Goal: Task Accomplishment & Management: Use online tool/utility

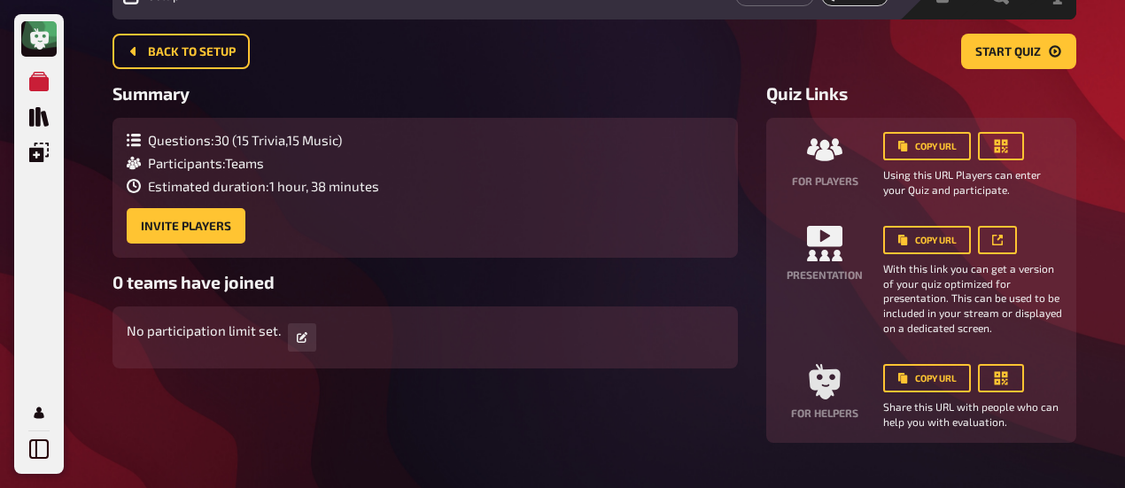
scroll to position [89, 0]
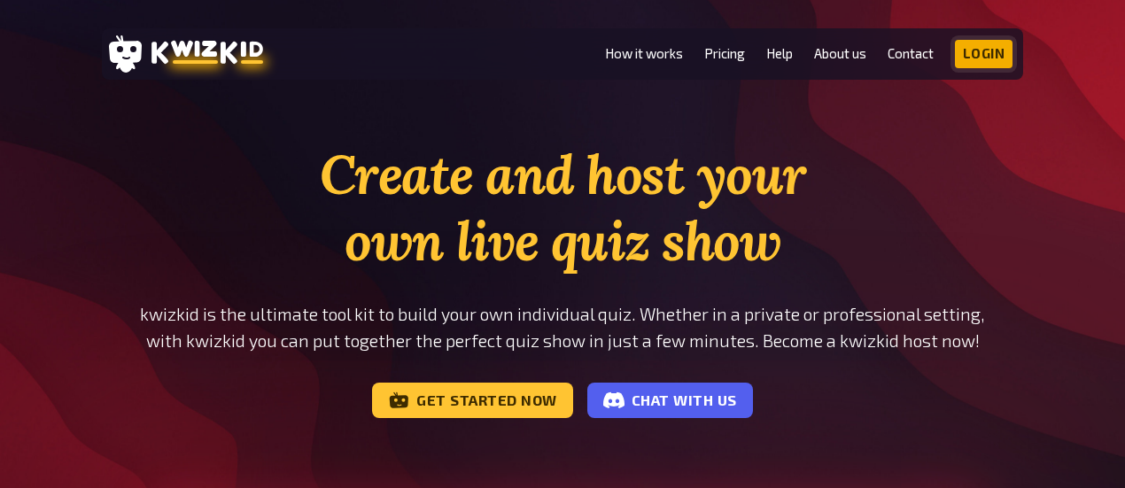
click at [976, 48] on link "Login" at bounding box center [984, 54] width 58 height 28
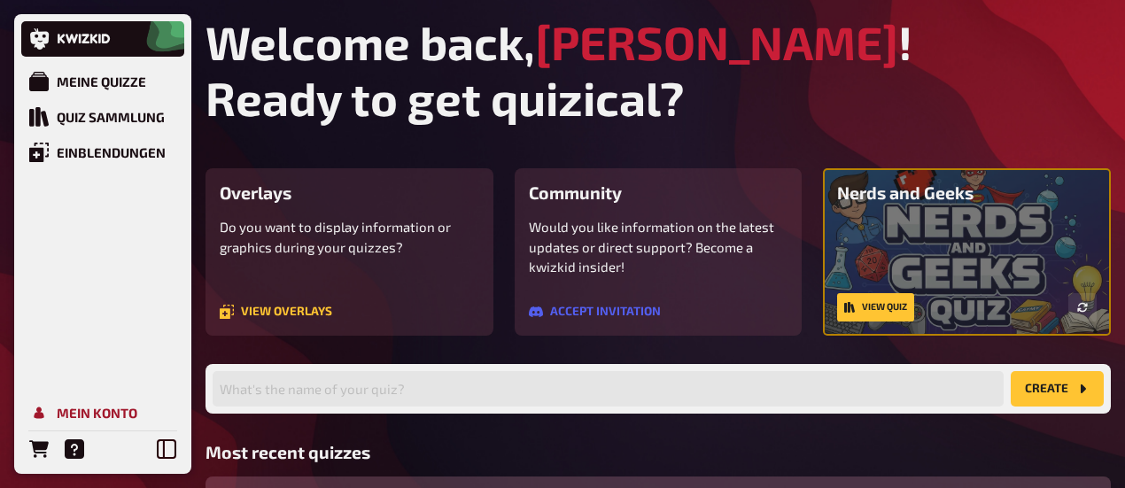
click at [108, 414] on div "Mein Konto" at bounding box center [97, 413] width 81 height 16
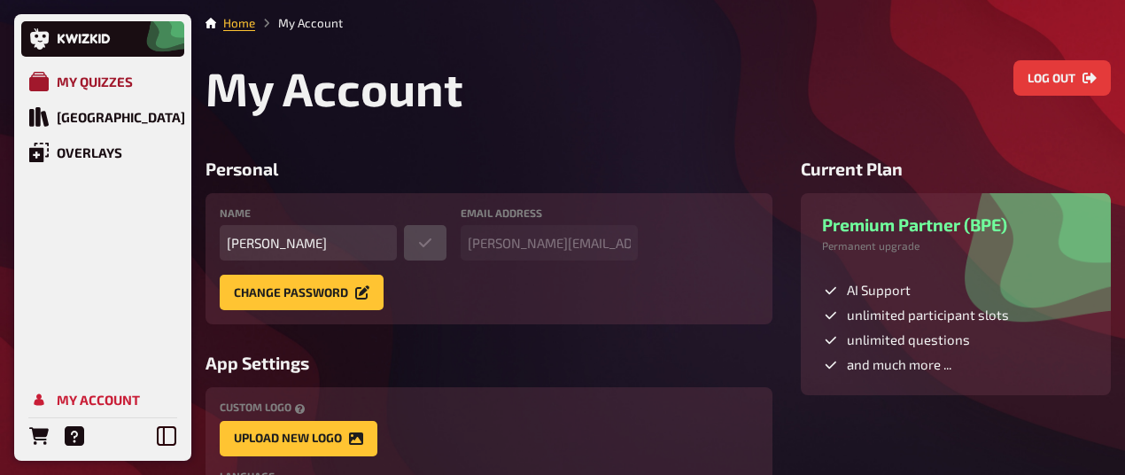
click at [97, 66] on link "My Quizzes" at bounding box center [102, 81] width 163 height 35
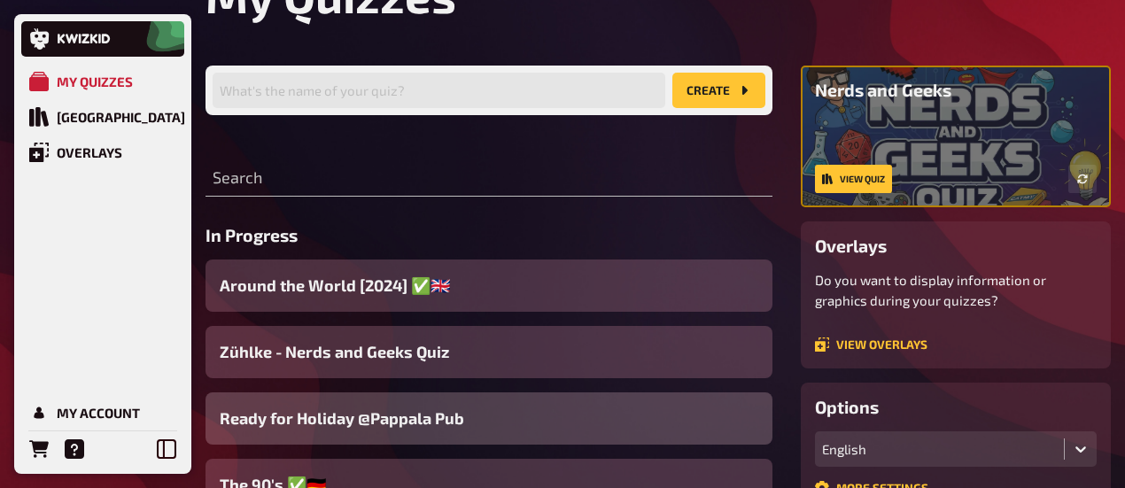
scroll to position [177, 0]
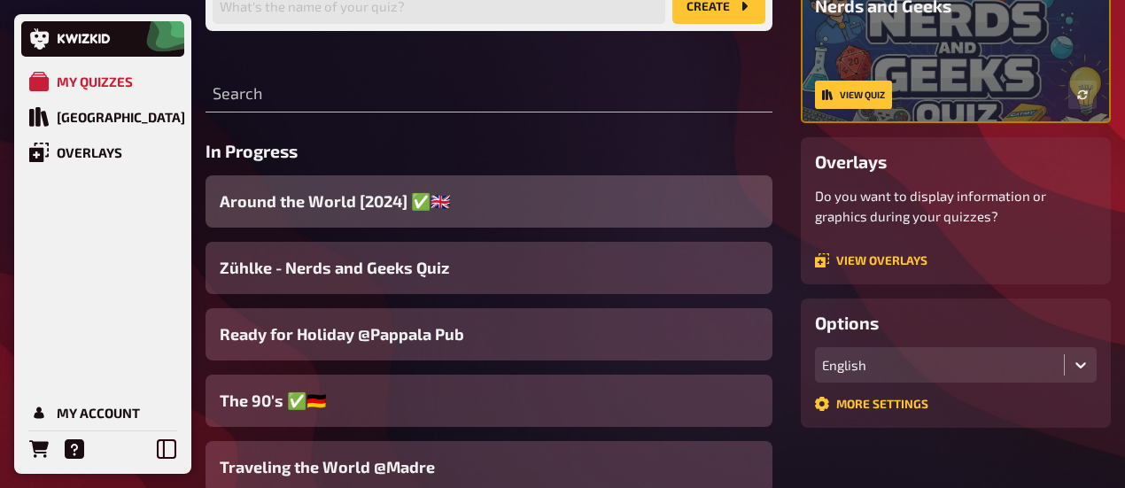
click at [641, 197] on div "Around the World [2024] ✅​🇬🇧​" at bounding box center [488, 201] width 567 height 52
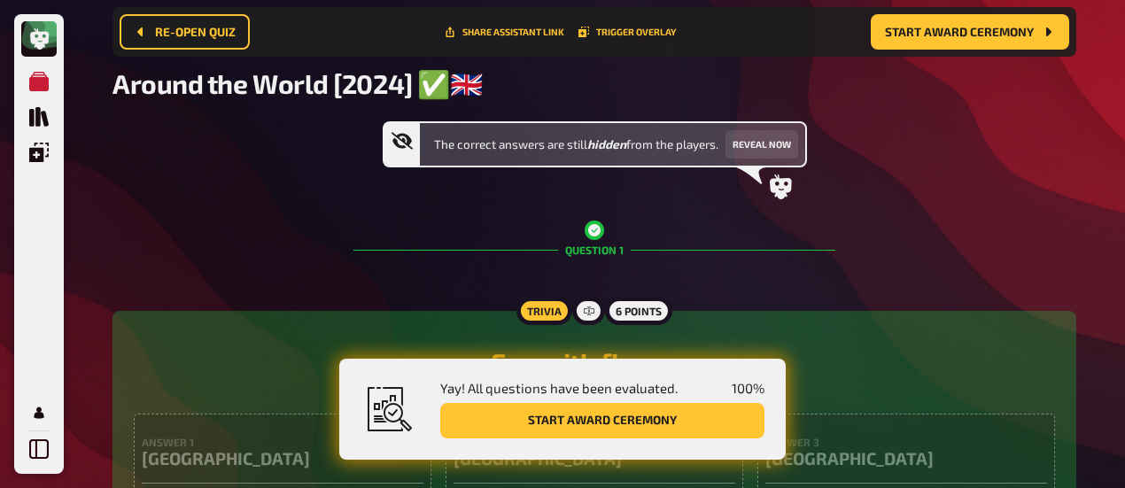
scroll to position [368, 0]
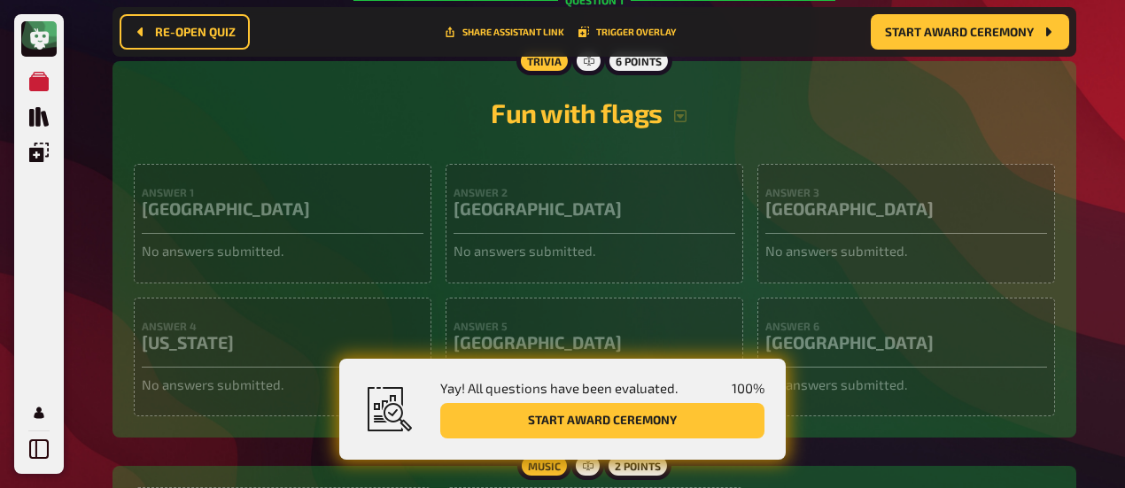
click at [722, 80] on div "Trivia 6 points Fun with flags Answer 1 Canada No answers submitted. Answer 2 A…" at bounding box center [594, 249] width 964 height 376
click at [678, 121] on icon "button" at bounding box center [680, 116] width 14 height 14
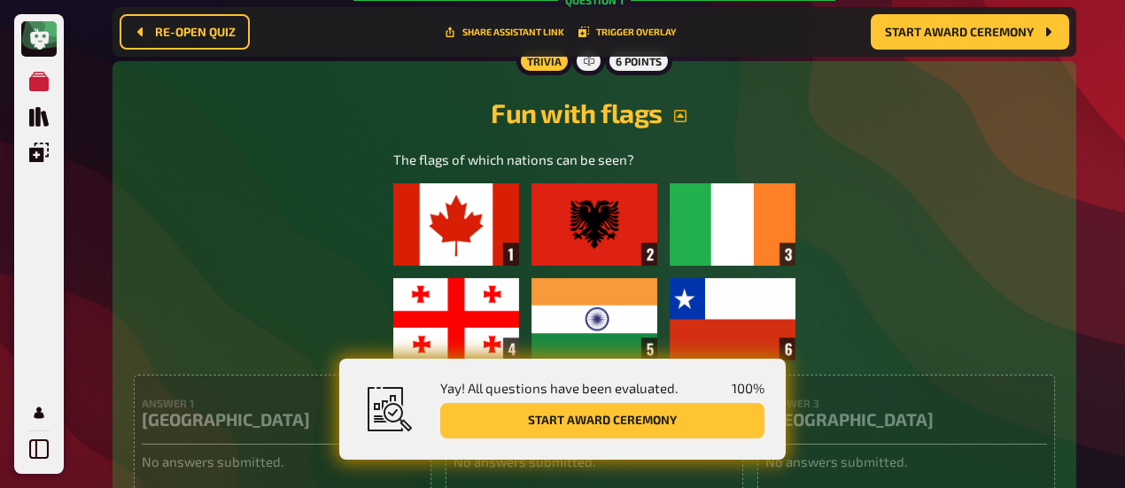
click at [625, 418] on button "Start award ceremony" at bounding box center [602, 420] width 324 height 35
click at [953, 40] on button "Start award ceremony" at bounding box center [970, 31] width 198 height 35
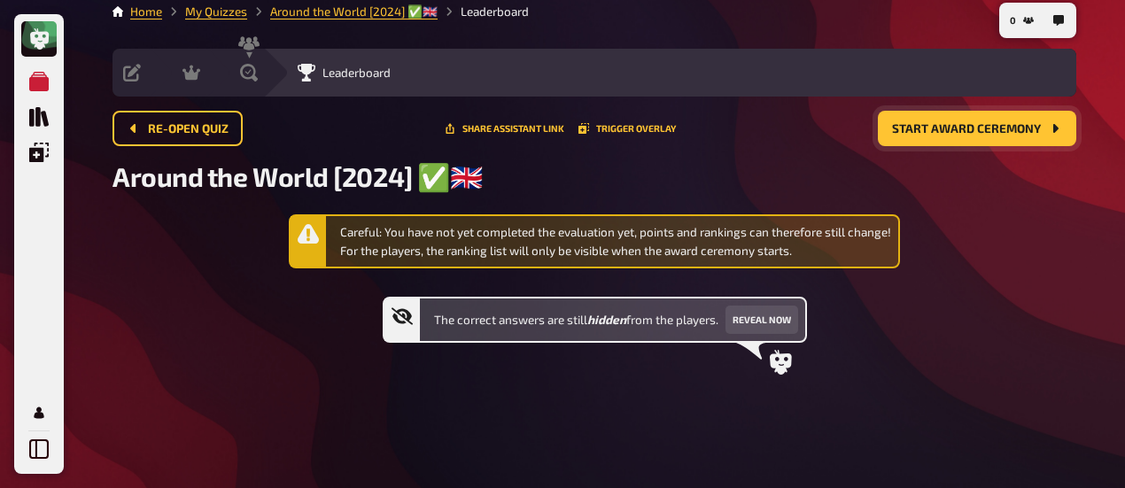
scroll to position [13, 0]
drag, startPoint x: 1037, startPoint y: 355, endPoint x: 1026, endPoint y: 351, distance: 11.5
click at [1034, 353] on div "Careful: You have not yet completed the evaluation yet, points and rankings can…" at bounding box center [594, 308] width 964 height 189
click at [1059, 127] on icon "Start award ceremony" at bounding box center [1055, 128] width 14 height 14
click at [579, 241] on div "Careful: You have not yet completed the evaluation yet, points and rankings can…" at bounding box center [615, 241] width 551 height 36
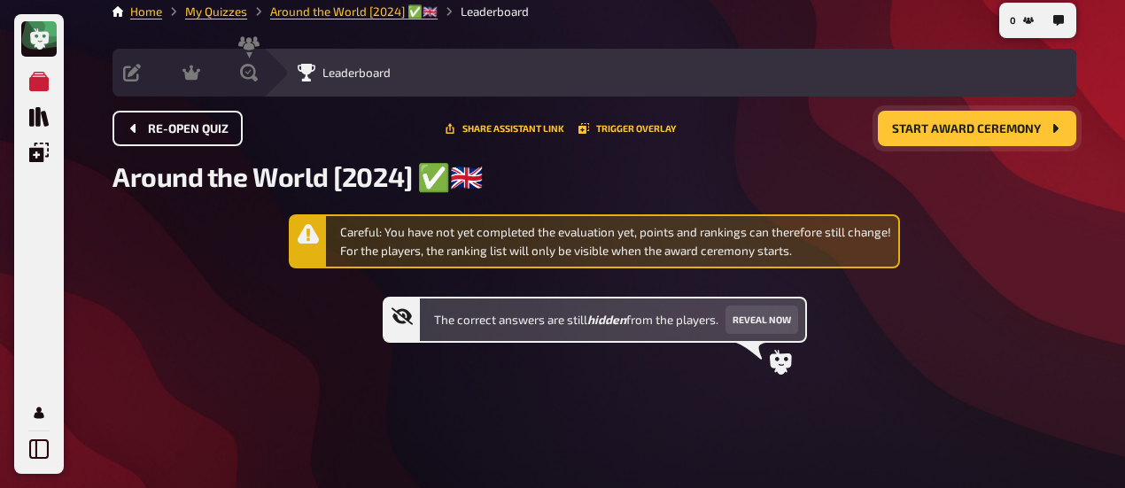
click at [221, 130] on span "Re-open Quiz" at bounding box center [188, 129] width 81 height 12
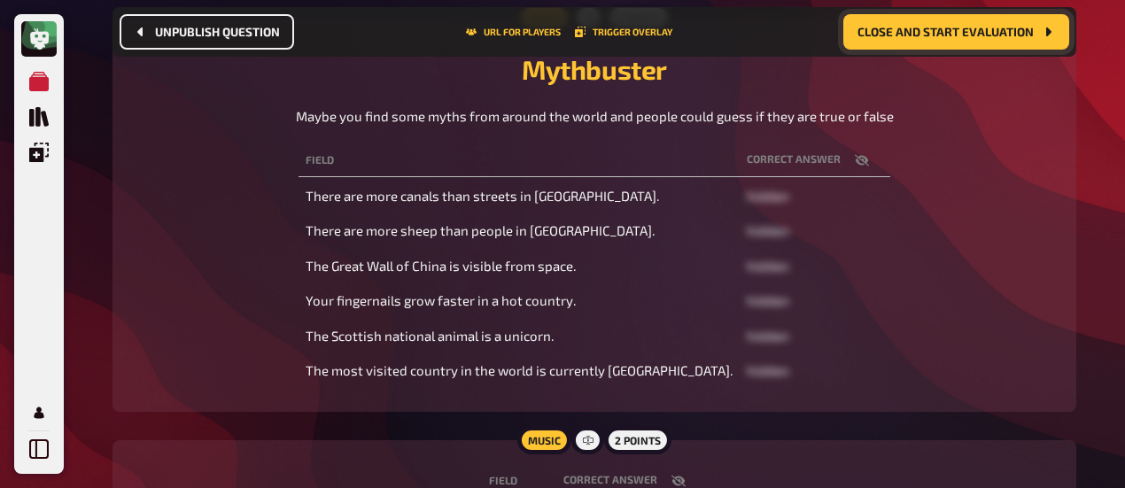
scroll to position [205, 0]
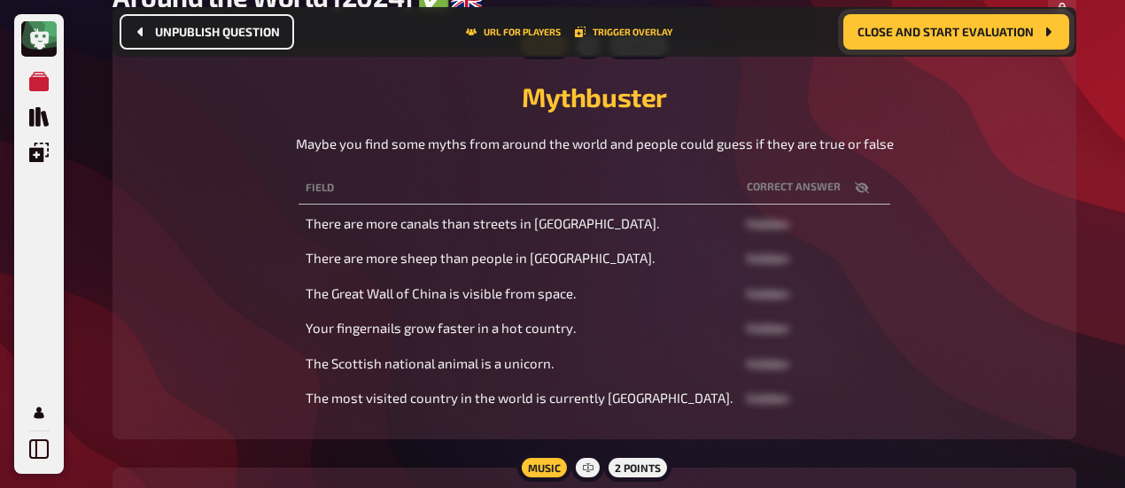
click at [855, 190] on icon "button" at bounding box center [862, 188] width 14 height 12
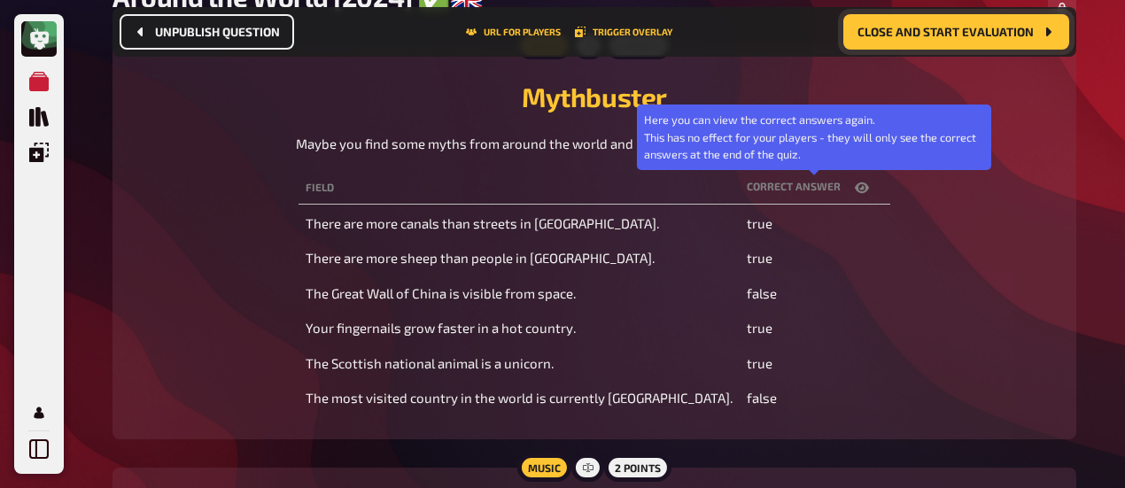
click at [855, 190] on icon "button" at bounding box center [862, 188] width 14 height 14
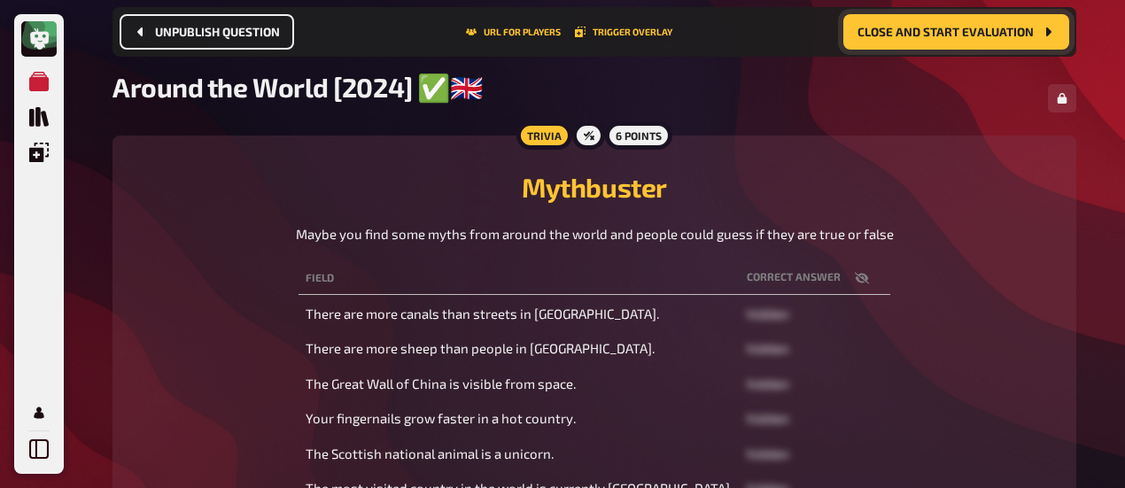
scroll to position [28, 0]
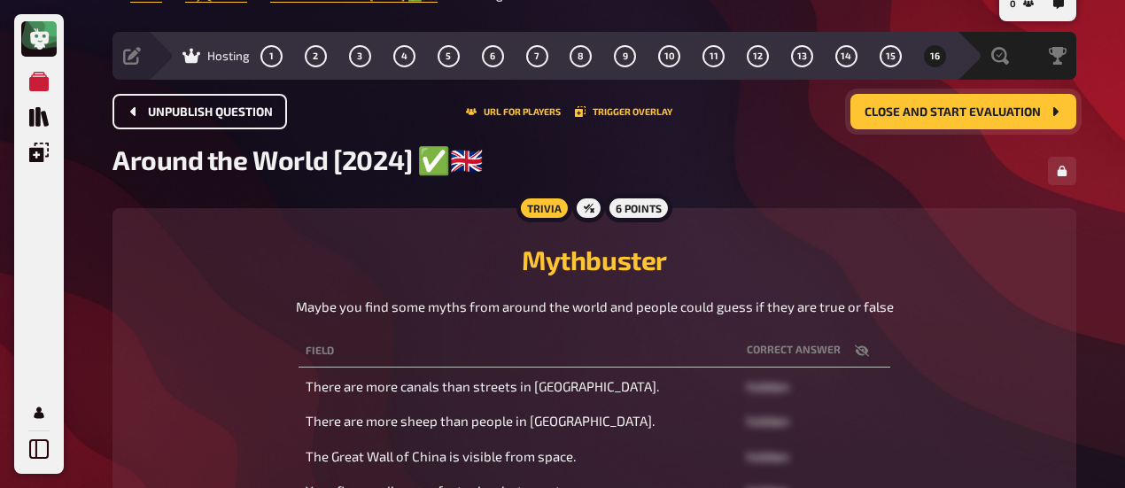
click at [855, 358] on icon "button" at bounding box center [862, 351] width 14 height 14
click at [998, 113] on span "Close and start evaluation" at bounding box center [952, 112] width 176 height 12
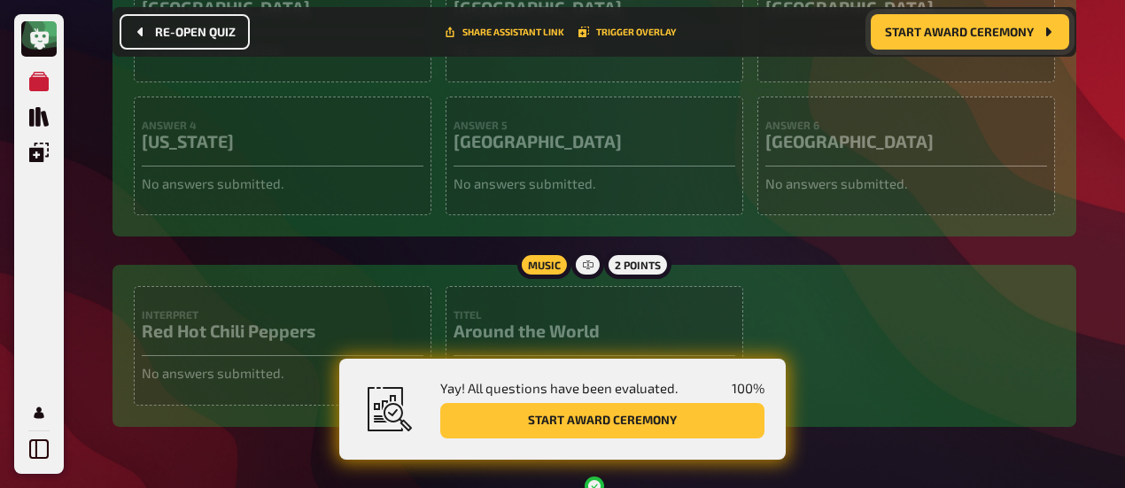
scroll to position [634, 0]
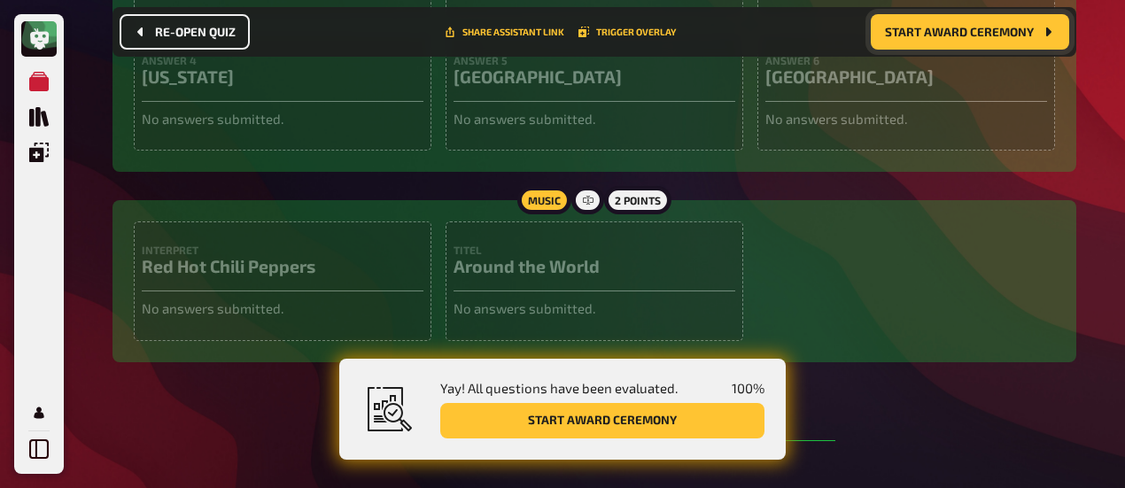
click at [654, 201] on div "2 points" at bounding box center [637, 200] width 67 height 28
click at [882, 245] on div "Interpret Red Hot Chili Peppers No answers submitted. Titel Around the World No…" at bounding box center [594, 281] width 921 height 120
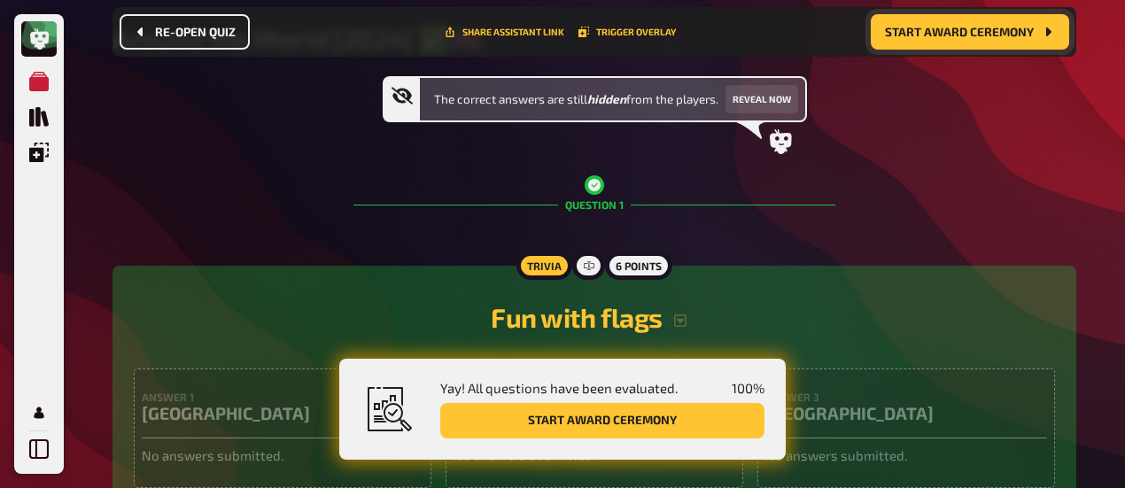
scroll to position [205, 0]
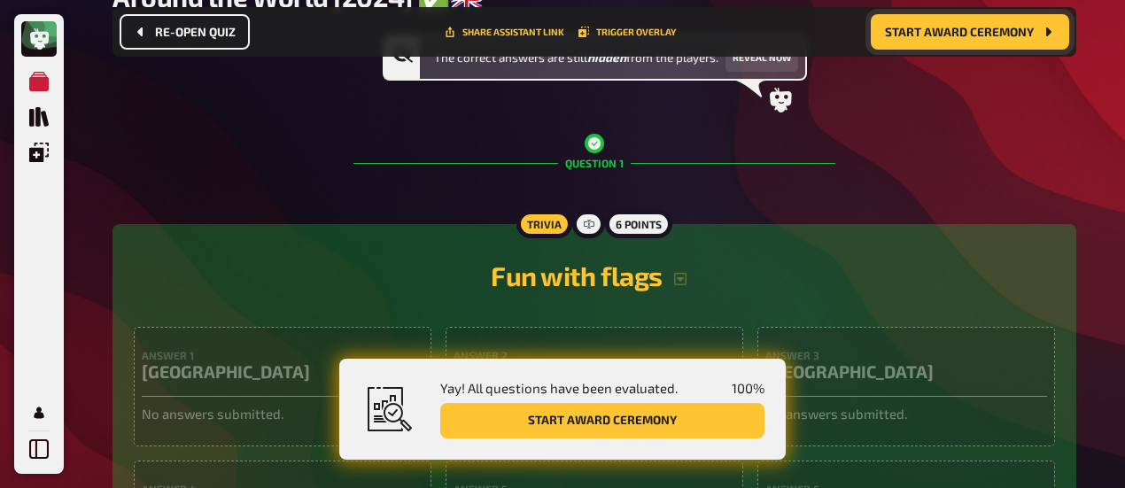
click at [927, 252] on div "Fun with flags" at bounding box center [594, 278] width 921 height 67
click at [769, 247] on div "Trivia 6 points Fun with flags Answer 1 Canada No answers submitted. Answer 2 A…" at bounding box center [594, 412] width 964 height 376
click at [600, 153] on div at bounding box center [594, 143] width 19 height 19
click at [597, 148] on icon at bounding box center [594, 143] width 12 height 12
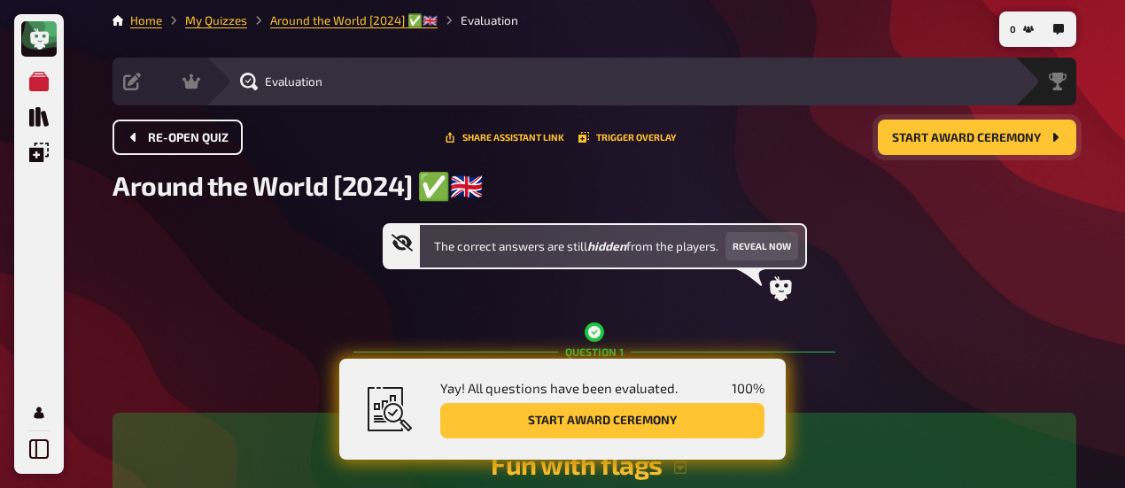
scroll to position [0, 0]
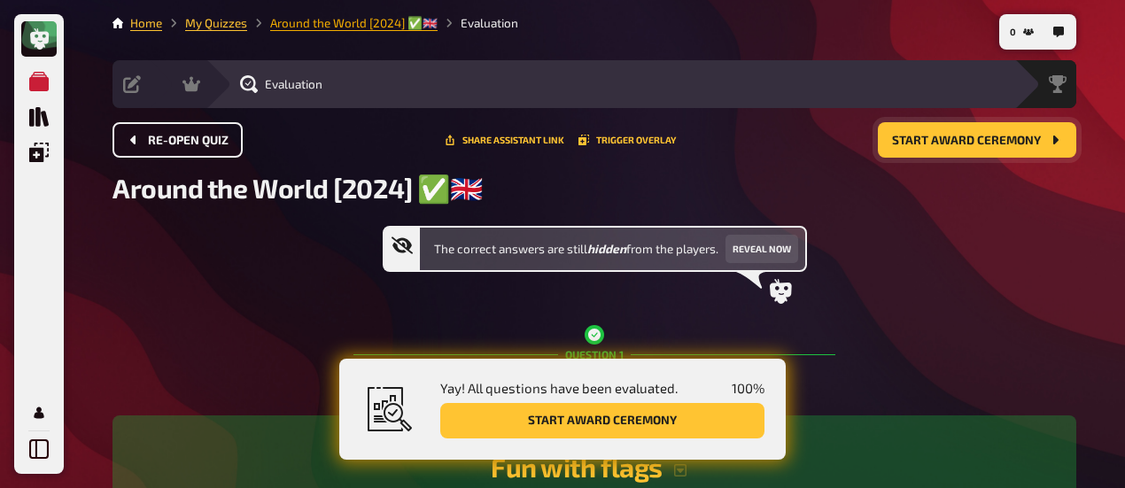
click at [331, 27] on link "Around the World [2024] ✅​🇬🇧​" at bounding box center [353, 23] width 167 height 14
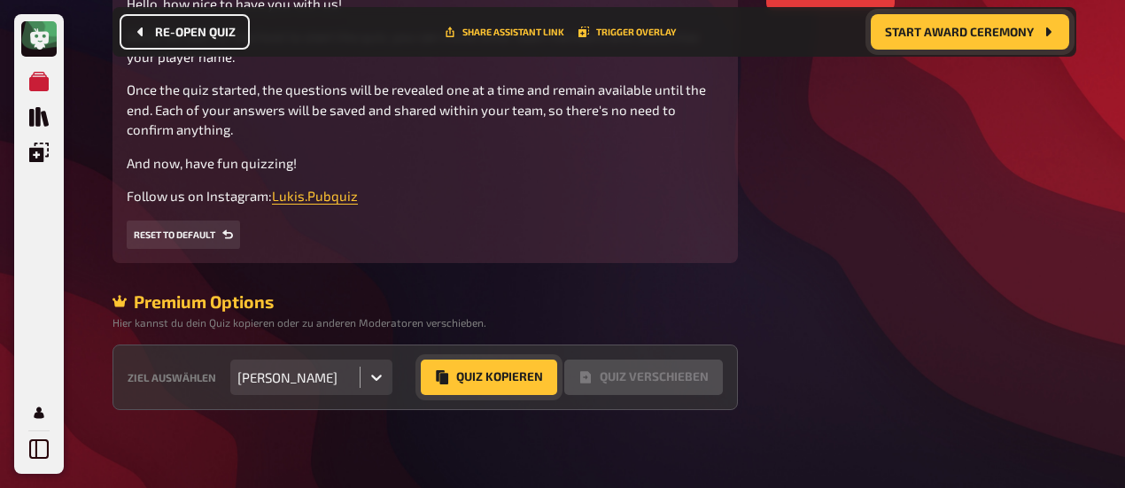
scroll to position [585, 0]
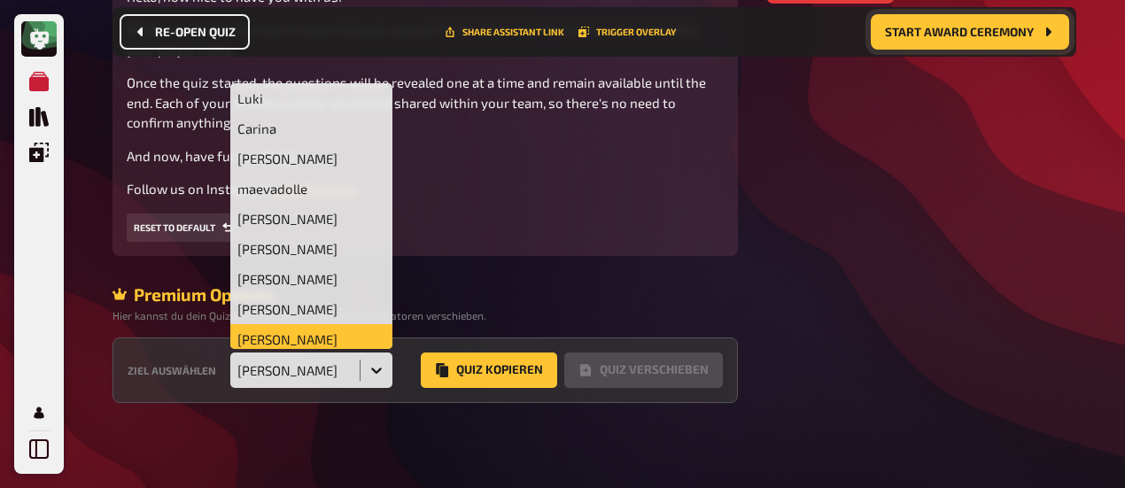
click at [368, 371] on icon at bounding box center [377, 370] width 18 height 18
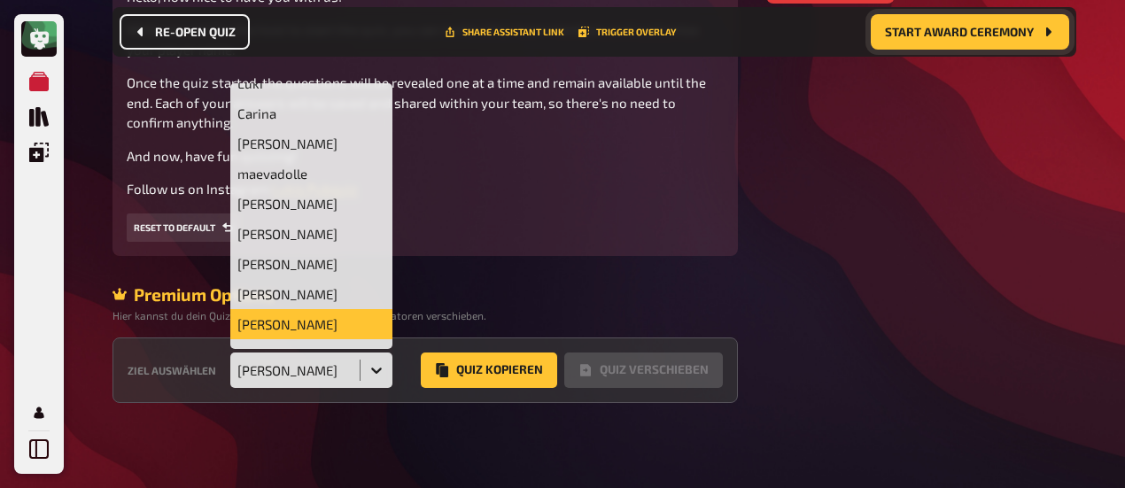
click at [371, 370] on icon at bounding box center [376, 371] width 11 height 6
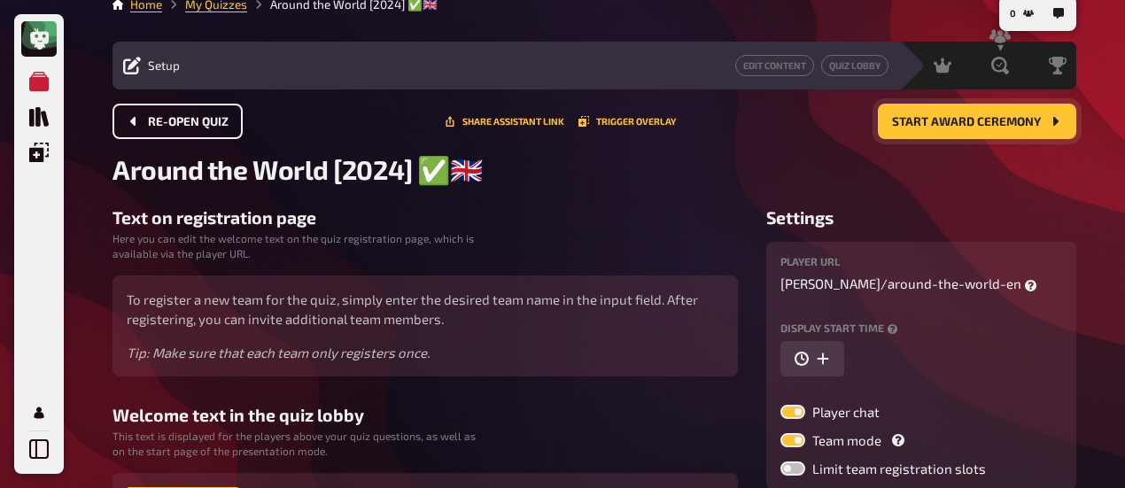
scroll to position [0, 0]
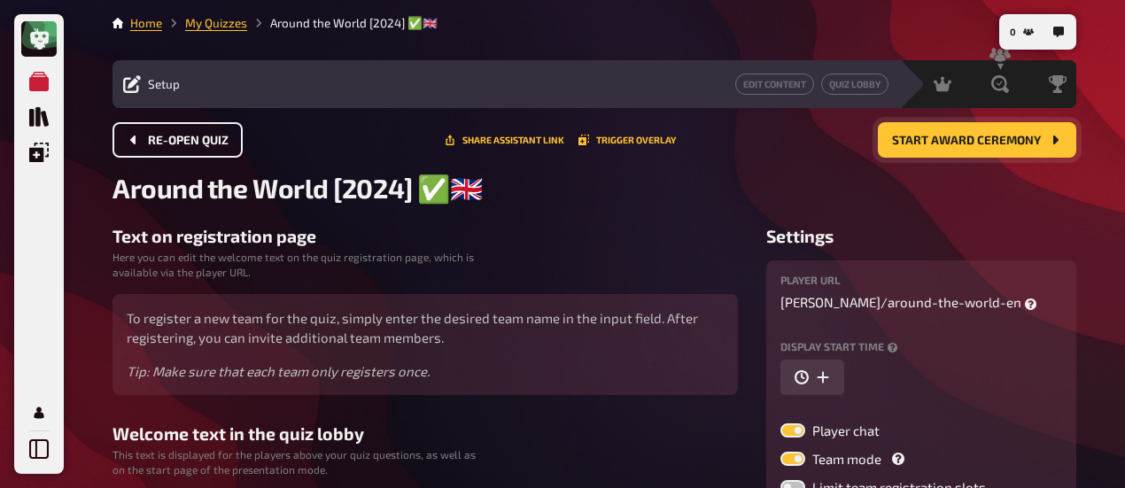
click at [1052, 139] on icon "Start award ceremony" at bounding box center [1055, 140] width 14 height 14
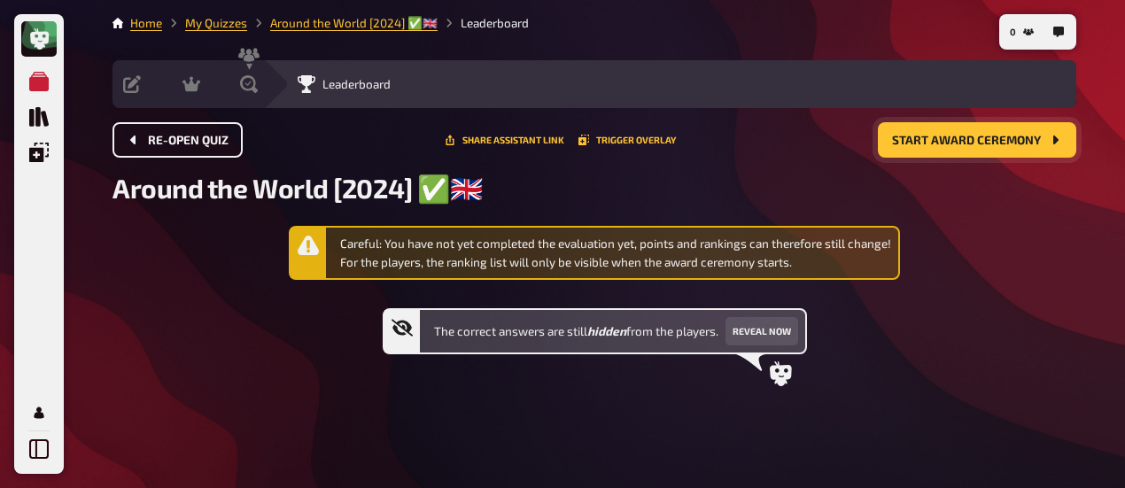
click at [188, 140] on span "Re-open Quiz" at bounding box center [188, 141] width 81 height 12
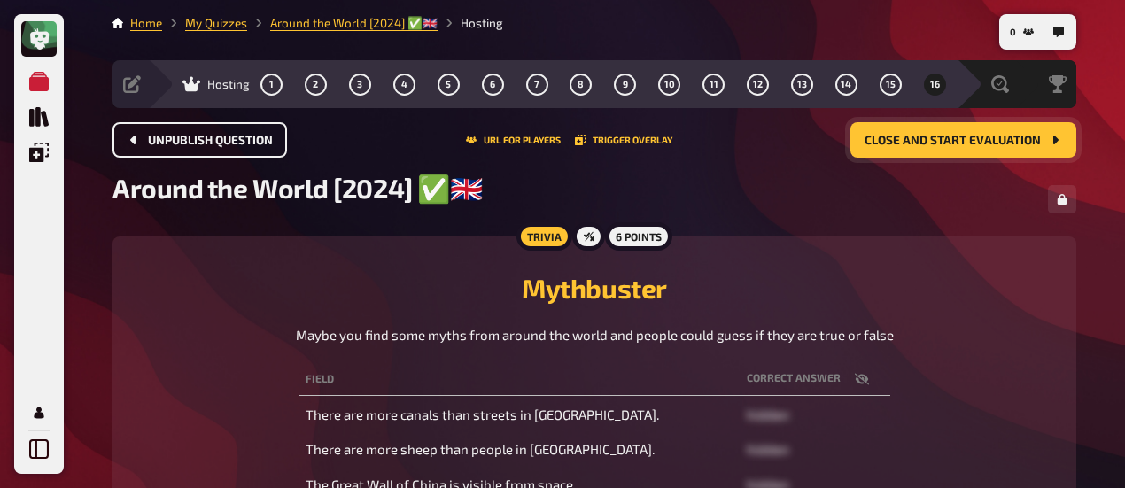
click at [229, 139] on span "Unpublish question" at bounding box center [210, 141] width 125 height 12
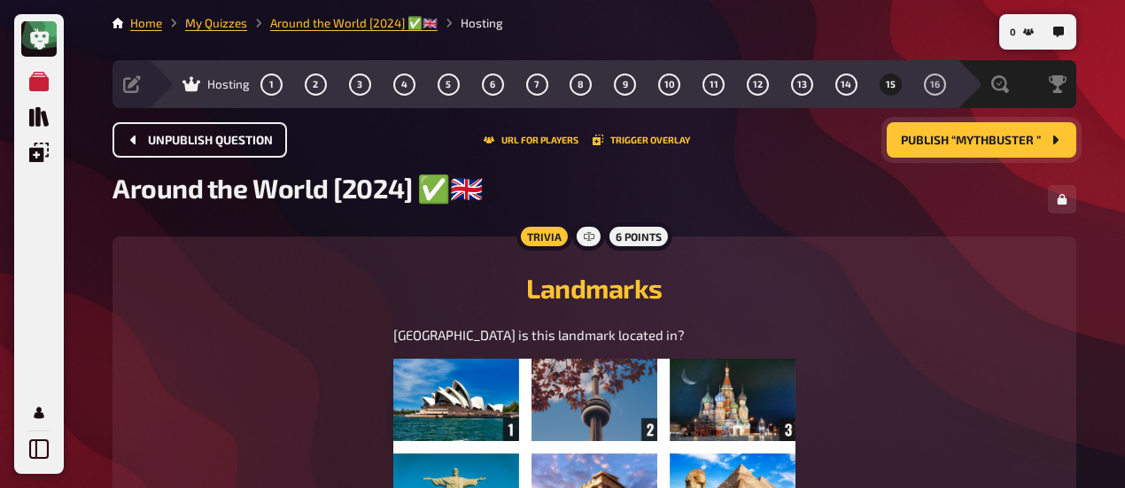
click at [229, 139] on span "Unpublish question" at bounding box center [210, 141] width 125 height 12
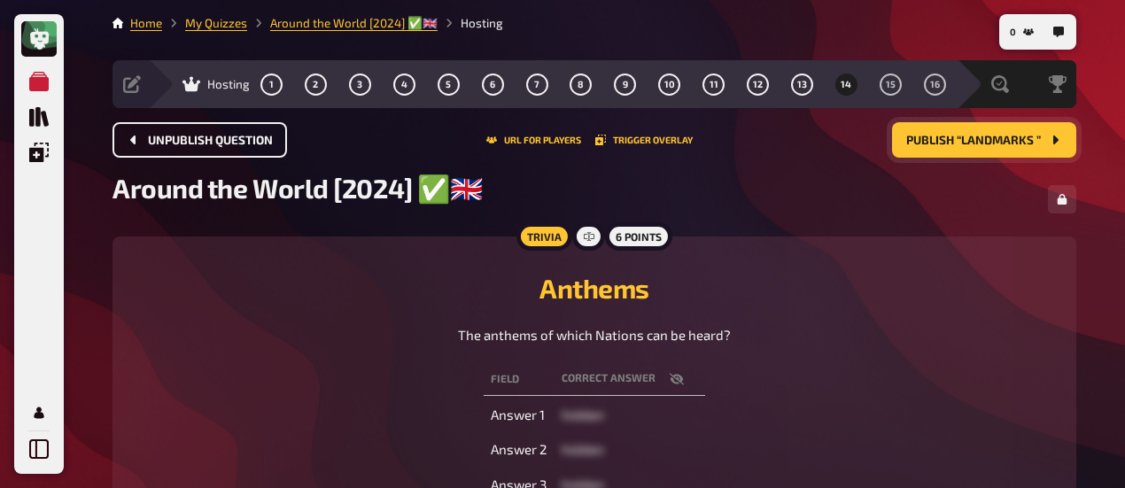
click at [229, 139] on span "Unpublish question" at bounding box center [210, 141] width 125 height 12
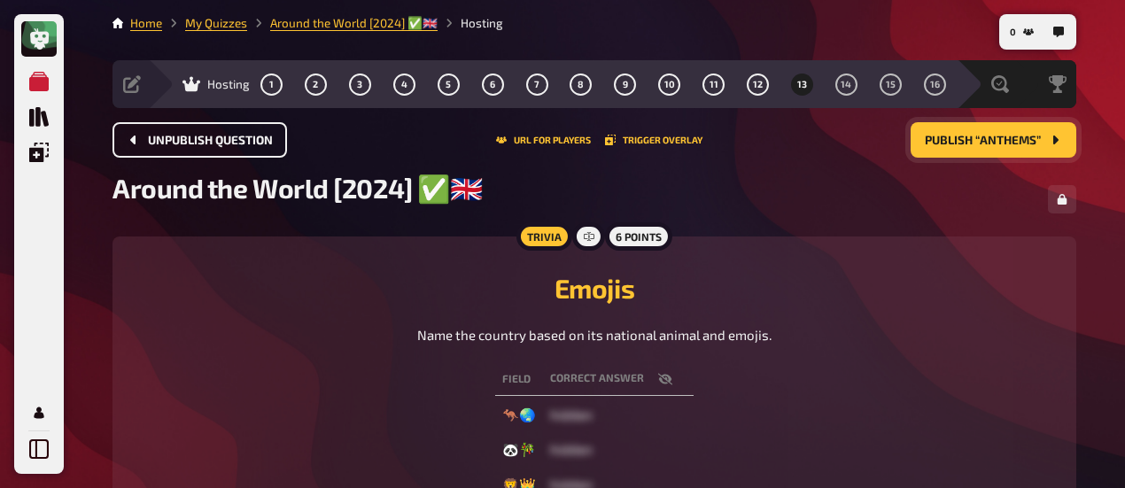
click at [229, 139] on span "Unpublish question" at bounding box center [210, 141] width 125 height 12
click at [230, 139] on button "Unpublish question" at bounding box center [199, 139] width 174 height 35
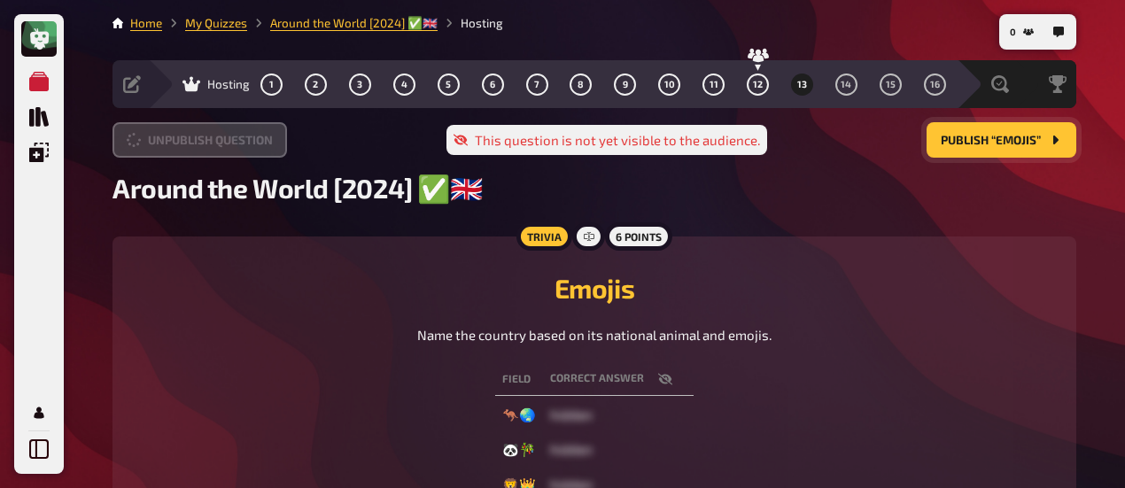
click at [230, 139] on button "Unpublish question" at bounding box center [199, 139] width 174 height 35
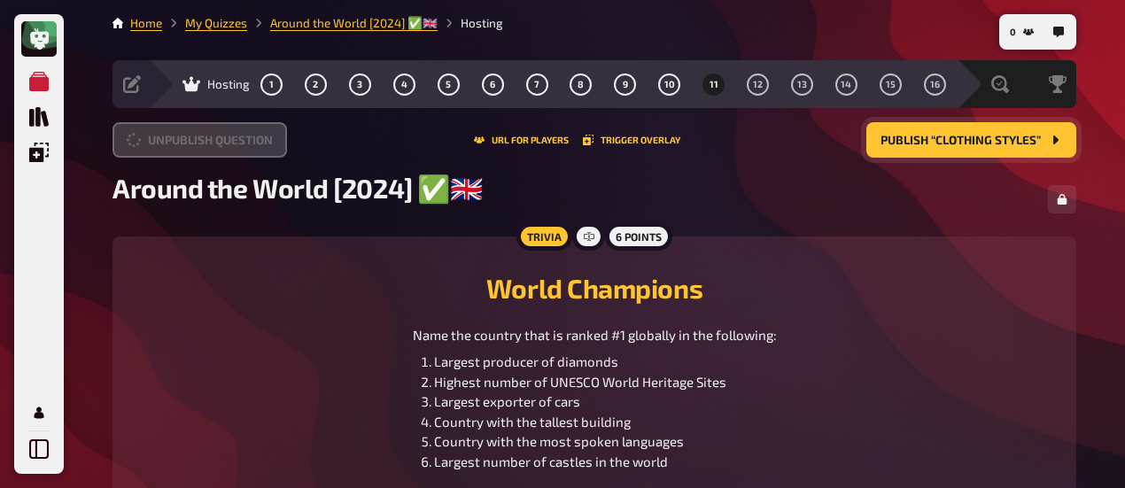
click at [230, 139] on button "Unpublish question" at bounding box center [199, 139] width 174 height 35
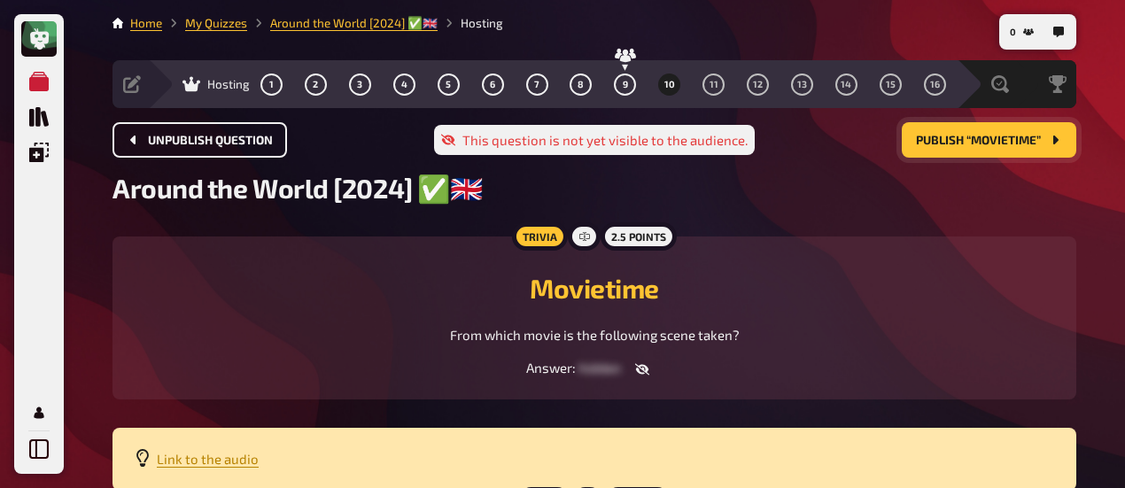
click at [230, 139] on span "Unpublish question" at bounding box center [210, 141] width 125 height 12
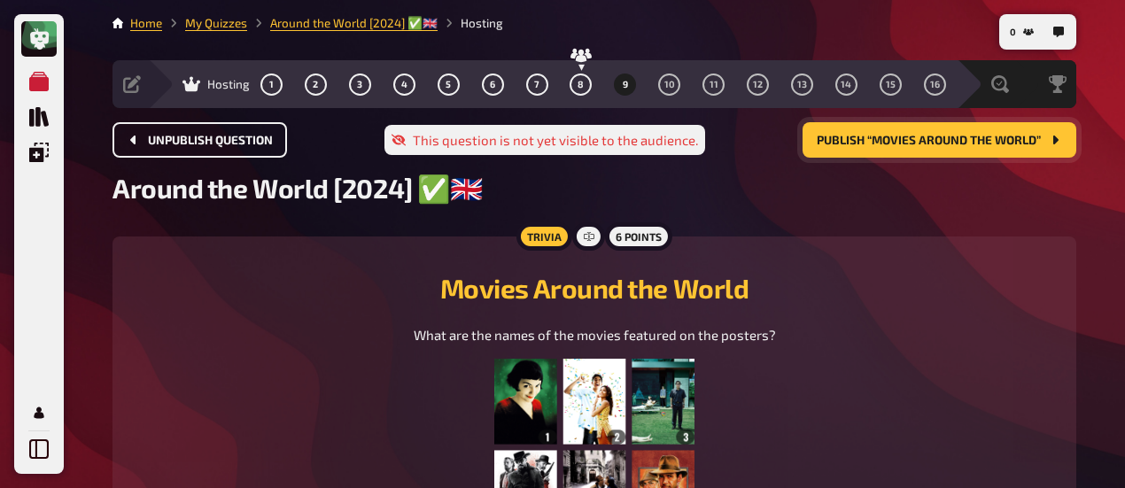
click at [230, 139] on button "Unpublish question" at bounding box center [199, 139] width 174 height 35
click at [229, 139] on button "Unpublish question" at bounding box center [199, 139] width 174 height 35
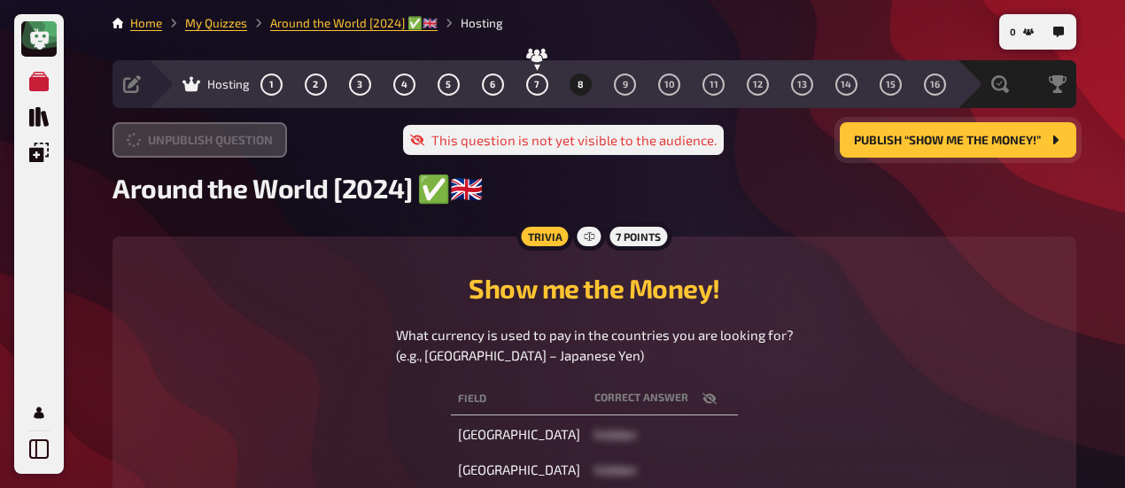
click at [229, 138] on button "Unpublish question" at bounding box center [199, 139] width 174 height 35
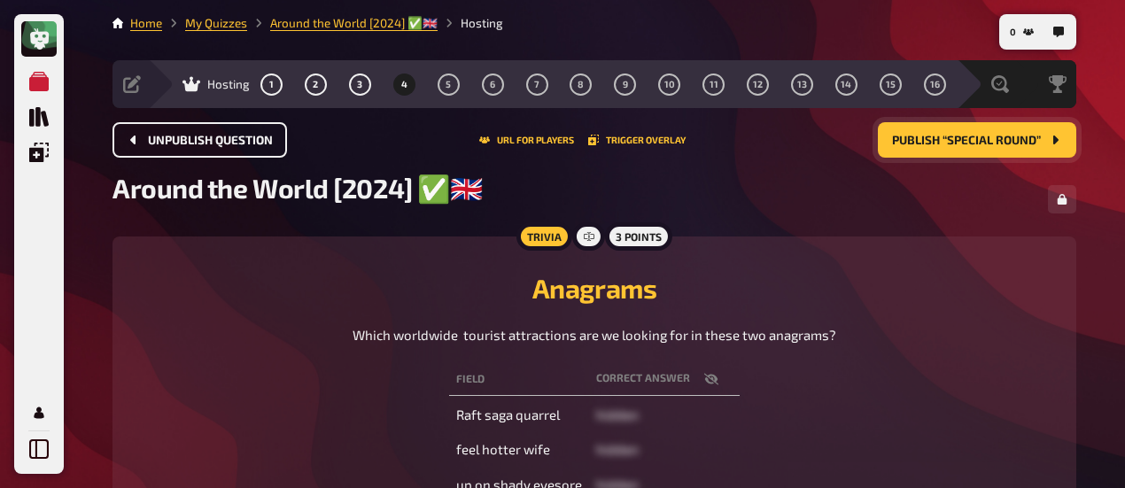
click at [230, 138] on span "Unpublish question" at bounding box center [210, 141] width 125 height 12
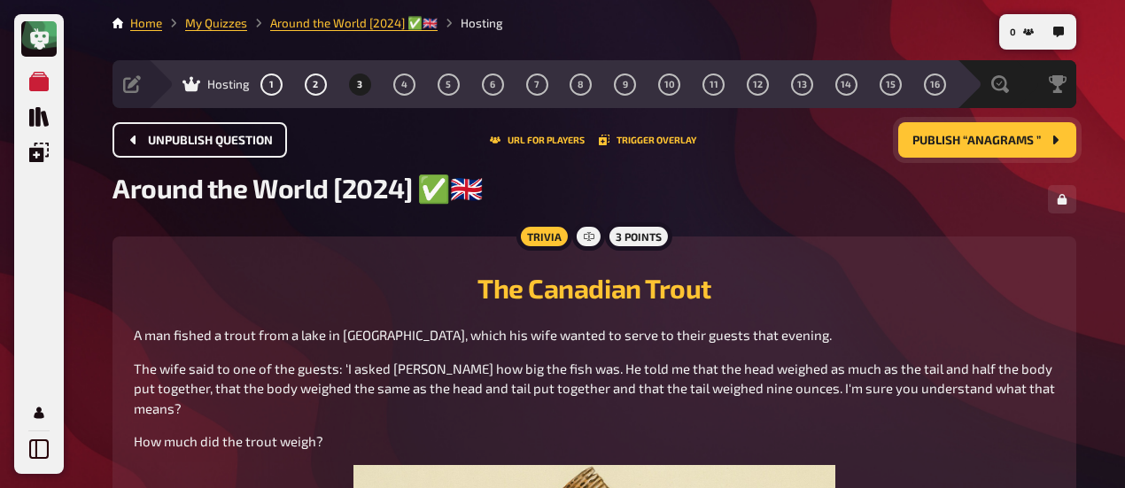
click at [230, 138] on span "Unpublish question" at bounding box center [210, 141] width 125 height 12
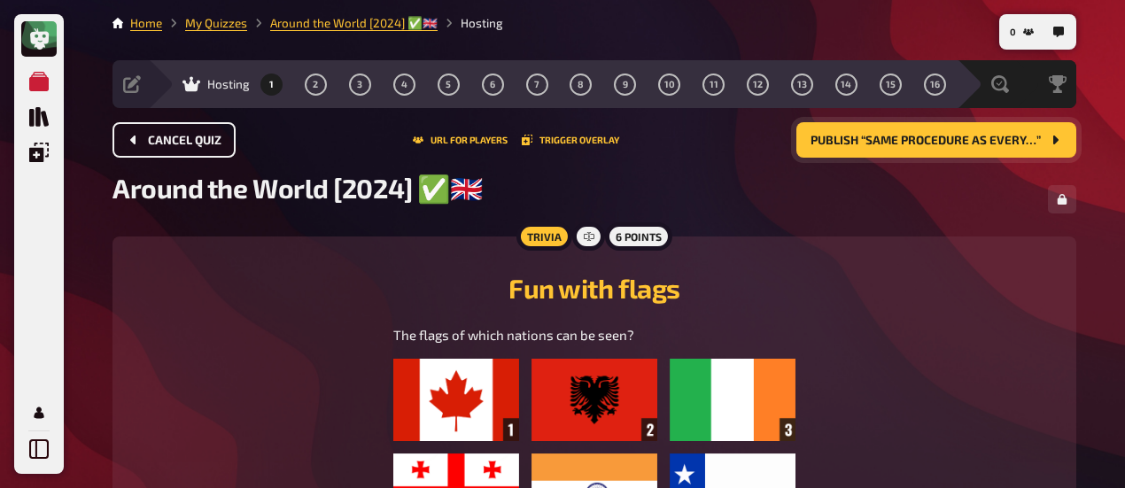
click at [231, 138] on button "Cancel Quiz" at bounding box center [173, 139] width 123 height 35
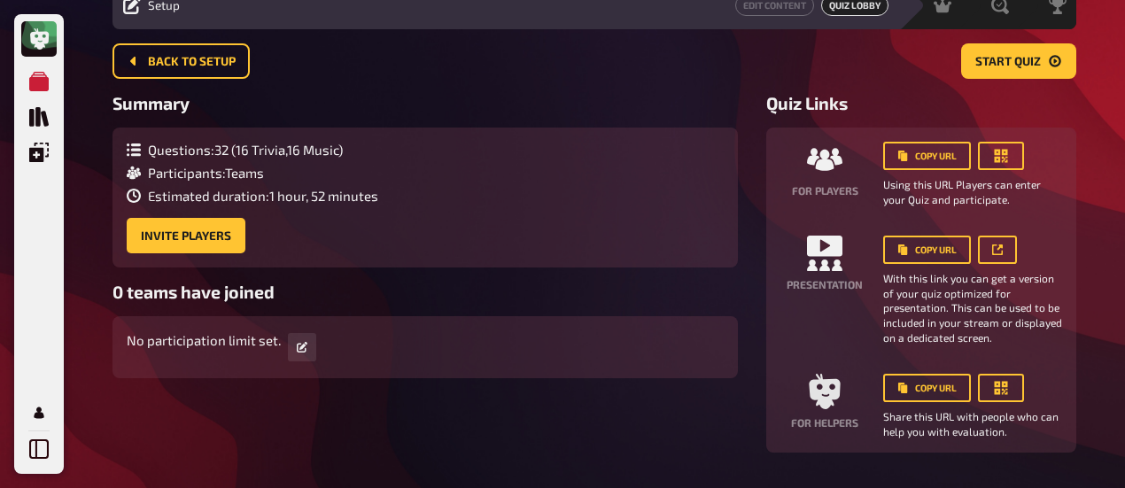
scroll to position [54, 0]
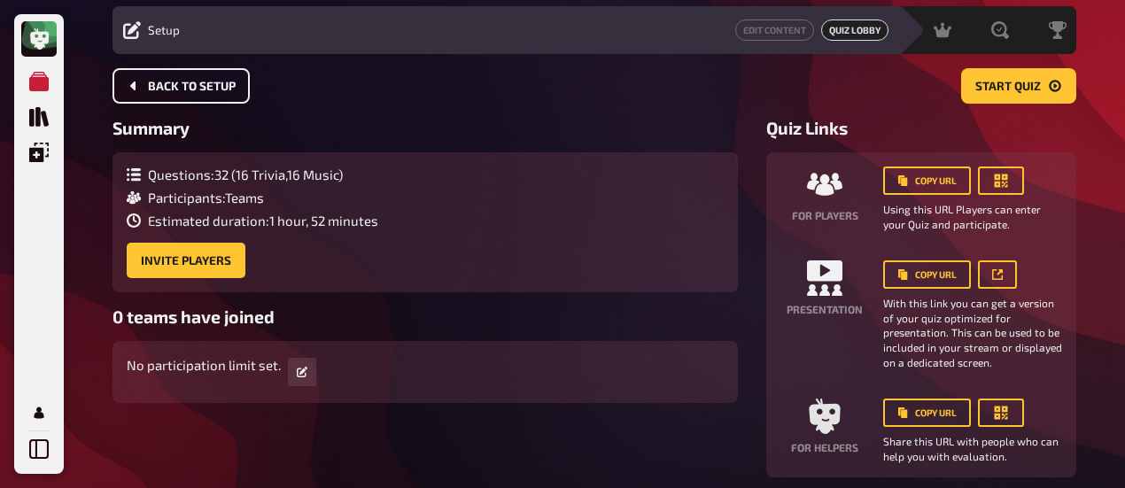
click at [182, 86] on span "Back to setup" at bounding box center [192, 87] width 88 height 12
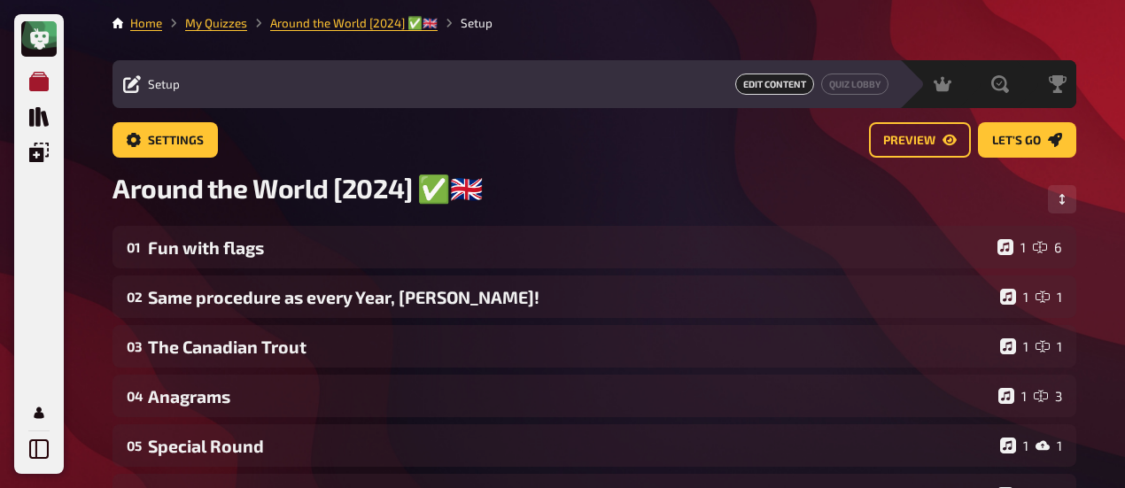
click at [43, 75] on icon "My Quizzes" at bounding box center [38, 81] width 19 height 19
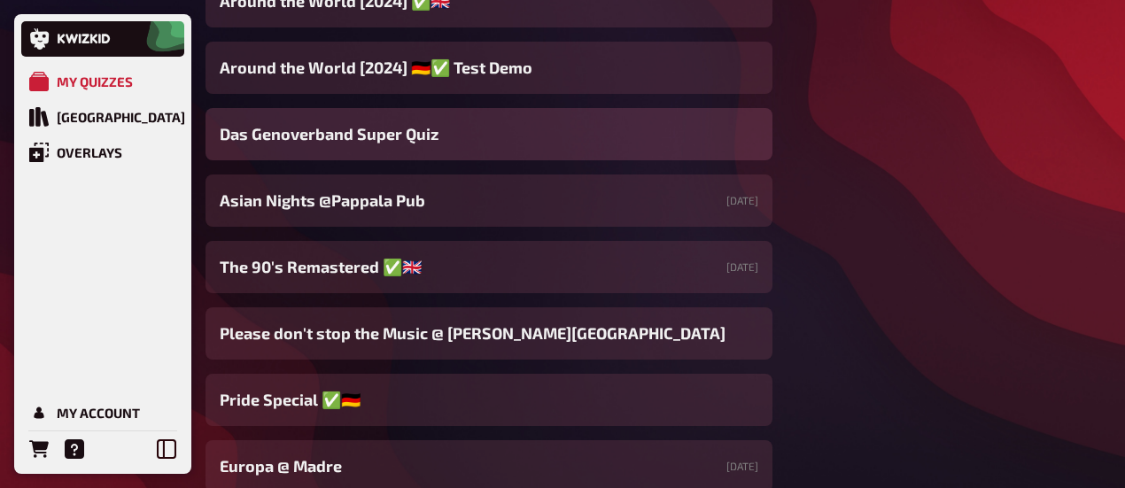
scroll to position [709, 0]
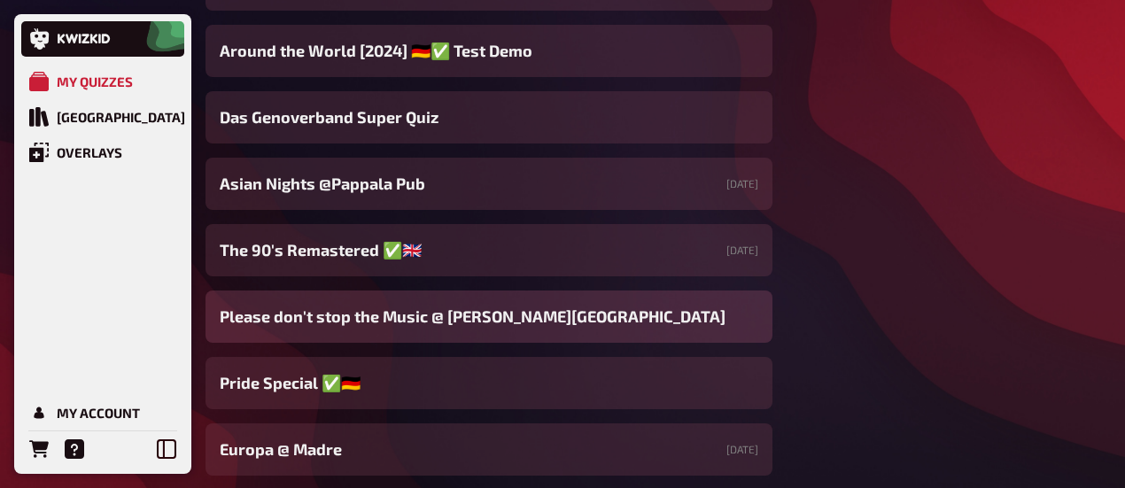
click at [441, 318] on span "Please don't stop the Music @ [PERSON_NAME][GEOGRAPHIC_DATA]" at bounding box center [473, 317] width 506 height 24
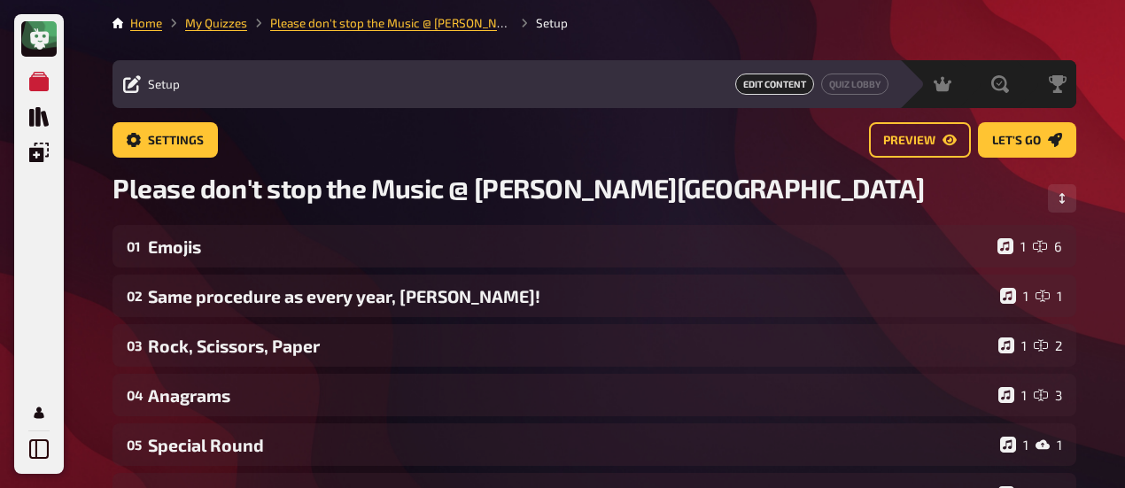
click at [781, 82] on span "Edit Content" at bounding box center [774, 84] width 79 height 21
click at [772, 86] on span "Edit Content" at bounding box center [774, 84] width 79 height 21
click at [774, 88] on span "Edit Content" at bounding box center [774, 84] width 79 height 21
click at [766, 88] on span "Edit Content" at bounding box center [774, 84] width 79 height 21
click at [775, 89] on span "Edit Content" at bounding box center [774, 84] width 79 height 21
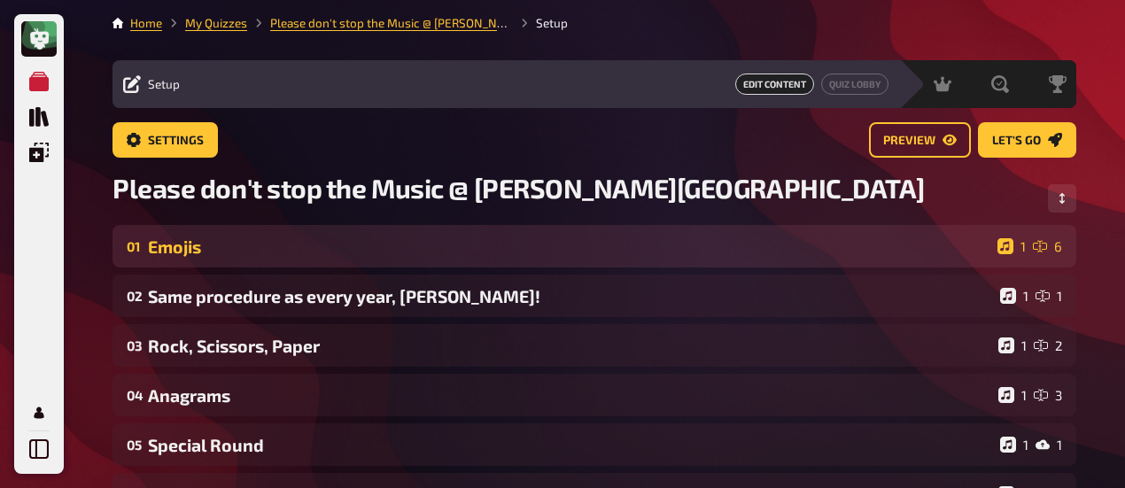
click at [652, 245] on div "Emojis" at bounding box center [569, 246] width 842 height 20
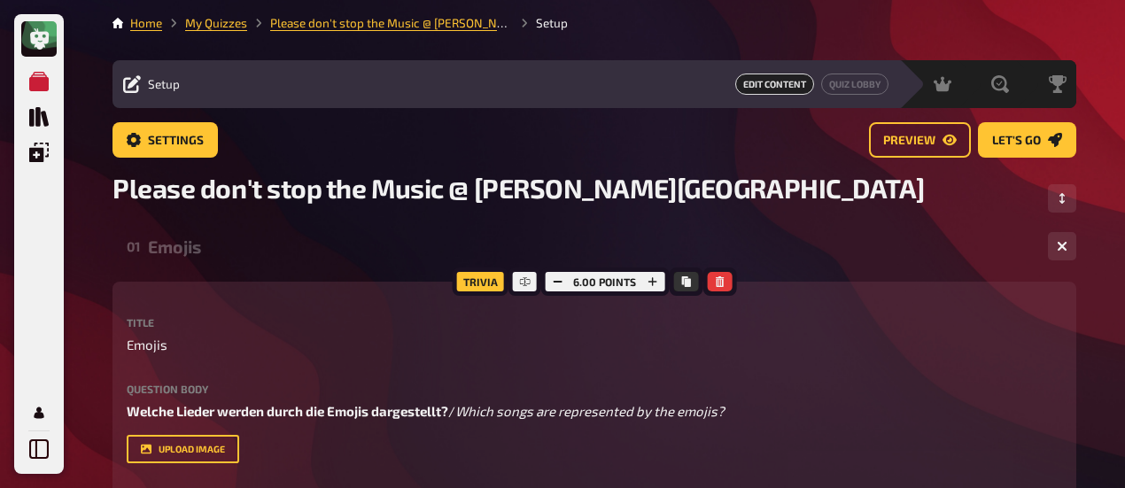
click at [160, 249] on div "Emojis" at bounding box center [591, 246] width 886 height 20
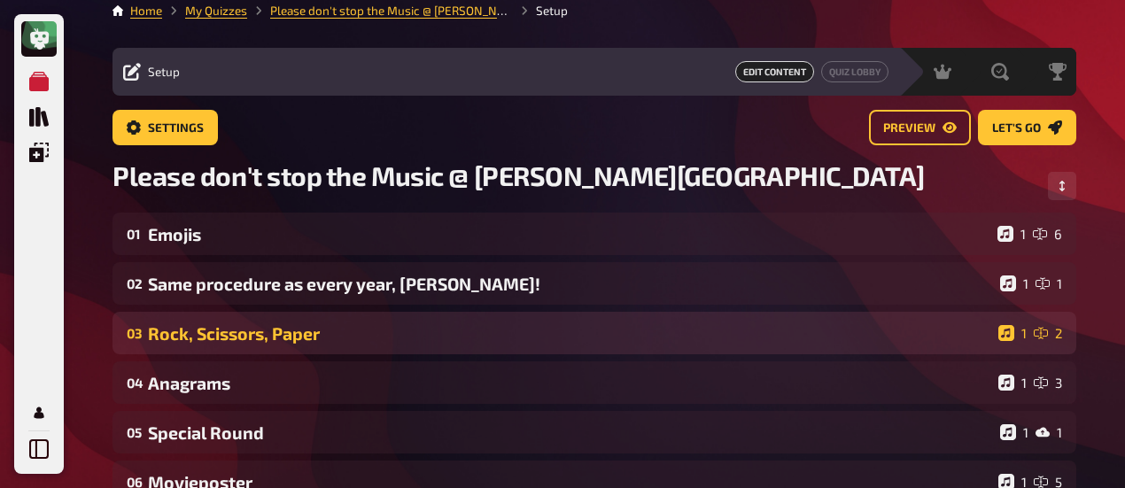
scroll to position [89, 0]
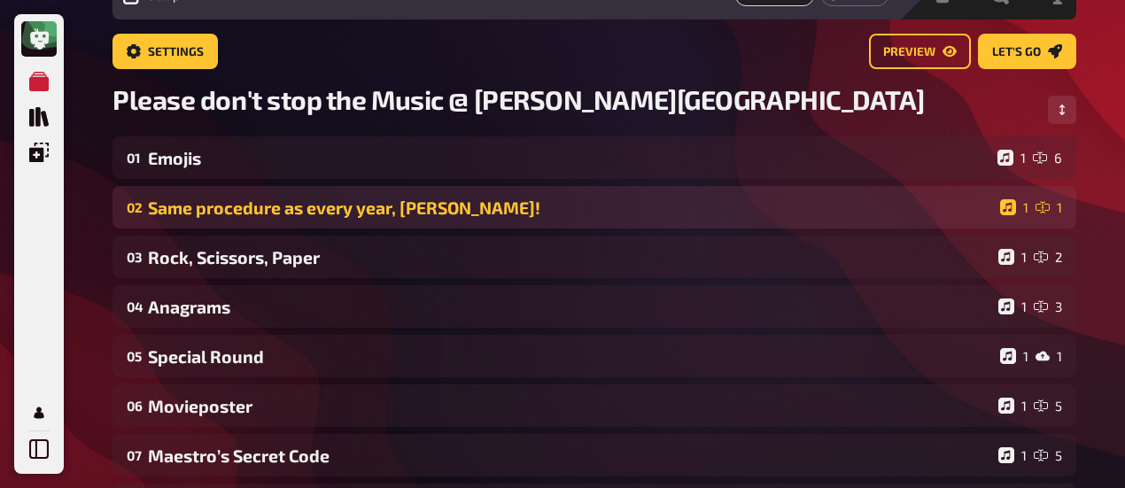
click at [298, 210] on div "Same procedure as every year, James!" at bounding box center [570, 207] width 845 height 20
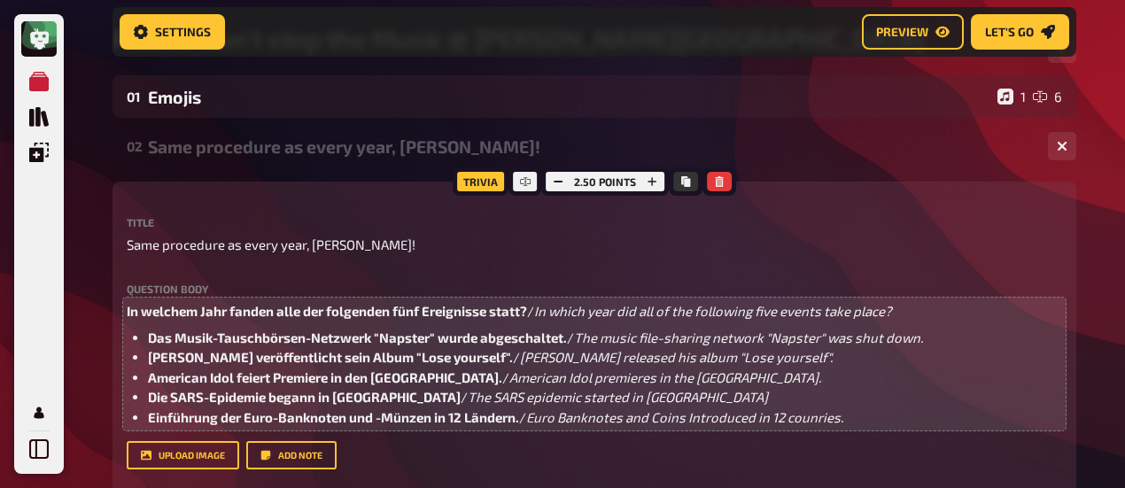
scroll to position [280, 0]
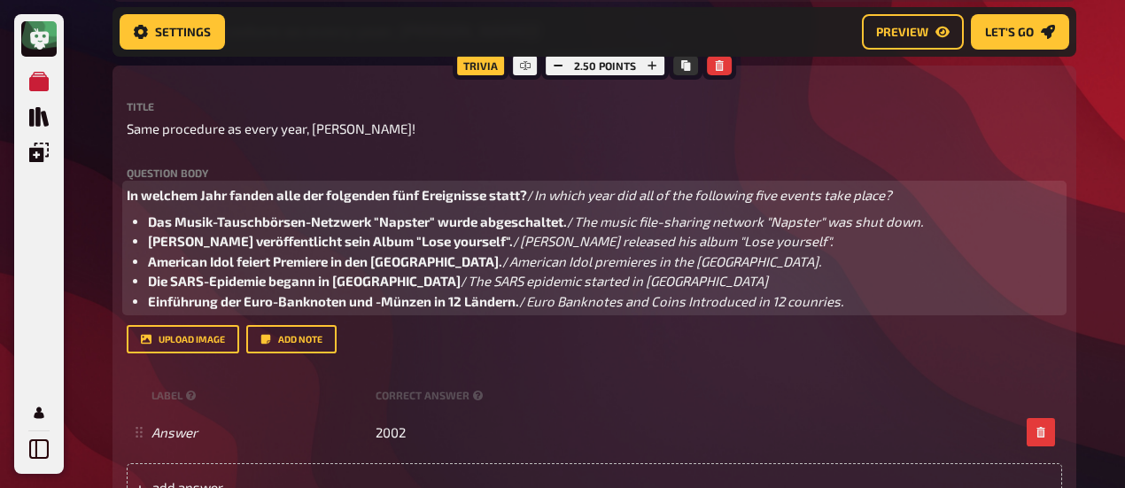
drag, startPoint x: 639, startPoint y: 240, endPoint x: 654, endPoint y: 243, distance: 15.3
click at [640, 242] on span "Eminem released his album "Lose yourself"." at bounding box center [676, 241] width 313 height 16
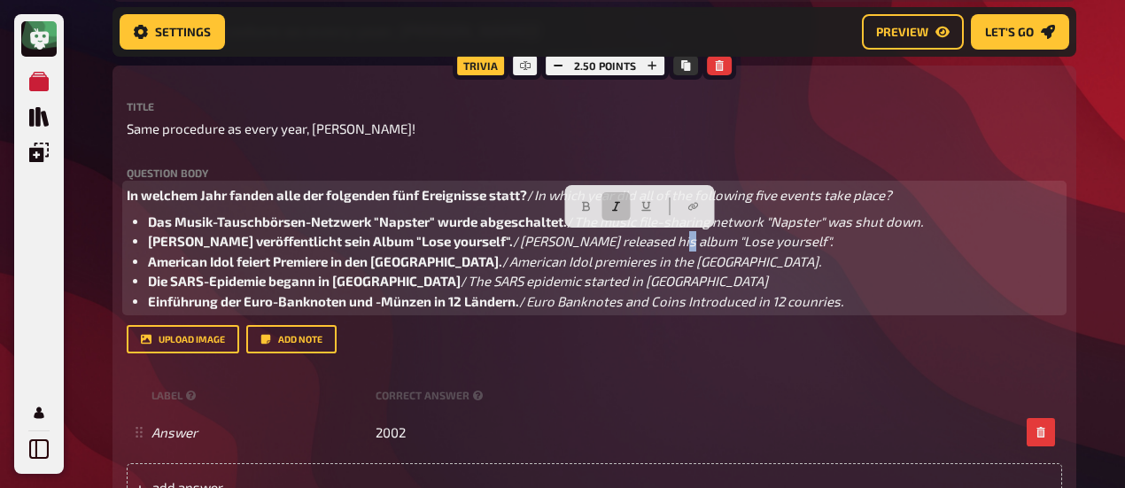
click at [636, 241] on span "Eminem released his album "Lose yourself"." at bounding box center [676, 241] width 313 height 16
click at [643, 244] on span "Eminem released his album "Lose yourself"." at bounding box center [676, 241] width 313 height 16
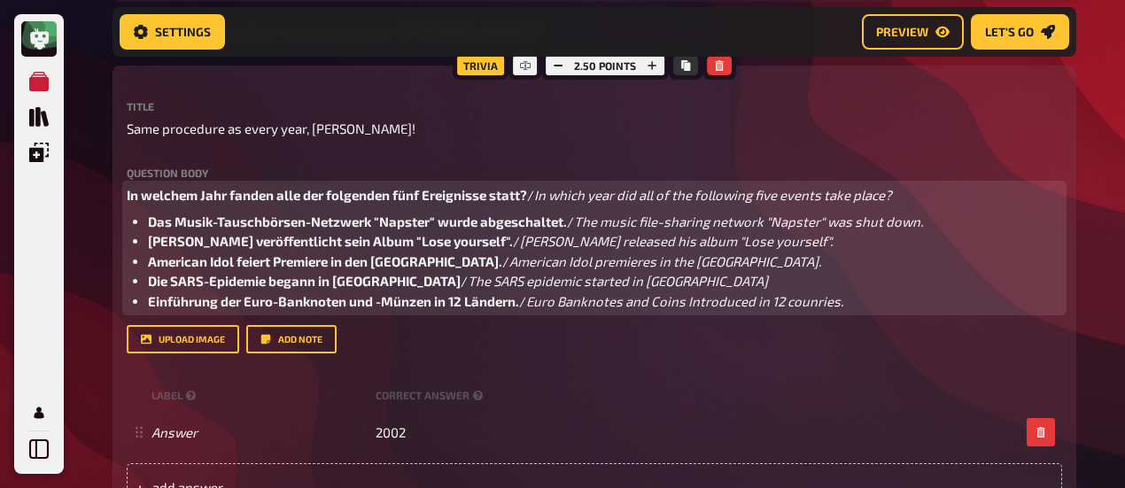
click at [640, 244] on span "Eminem released his album "Lose yourself"." at bounding box center [676, 241] width 313 height 16
click at [358, 242] on span "Eminem veröffentlicht sein Album "Lose yourself"." at bounding box center [330, 241] width 365 height 16
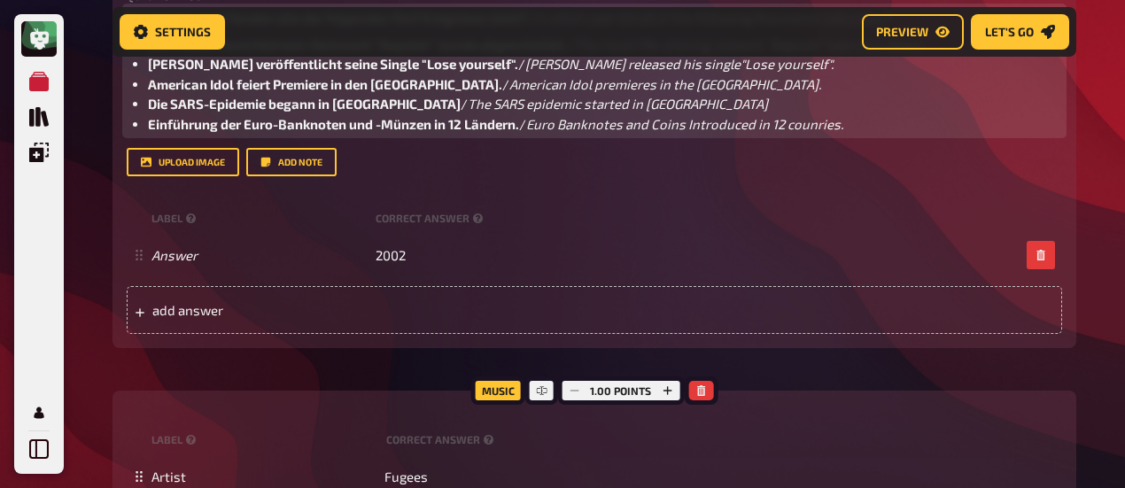
scroll to position [368, 0]
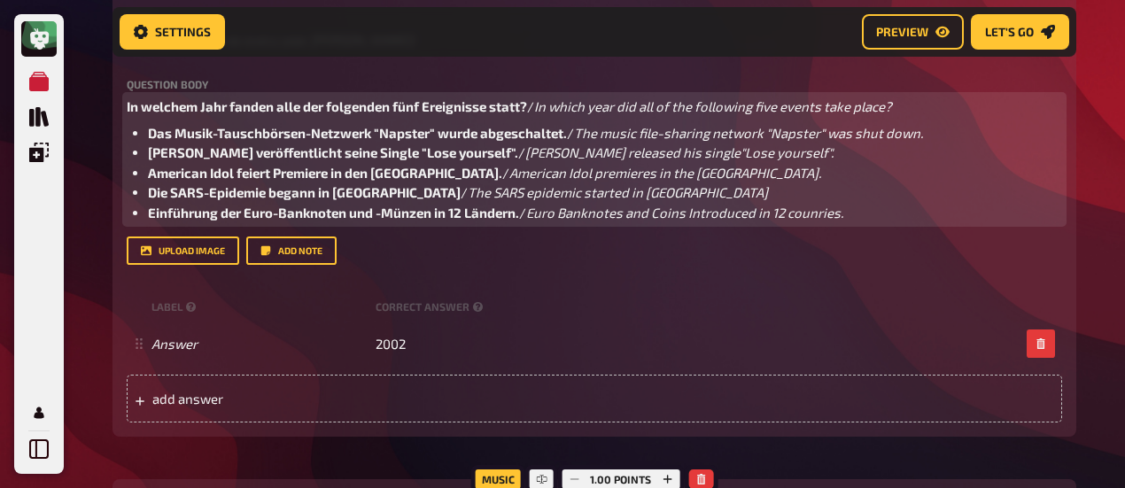
click at [822, 213] on span "Euro Banknotes and Coins Introduced in 12 counries." at bounding box center [684, 213] width 317 height 16
click at [647, 153] on span "Eminem released his single"Lose yourself"." at bounding box center [679, 152] width 308 height 16
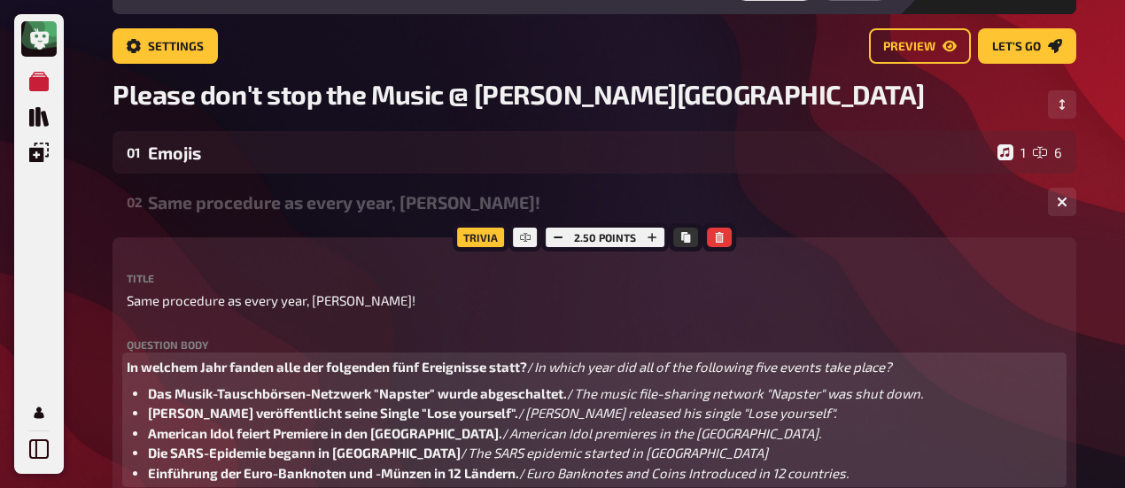
scroll to position [89, 0]
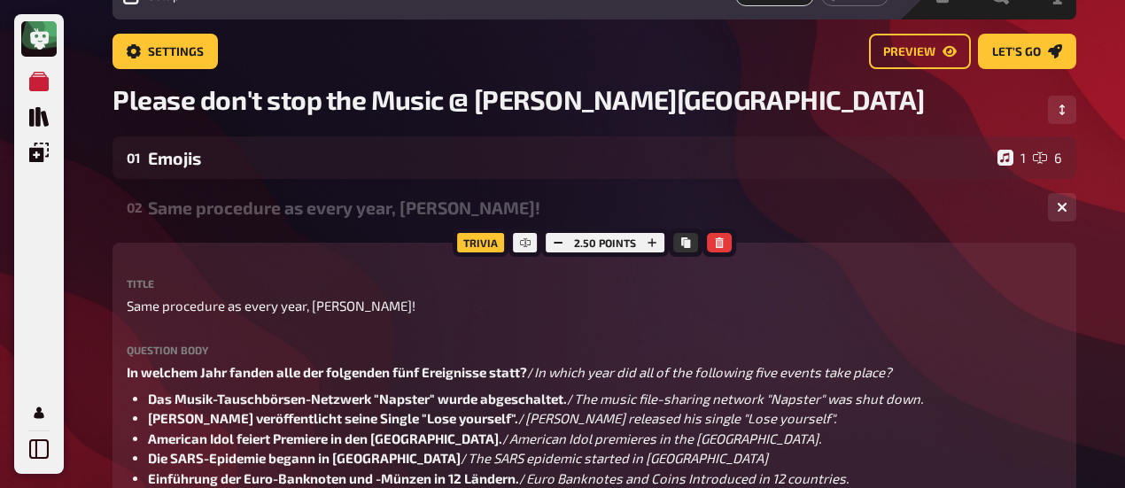
click at [259, 213] on div "Same procedure as every year, James!" at bounding box center [591, 207] width 886 height 20
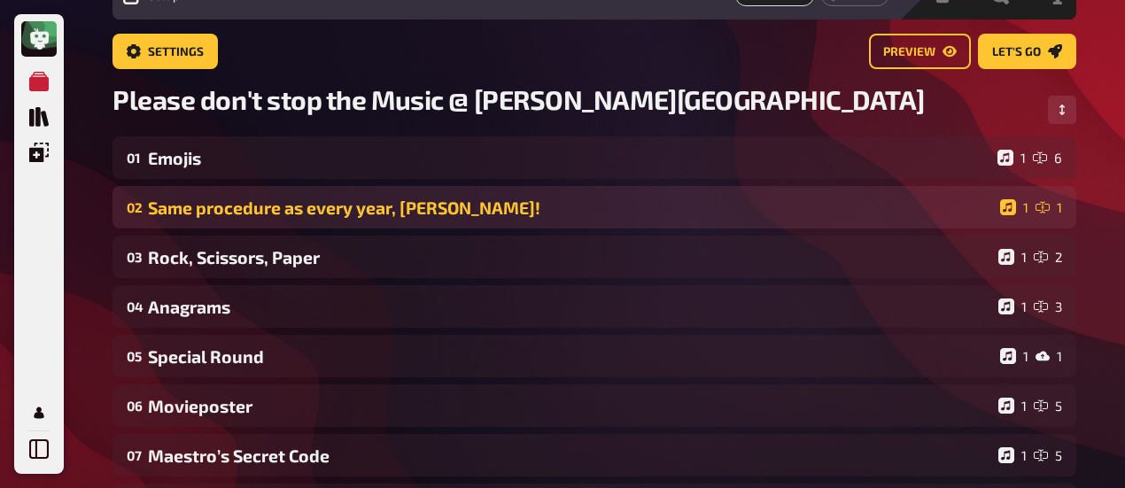
click at [407, 210] on div "Same procedure as every year, James!" at bounding box center [570, 207] width 845 height 20
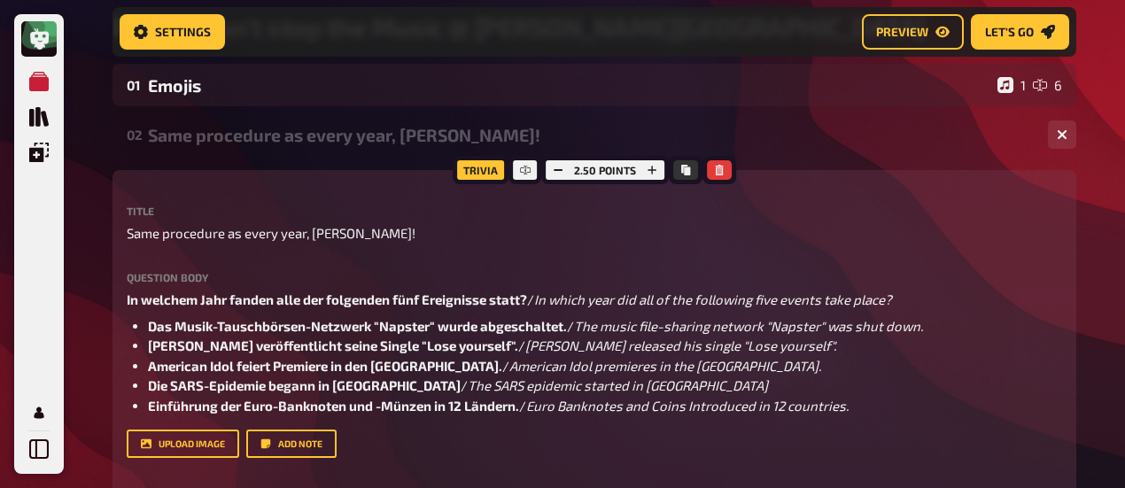
scroll to position [103, 0]
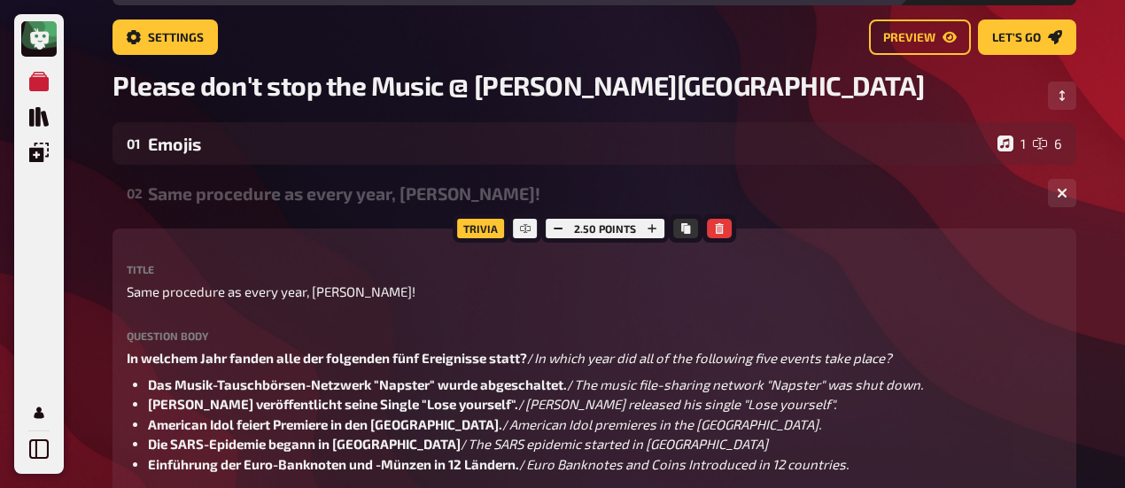
click at [329, 196] on div "Same procedure as every year, James!" at bounding box center [591, 193] width 886 height 20
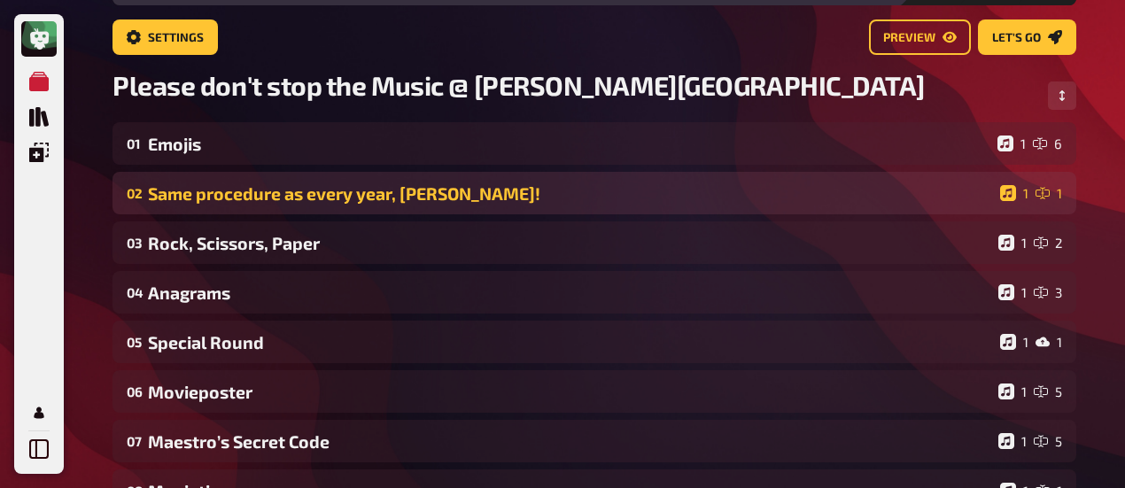
scroll to position [205, 0]
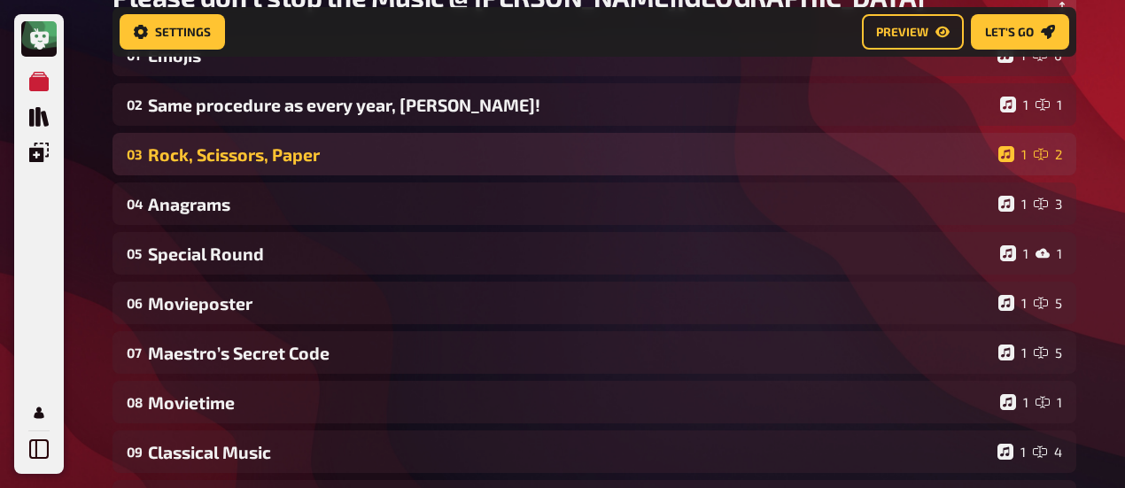
click at [331, 166] on div "03 Rock, Scissors, Paper 1 2" at bounding box center [594, 154] width 964 height 43
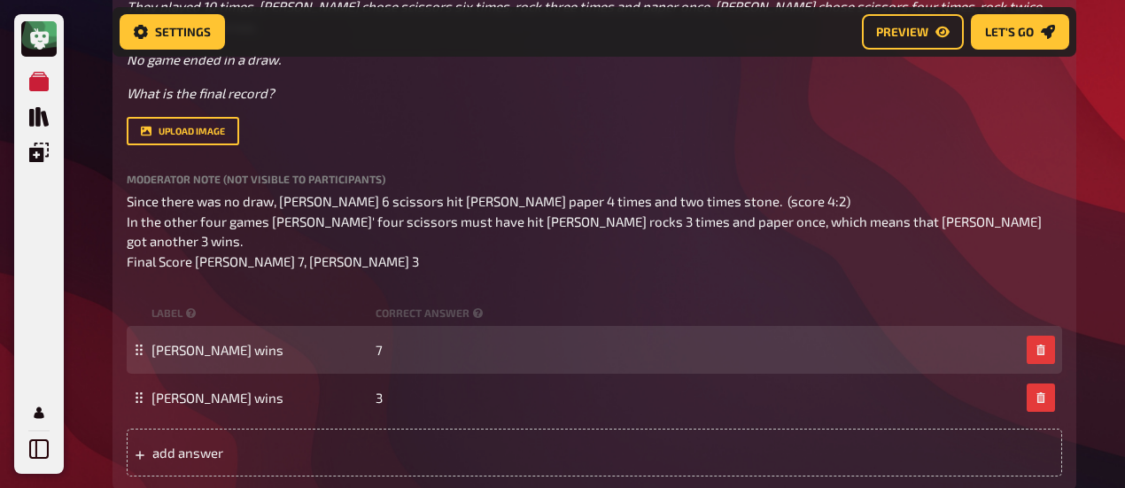
scroll to position [825, 0]
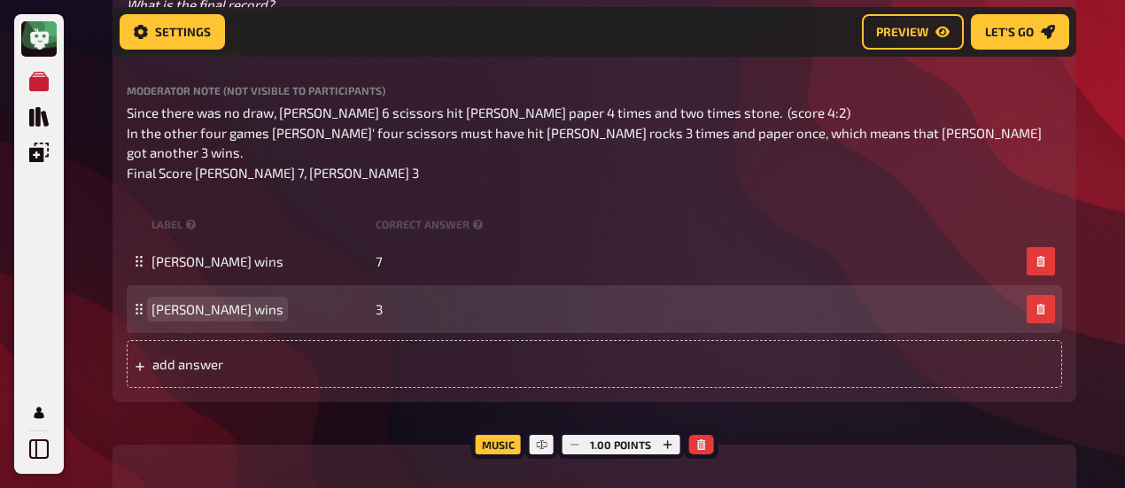
drag, startPoint x: 190, startPoint y: 272, endPoint x: 204, endPoint y: 272, distance: 14.2
click at [190, 301] on span "Alicice wins" at bounding box center [217, 309] width 132 height 16
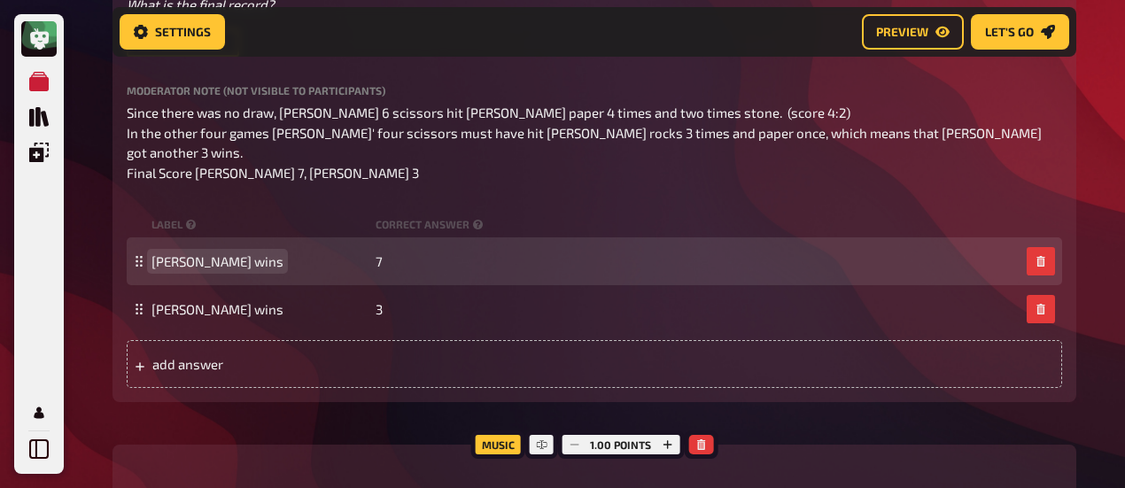
click at [186, 253] on span "Johns wins" at bounding box center [217, 261] width 132 height 16
click at [189, 253] on span "Johns wins" at bounding box center [217, 261] width 132 height 16
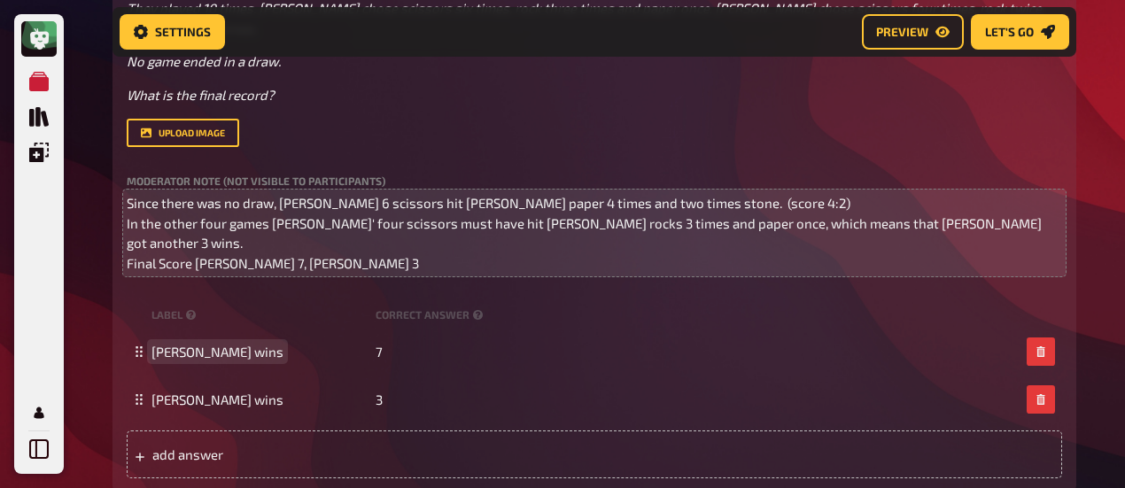
scroll to position [737, 0]
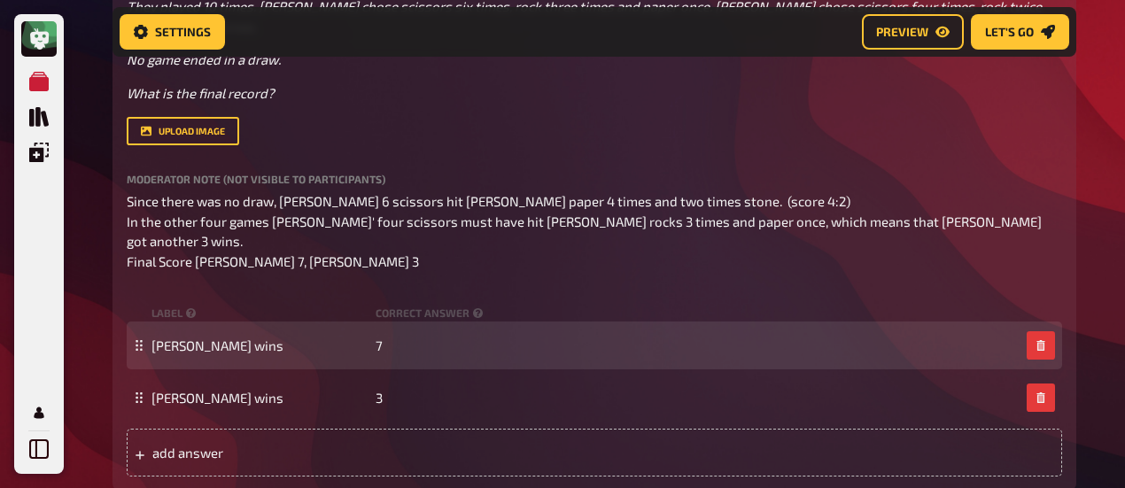
click at [147, 321] on div "John wins 7" at bounding box center [594, 345] width 935 height 48
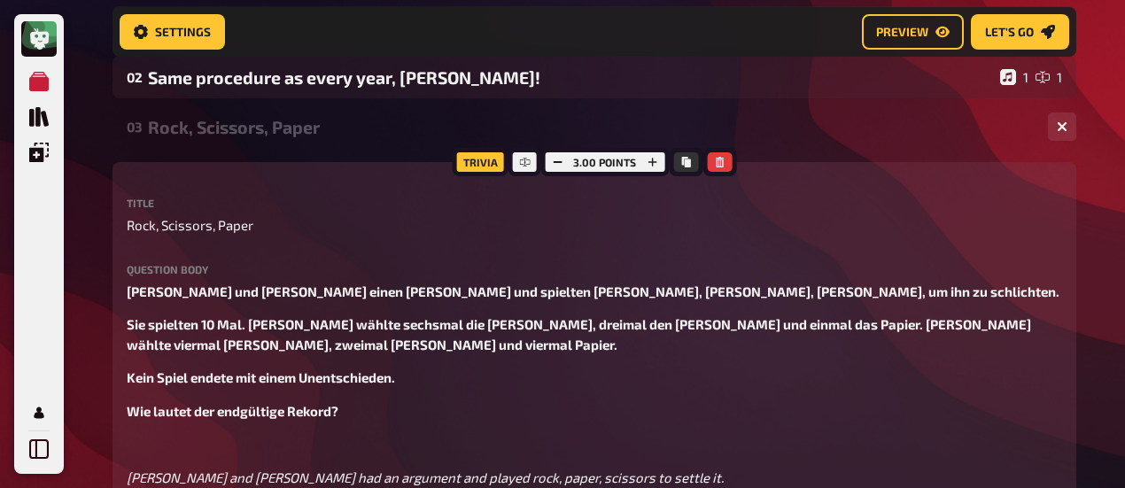
scroll to position [205, 0]
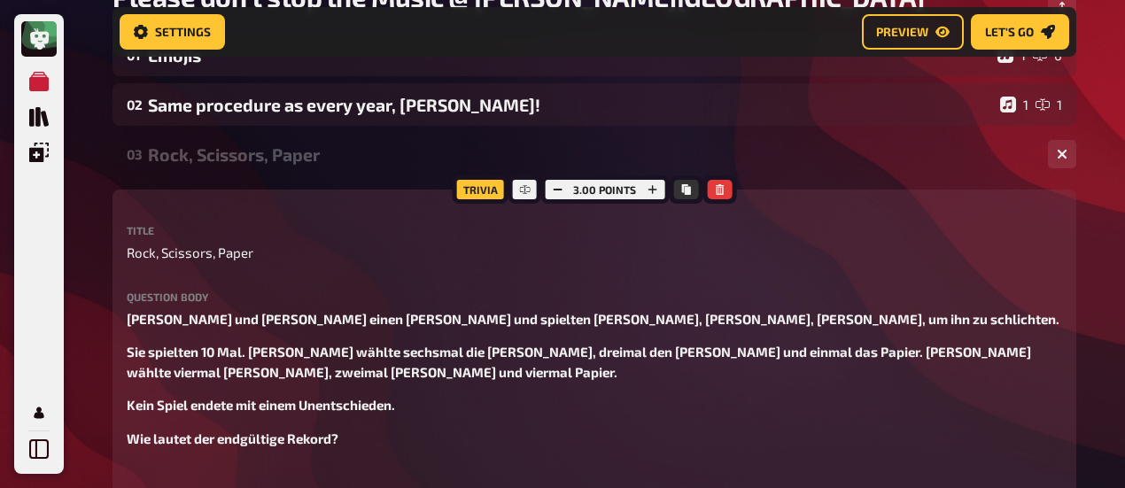
click at [240, 158] on div "Rock, Scissors, Paper" at bounding box center [591, 154] width 886 height 20
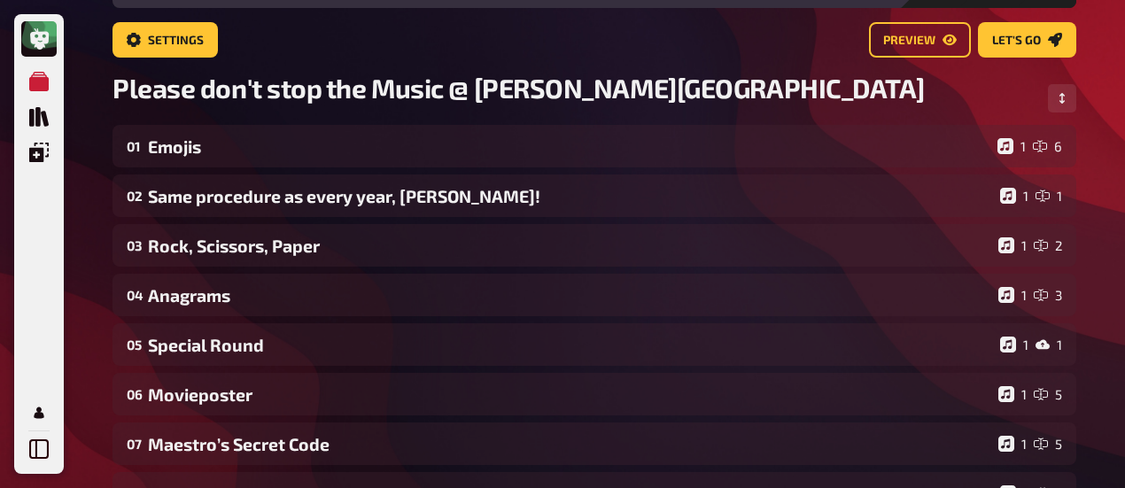
scroll to position [0, 0]
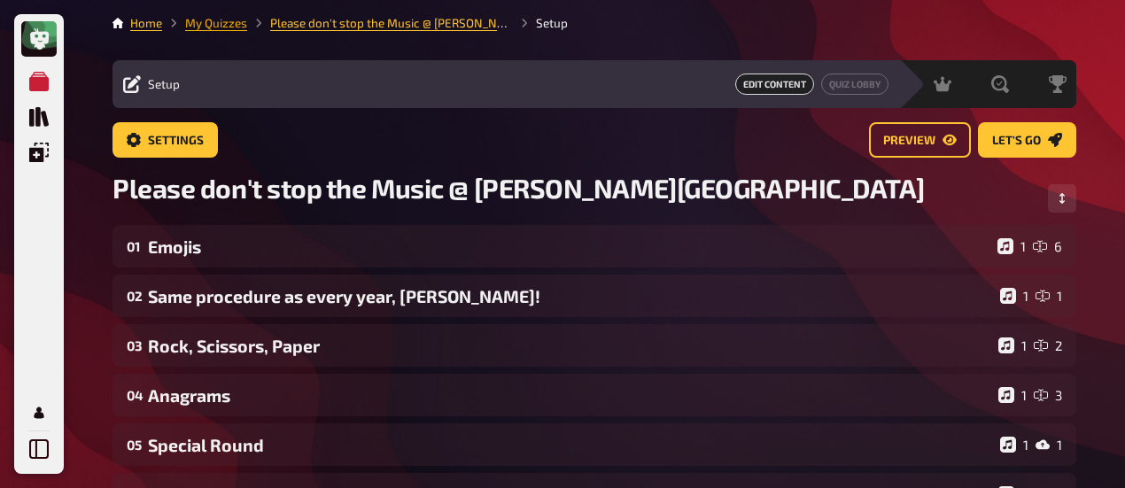
click at [218, 20] on link "My Quizzes" at bounding box center [216, 23] width 62 height 14
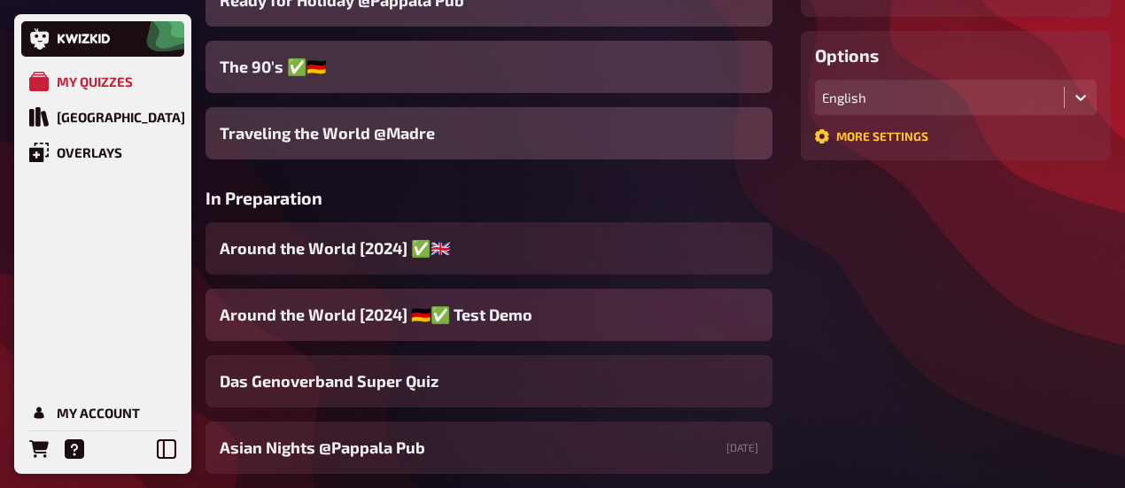
scroll to position [531, 0]
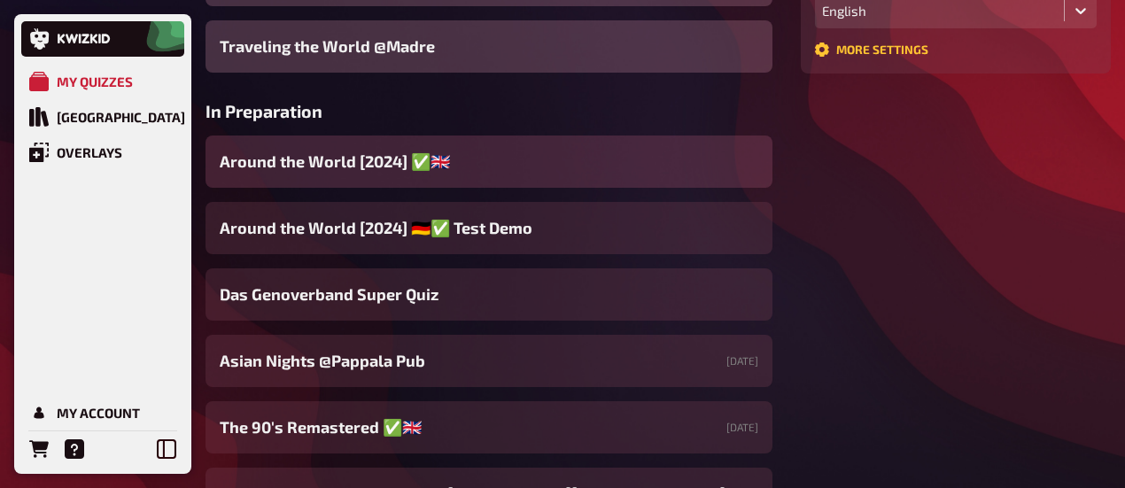
click at [332, 168] on span "Around the World [2024] ✅​🇬🇧​" at bounding box center [335, 162] width 230 height 24
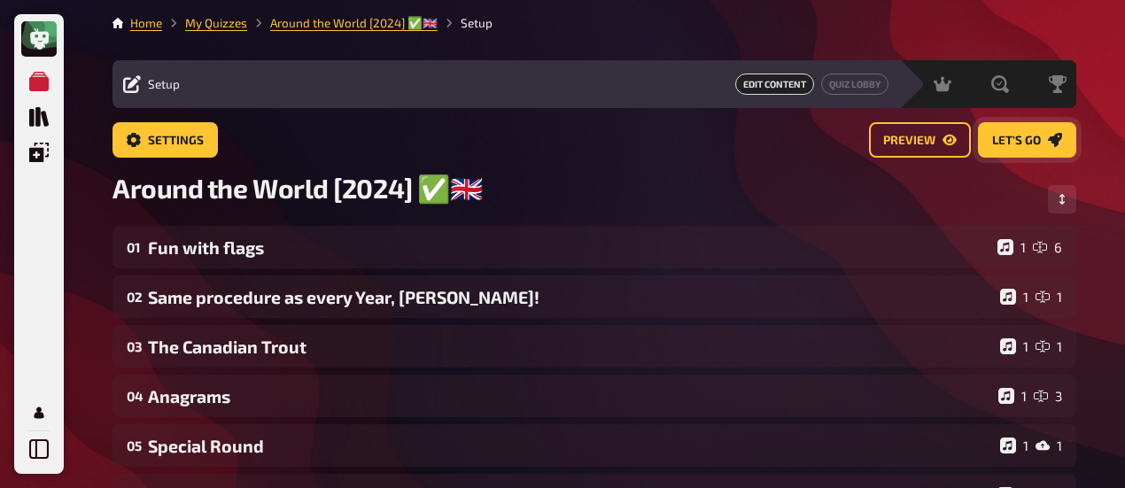
click at [1062, 141] on link "Let's go" at bounding box center [1027, 139] width 98 height 35
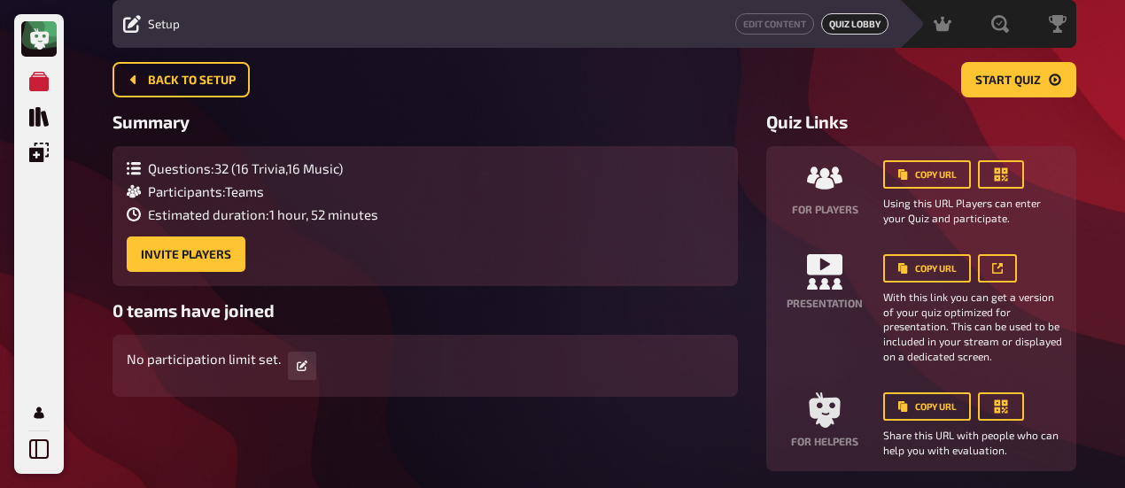
scroll to position [89, 0]
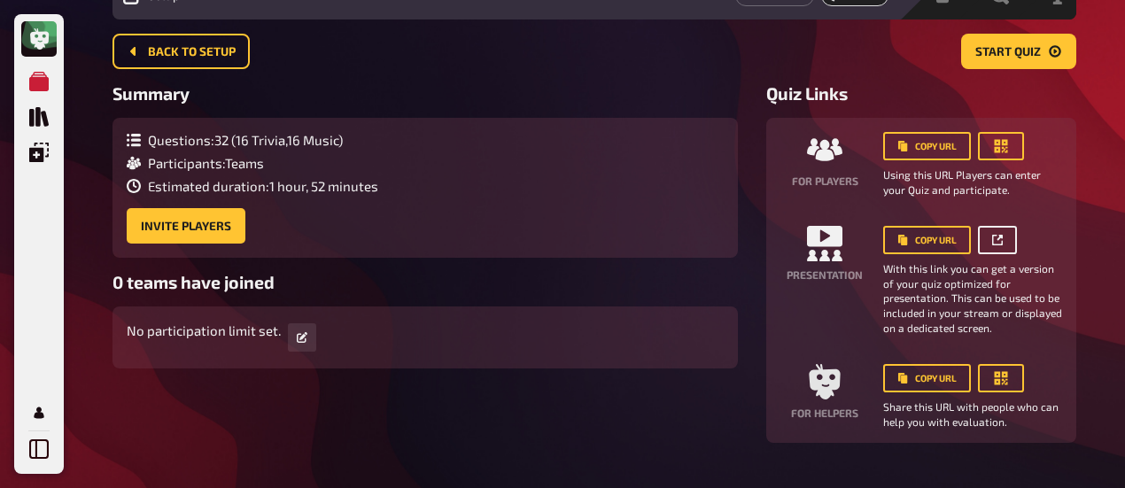
click at [1007, 242] on link at bounding box center [997, 240] width 39 height 28
click at [1019, 51] on span "Start Quiz" at bounding box center [1008, 52] width 66 height 12
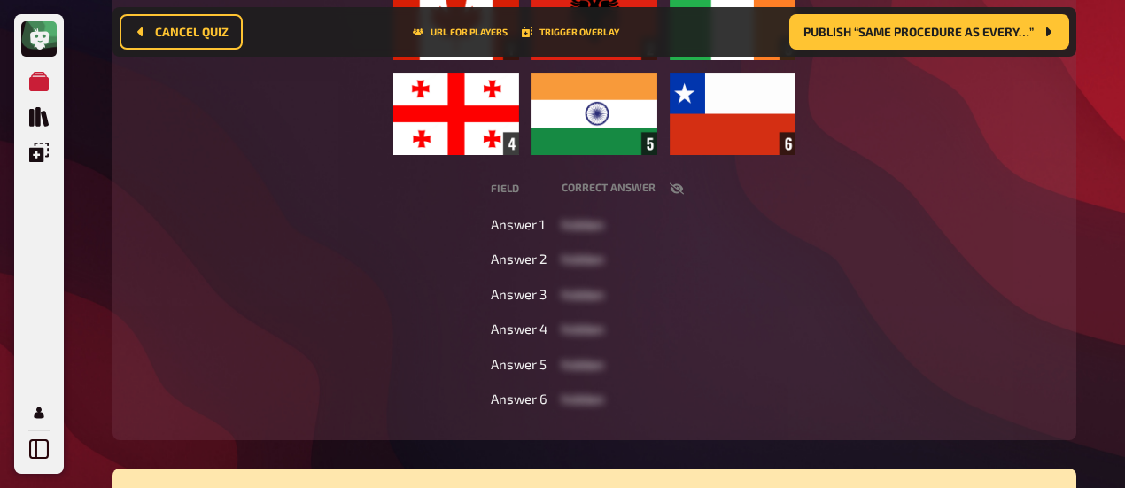
scroll to position [368, 0]
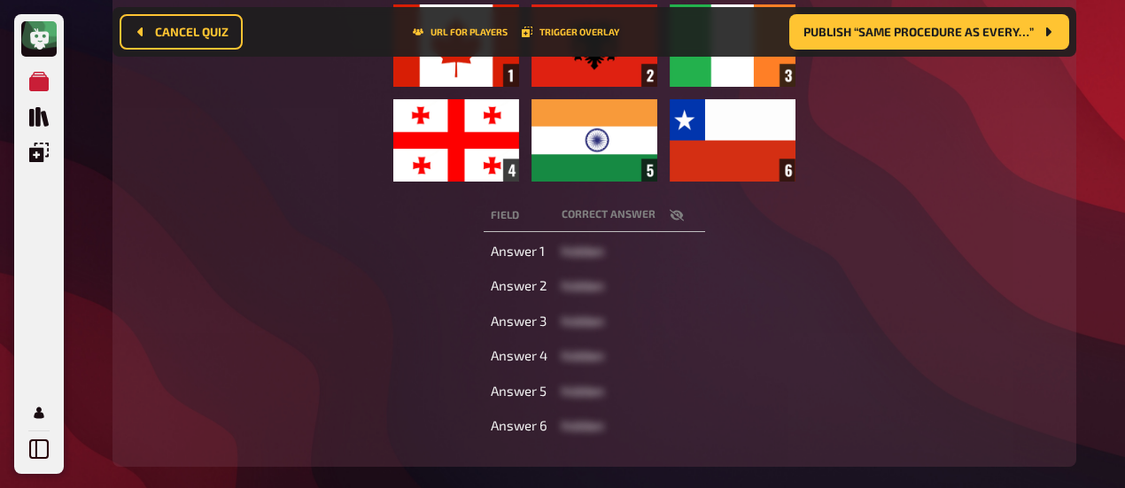
click at [675, 215] on icon "button" at bounding box center [677, 215] width 14 height 14
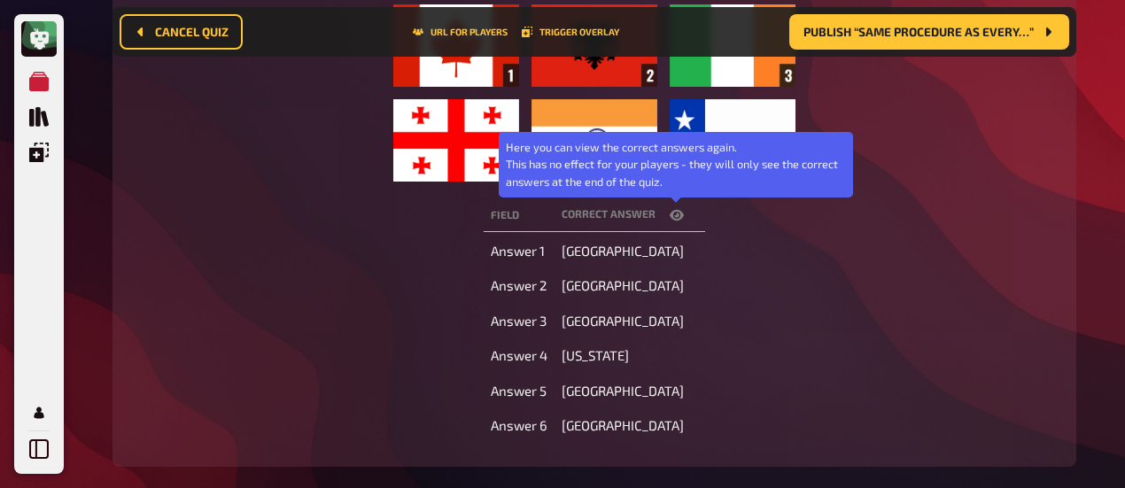
click at [680, 221] on icon "button" at bounding box center [677, 215] width 14 height 14
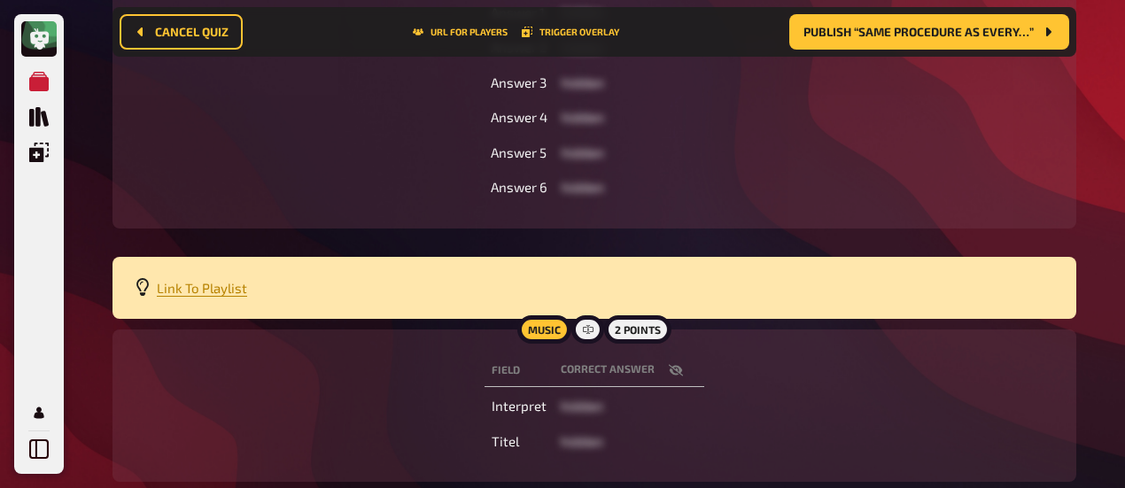
scroll to position [634, 0]
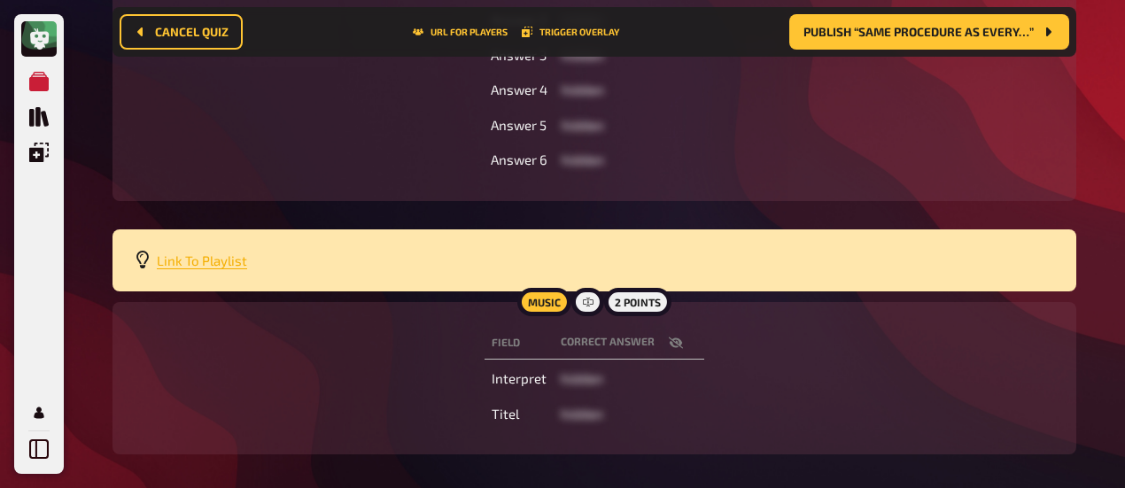
click at [227, 267] on span "Link To Playlist" at bounding box center [202, 260] width 90 height 16
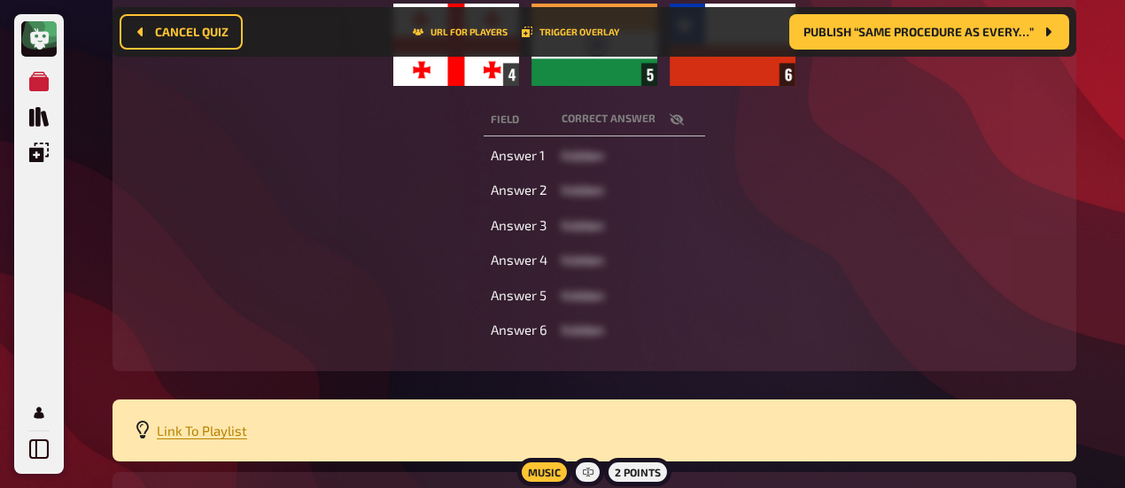
scroll to position [716, 0]
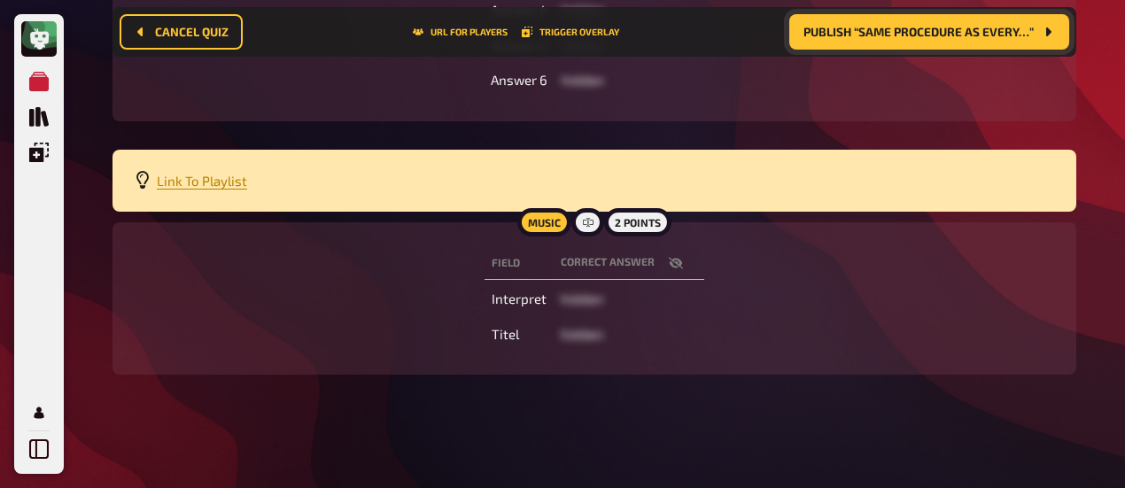
drag, startPoint x: 935, startPoint y: 43, endPoint x: 932, endPoint y: 52, distance: 9.5
click at [932, 52] on nav "Cancel Quiz URL for players Trigger Overlay Publish “Same procedure as every…”" at bounding box center [594, 32] width 964 height 50
click at [930, 37] on span "Publish “Same procedure as every…”" at bounding box center [918, 32] width 230 height 12
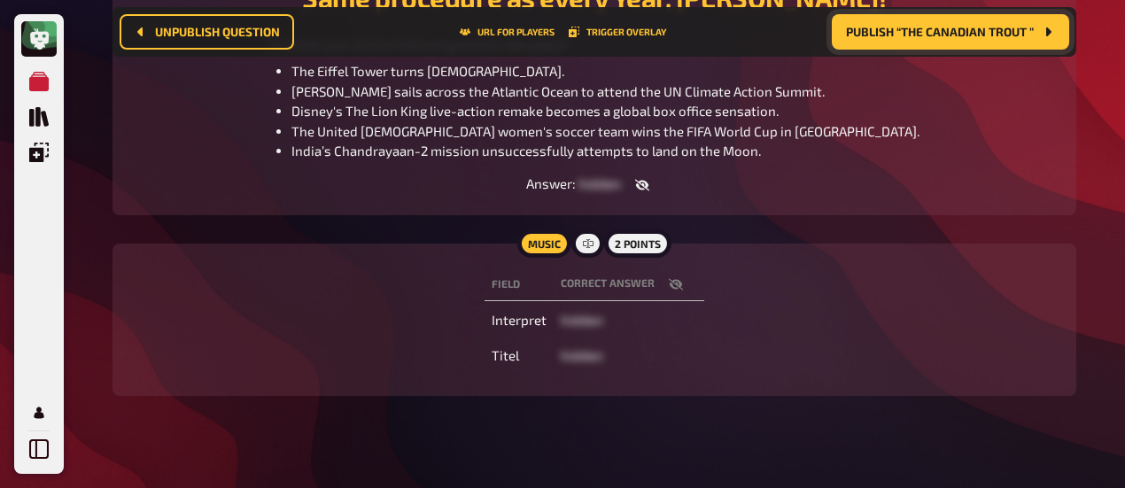
scroll to position [151, 0]
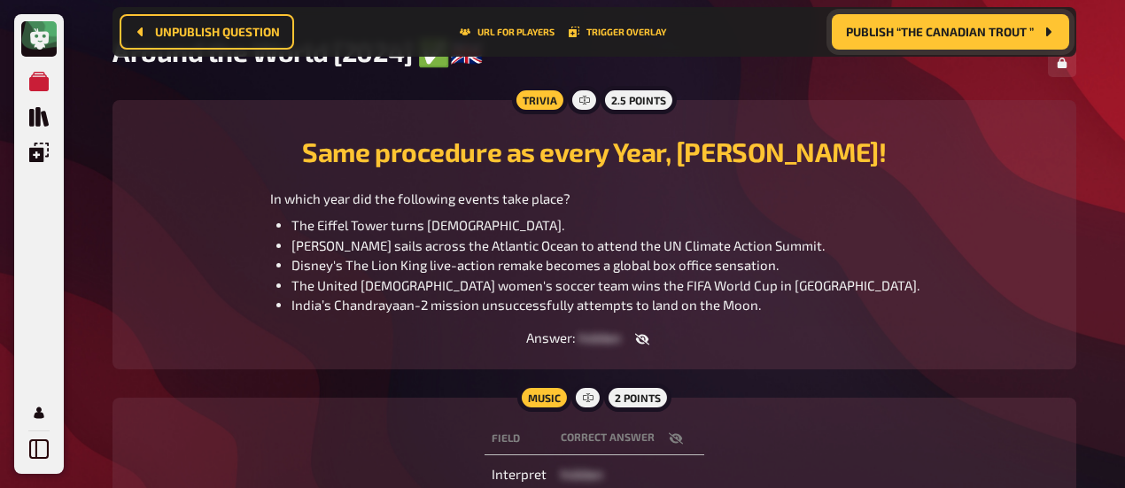
click at [958, 22] on button "Publish “The Canadian Trout ”" at bounding box center [950, 31] width 237 height 35
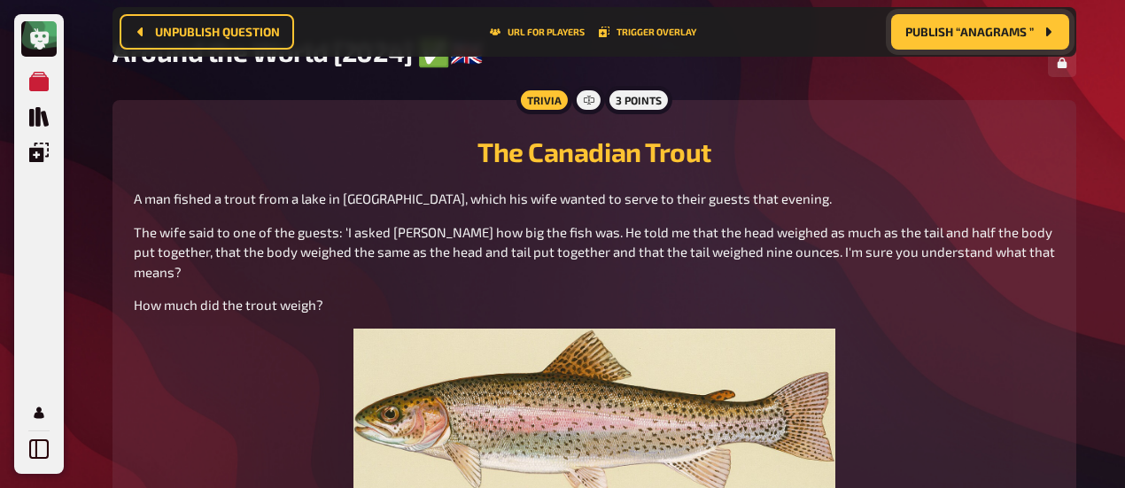
click at [962, 27] on span "Publish “Anagrams ”" at bounding box center [969, 32] width 128 height 12
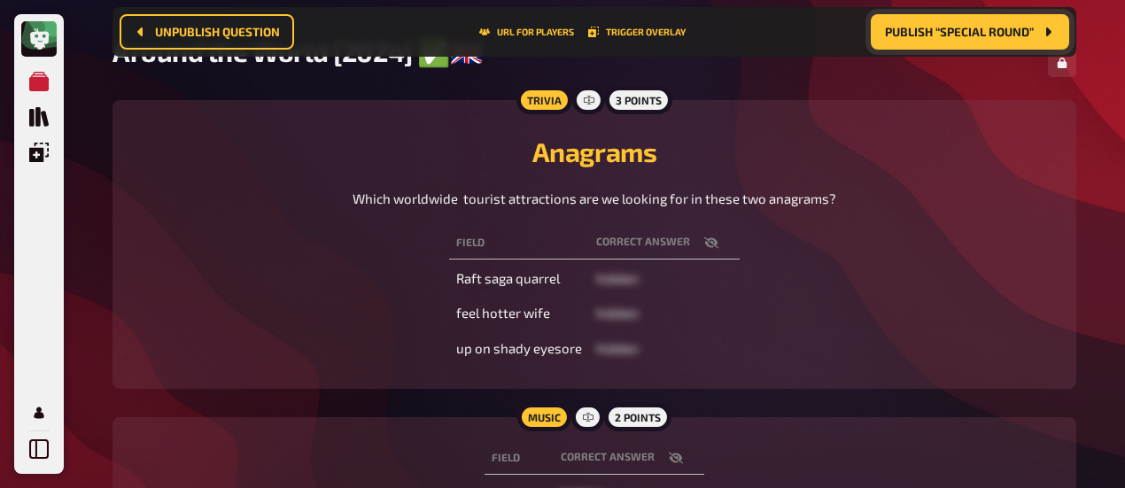
click at [962, 27] on span "Publish “Special Round”" at bounding box center [959, 32] width 149 height 12
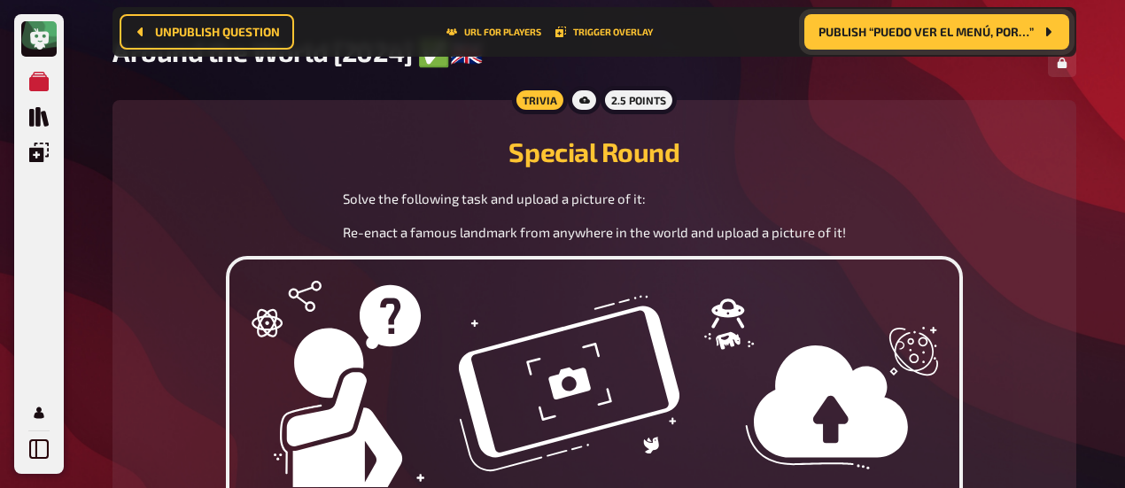
click at [962, 27] on span "Publish “Puedo ver el menú, por…”" at bounding box center [925, 32] width 215 height 12
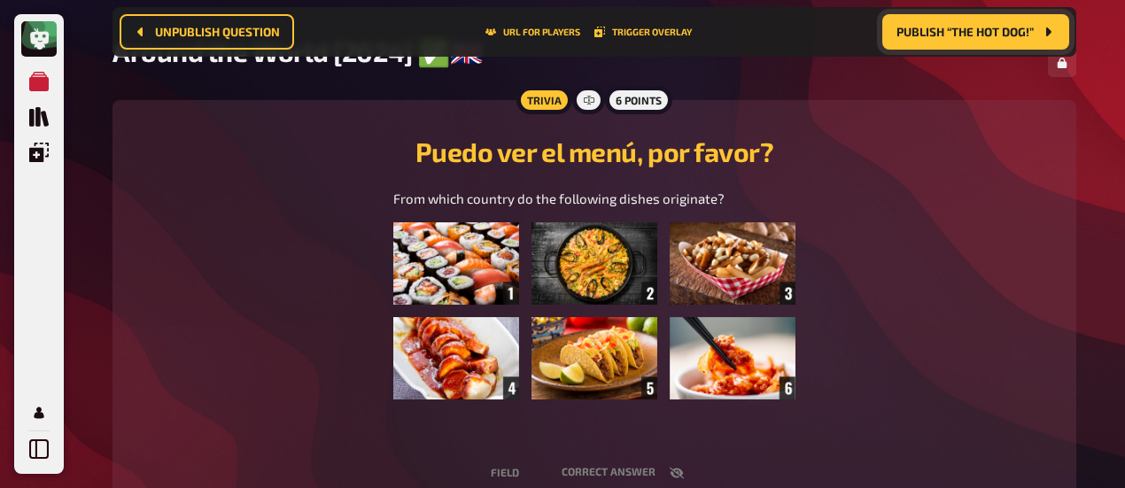
click at [963, 29] on span "Publish “The Hot Dog!”" at bounding box center [964, 32] width 137 height 12
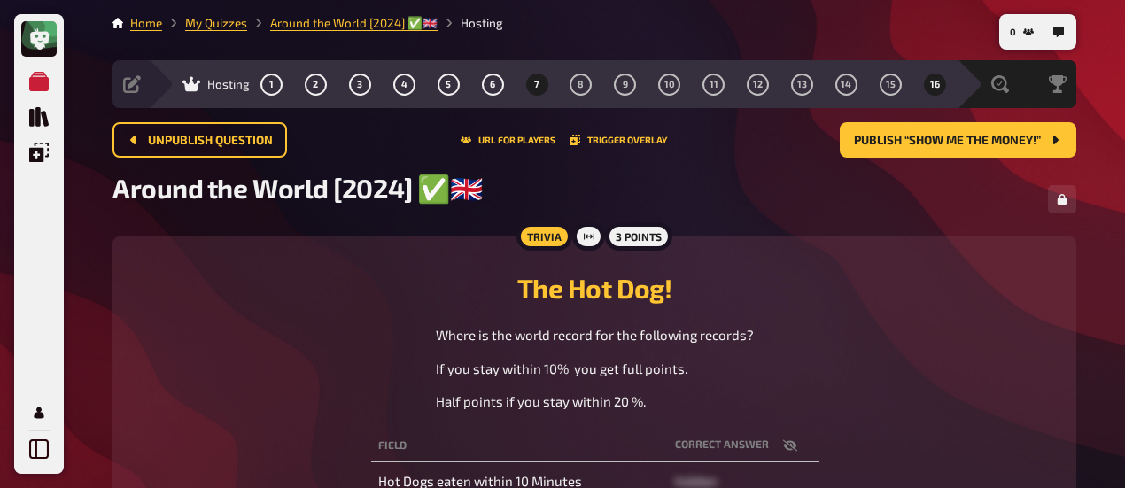
click at [933, 84] on span "16" at bounding box center [935, 85] width 10 height 10
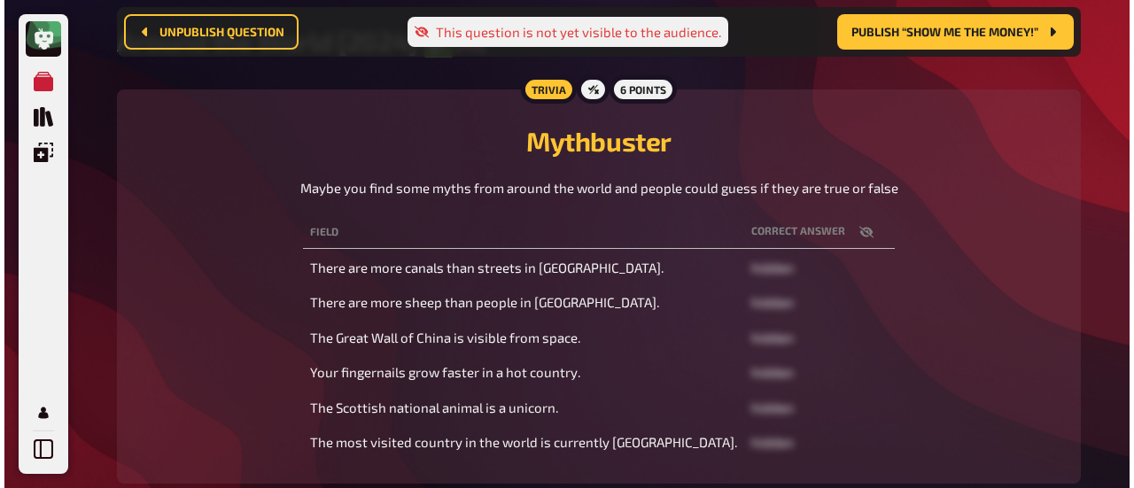
scroll to position [14, 0]
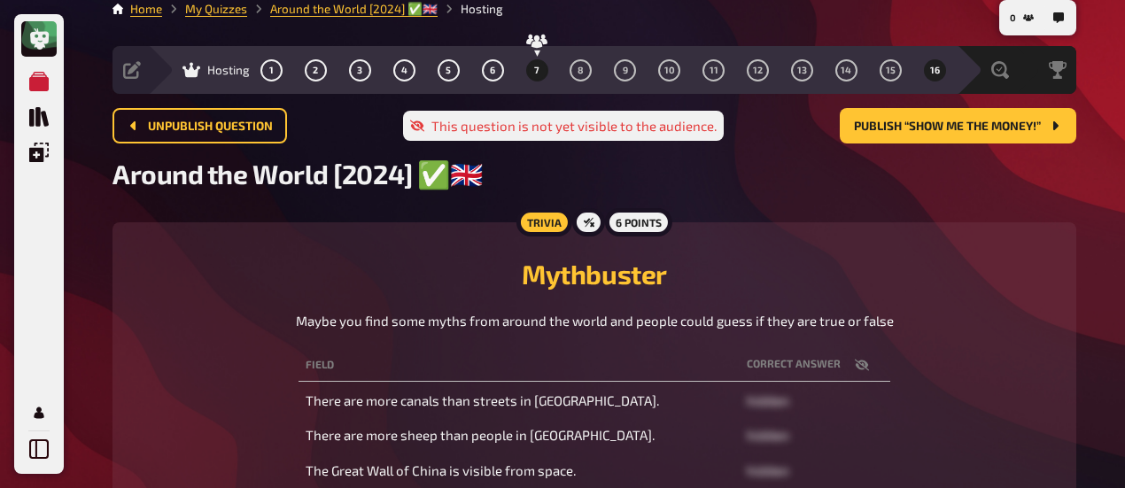
click at [542, 73] on button "7" at bounding box center [537, 70] width 28 height 28
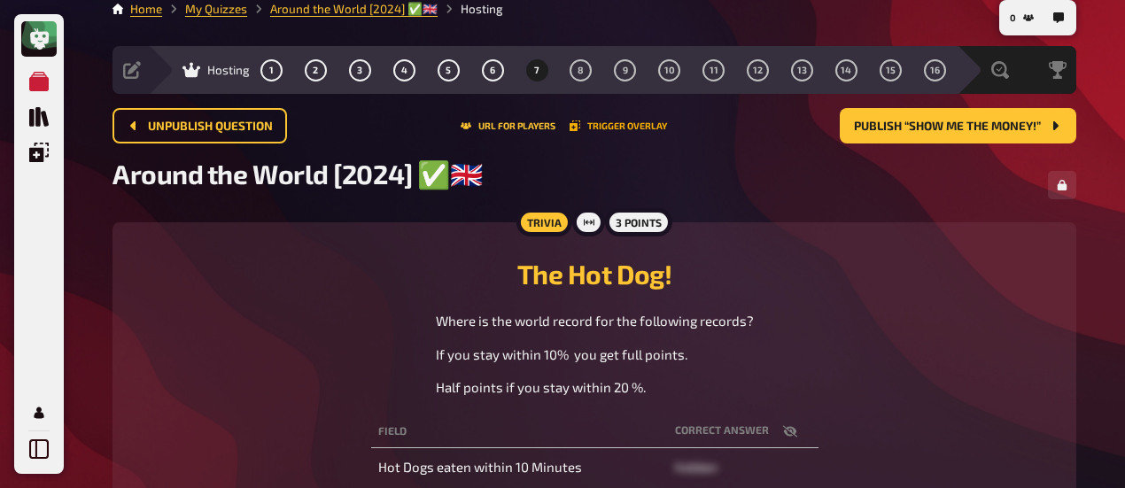
click at [608, 126] on button "Trigger Overlay" at bounding box center [617, 125] width 97 height 11
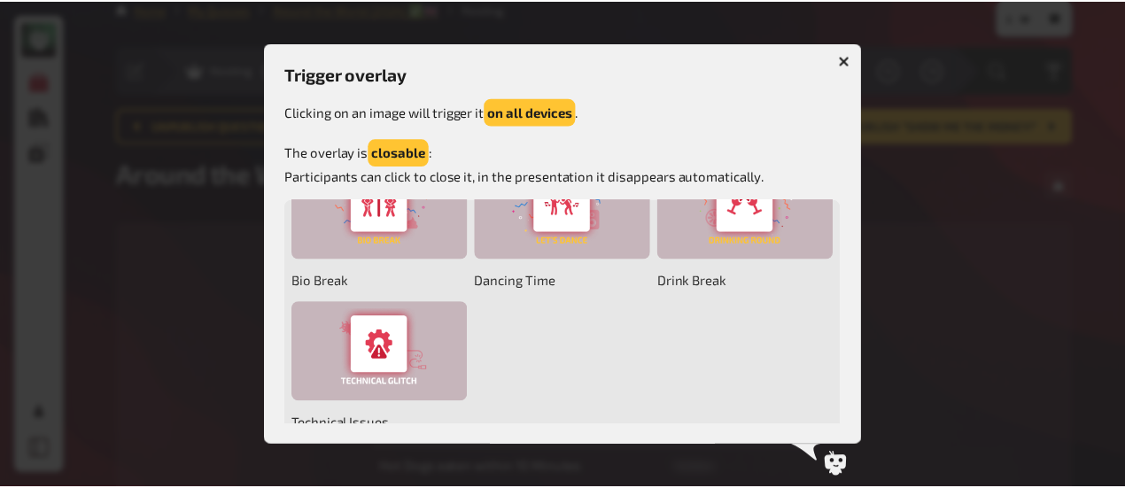
scroll to position [352, 0]
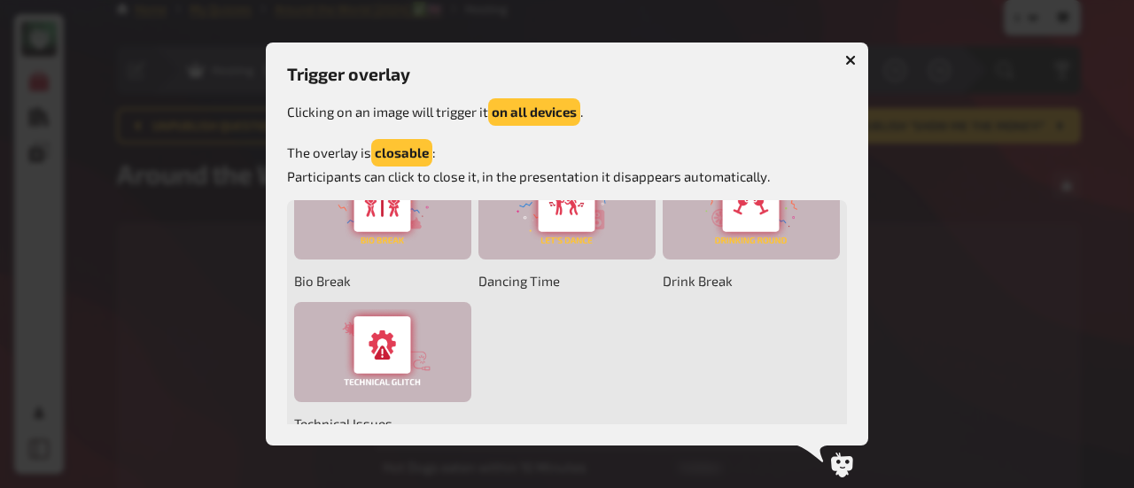
click at [847, 59] on icon "button" at bounding box center [850, 60] width 11 height 11
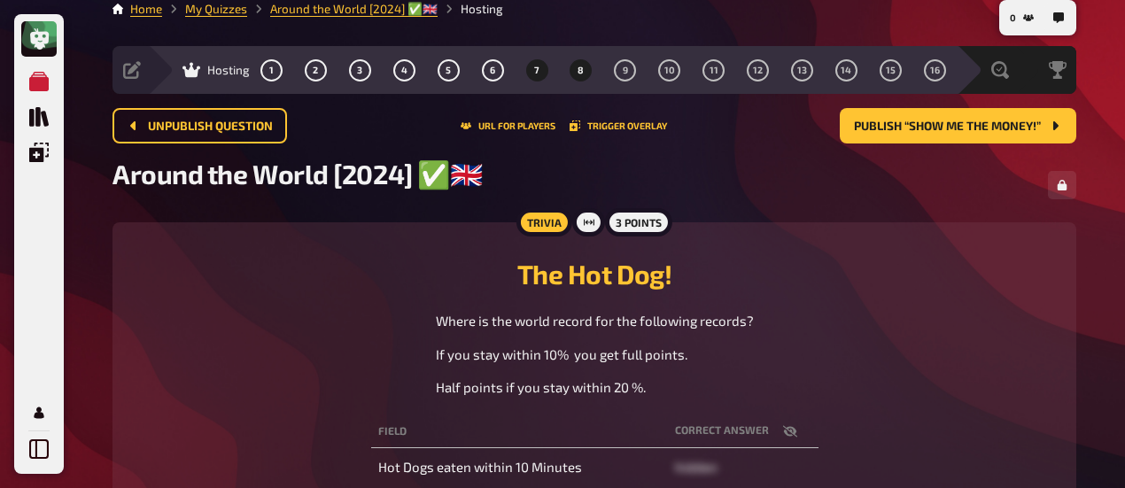
click at [583, 70] on span "8" at bounding box center [580, 71] width 6 height 10
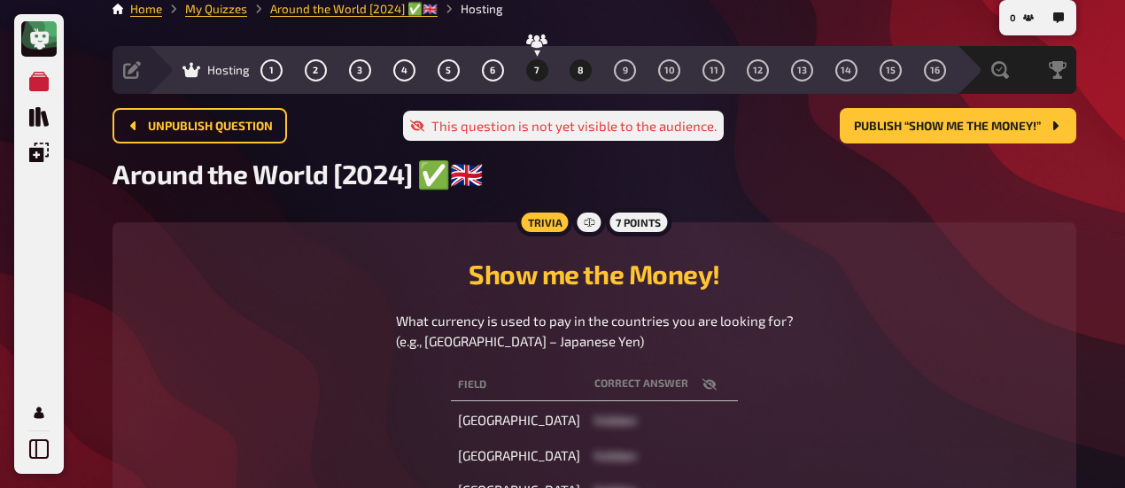
drag, startPoint x: 536, startPoint y: 69, endPoint x: 545, endPoint y: 74, distance: 10.3
click at [540, 72] on button "7" at bounding box center [537, 70] width 28 height 28
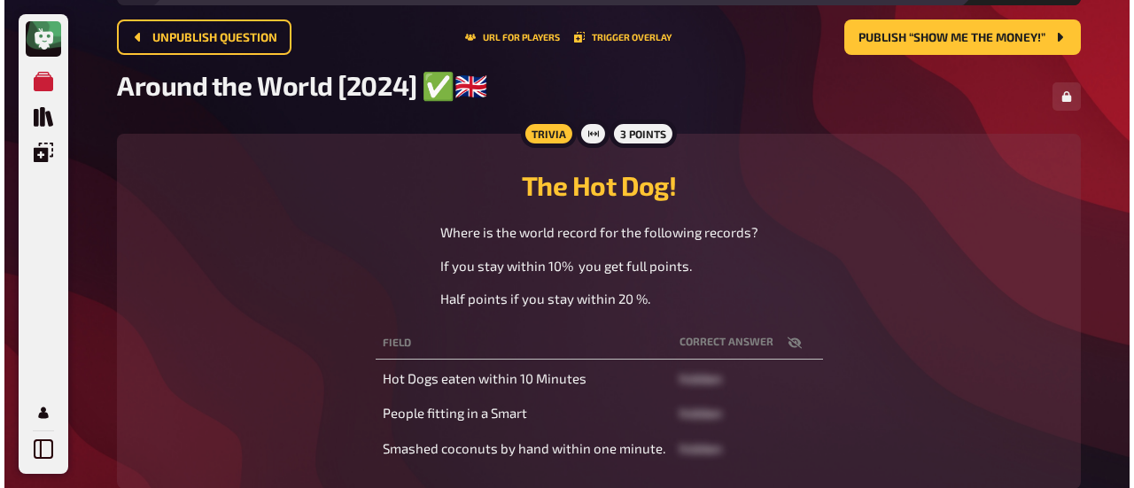
scroll to position [14, 0]
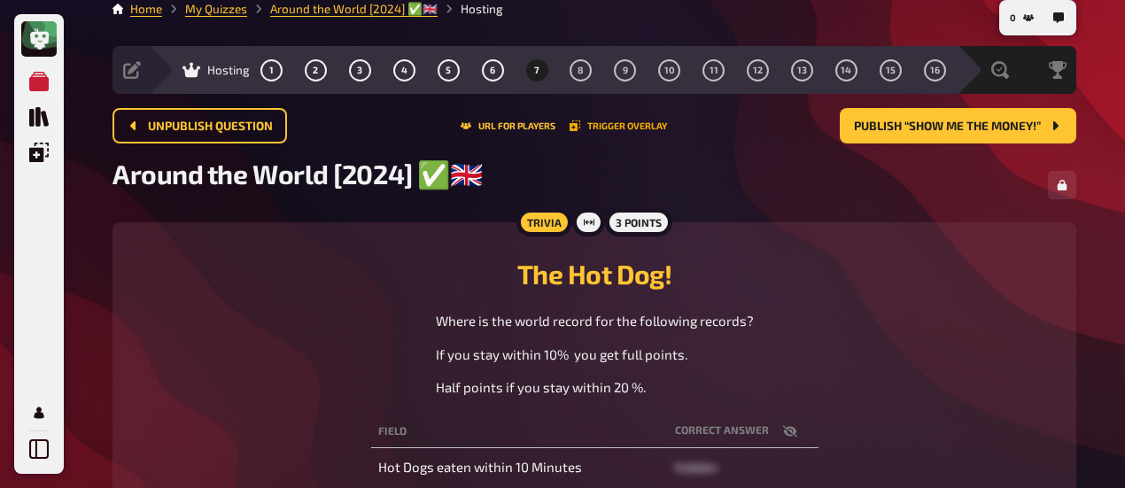
click at [648, 128] on button "Trigger Overlay" at bounding box center [617, 125] width 97 height 11
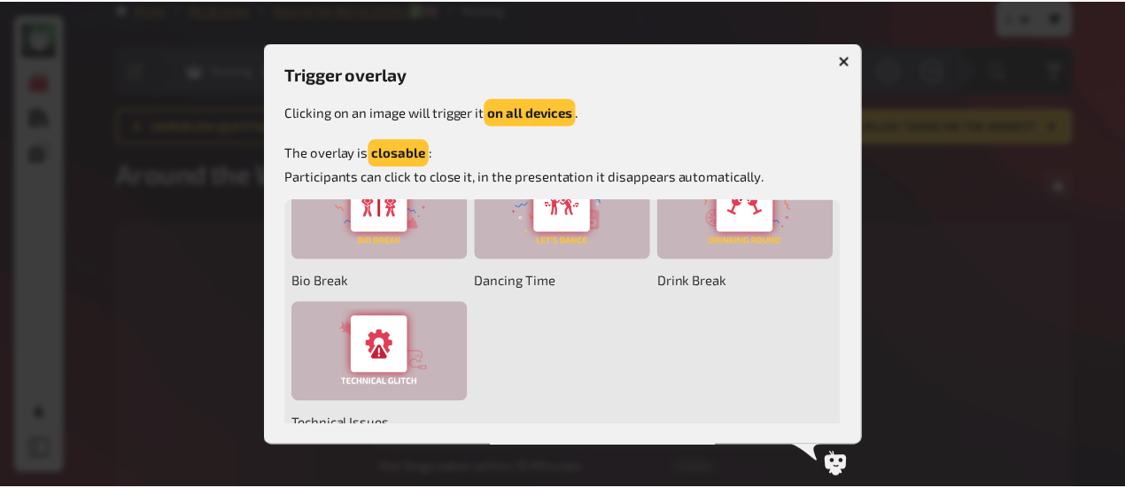
scroll to position [707, 0]
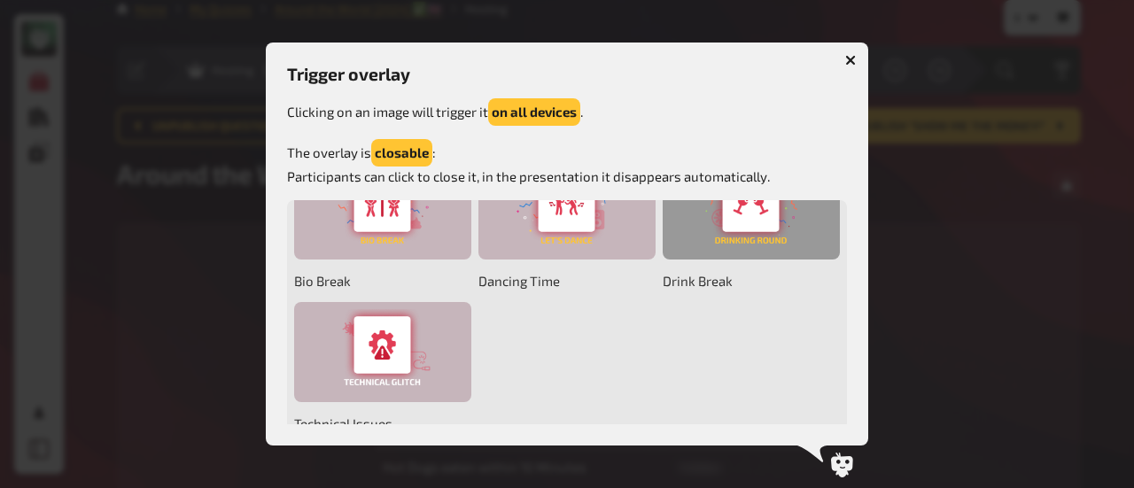
click at [662, 260] on div at bounding box center [750, 210] width 177 height 100
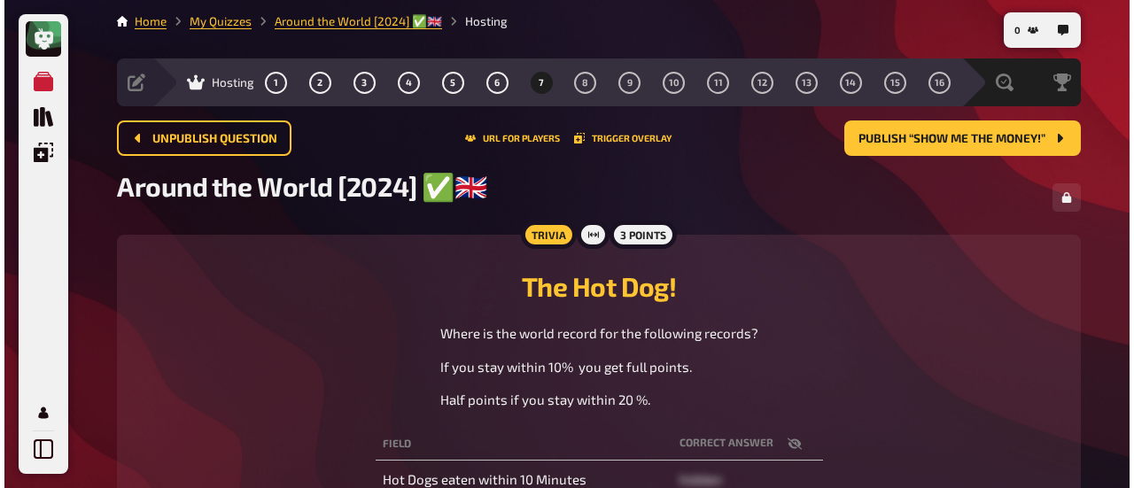
scroll to position [0, 0]
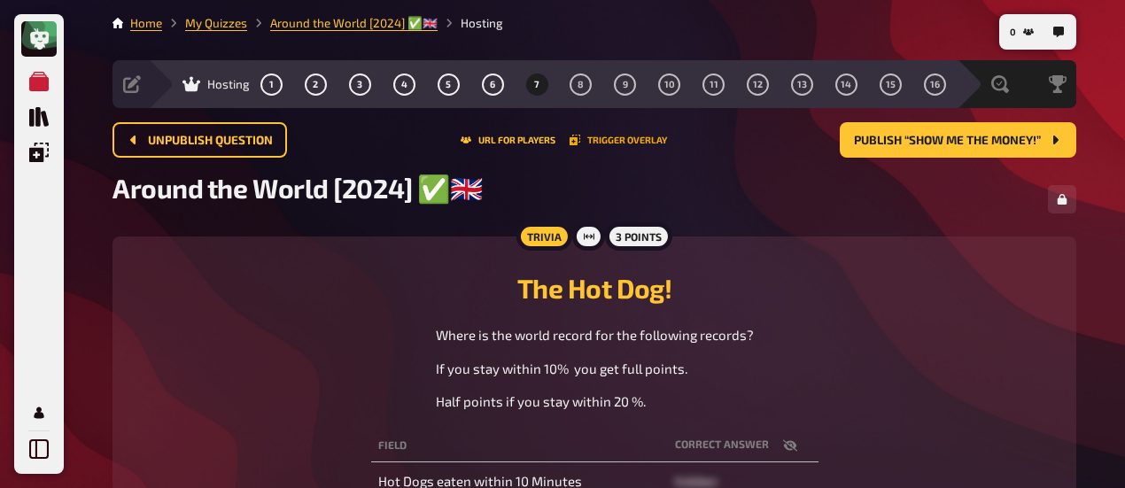
click at [638, 139] on button "Trigger Overlay" at bounding box center [617, 140] width 97 height 11
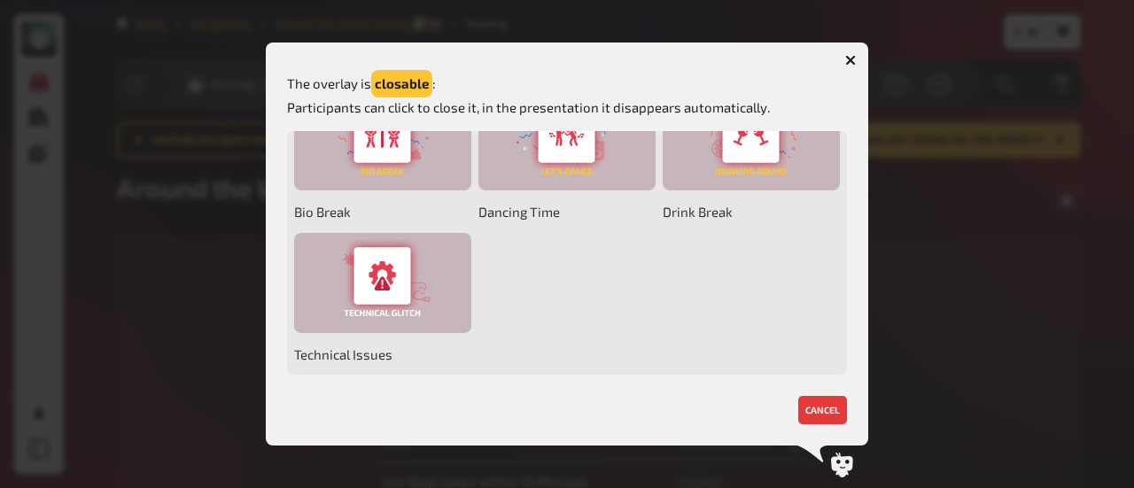
scroll to position [531, 0]
click at [850, 59] on icon "button" at bounding box center [850, 59] width 17 height 17
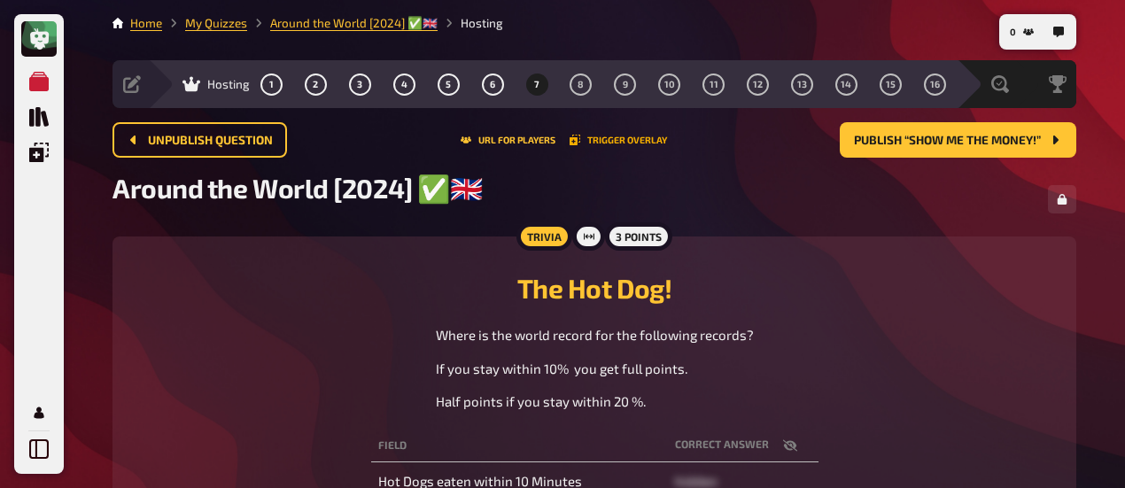
click at [636, 136] on button "Trigger Overlay" at bounding box center [617, 140] width 97 height 11
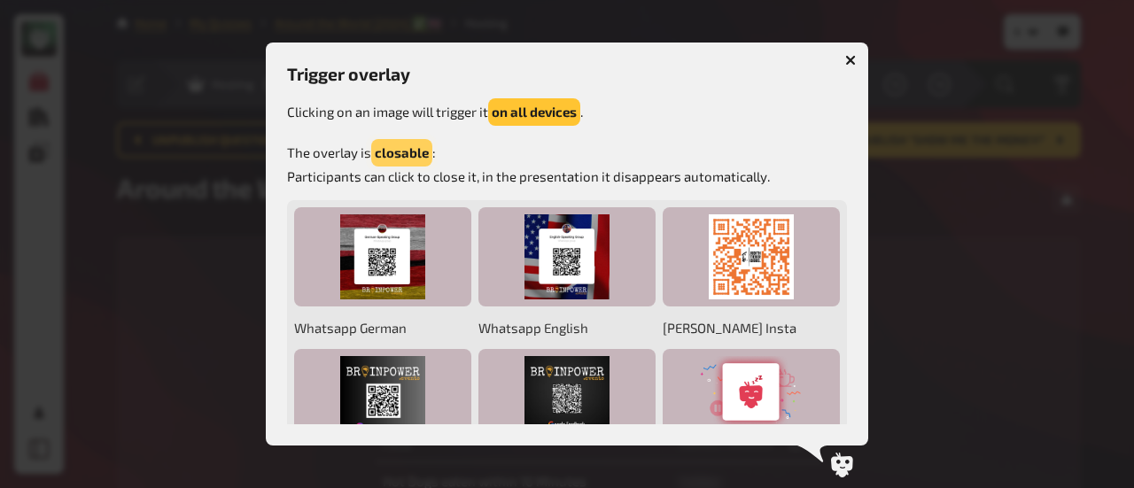
click at [398, 147] on button "closable" at bounding box center [401, 152] width 61 height 27
click at [420, 157] on button "persistent" at bounding box center [406, 152] width 71 height 27
click at [416, 148] on button "closable" at bounding box center [401, 152] width 61 height 27
click at [420, 152] on button "persistent" at bounding box center [406, 152] width 71 height 27
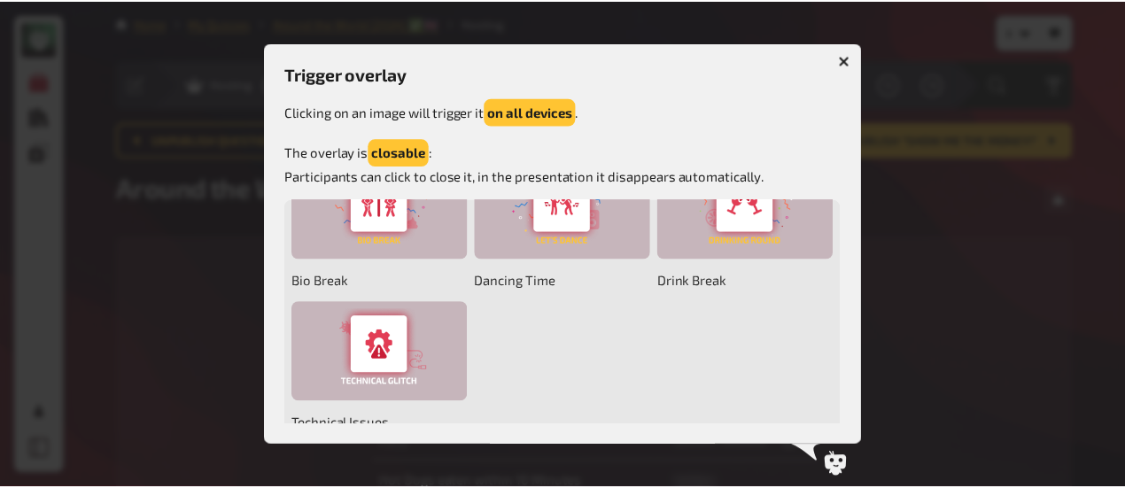
scroll to position [707, 0]
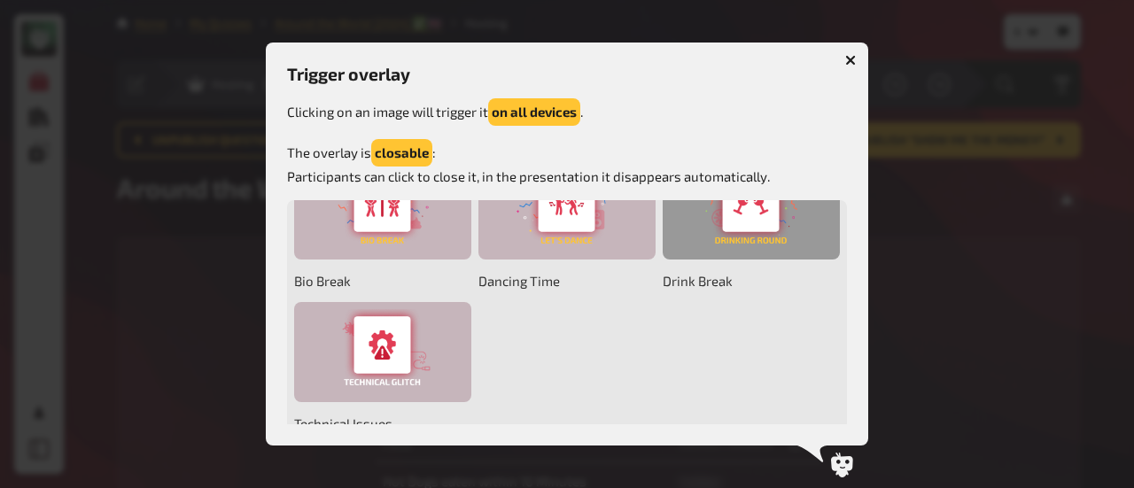
click at [662, 260] on div at bounding box center [750, 210] width 177 height 100
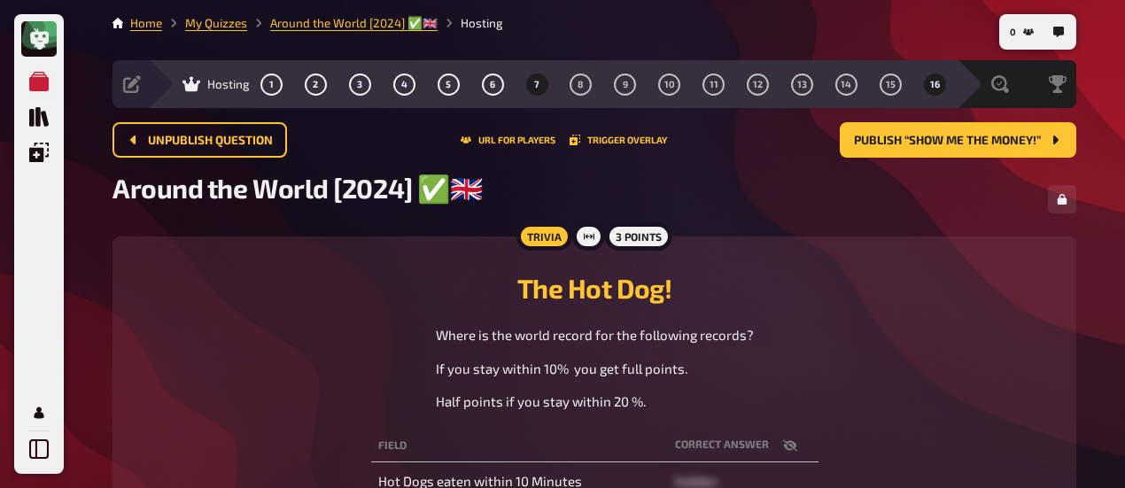
click at [938, 84] on span "16" at bounding box center [935, 85] width 10 height 10
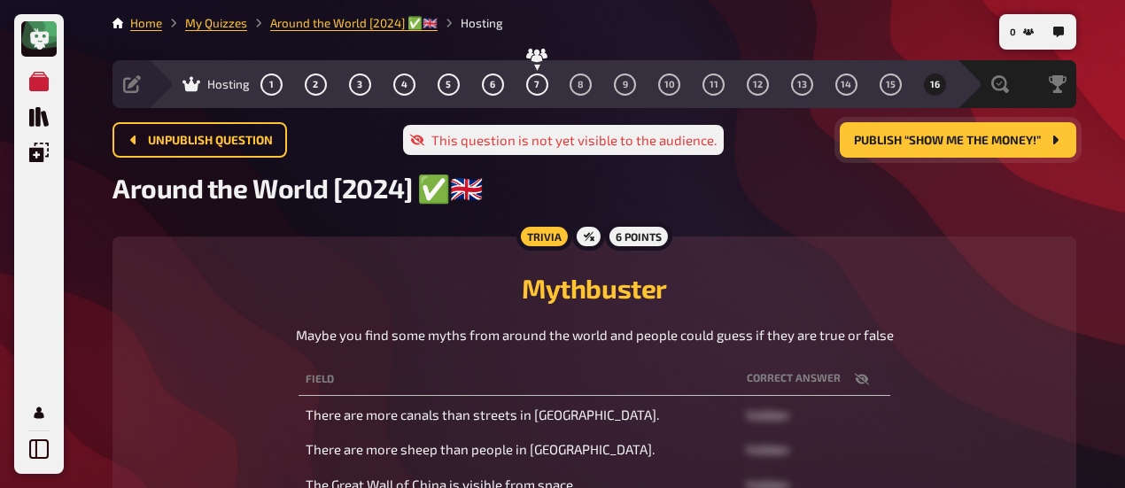
click at [946, 143] on span "Publish “Show me the Money!”" at bounding box center [947, 141] width 187 height 12
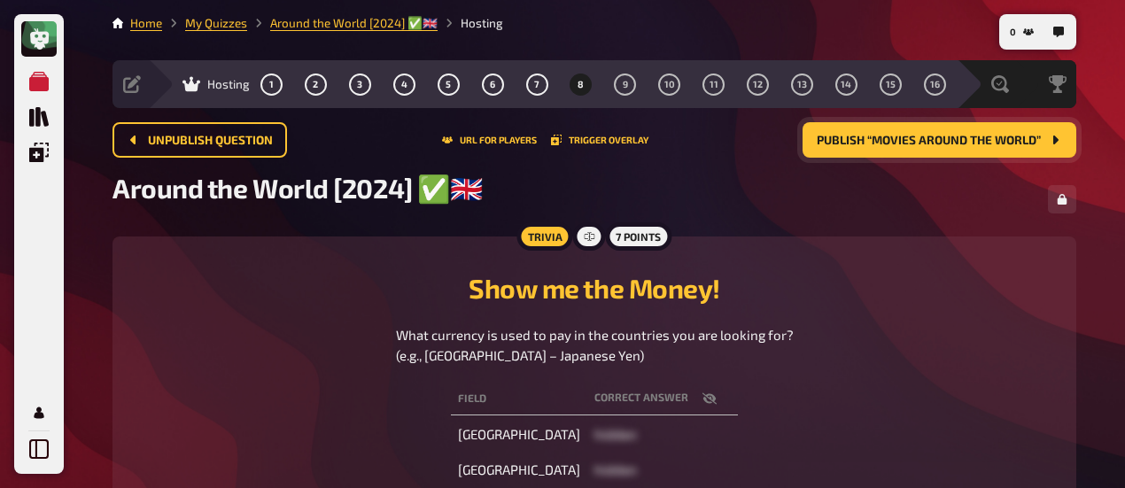
click at [949, 139] on span "Publish “Movies Around the World”" at bounding box center [929, 141] width 224 height 12
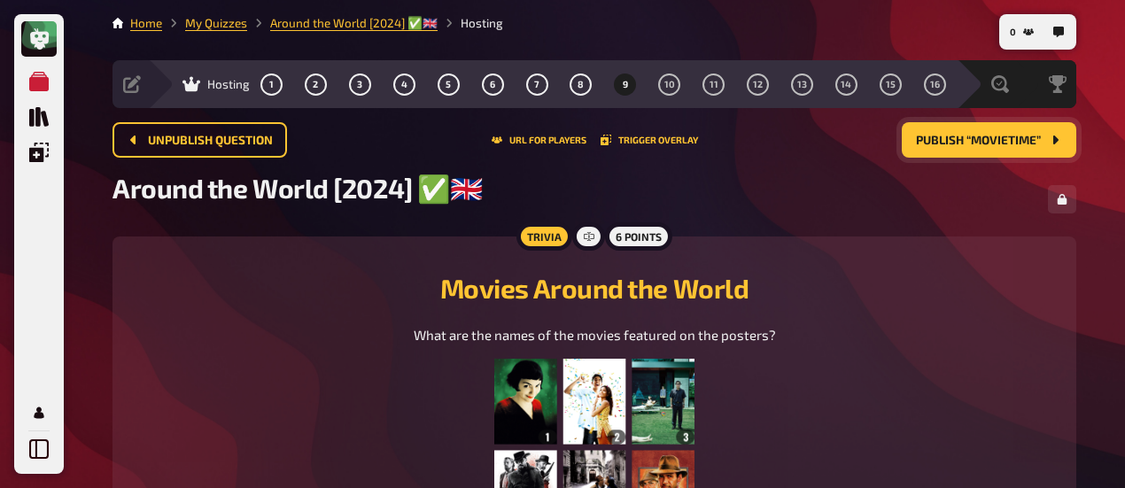
click at [949, 139] on span "Publish “Movietime”" at bounding box center [978, 141] width 125 height 12
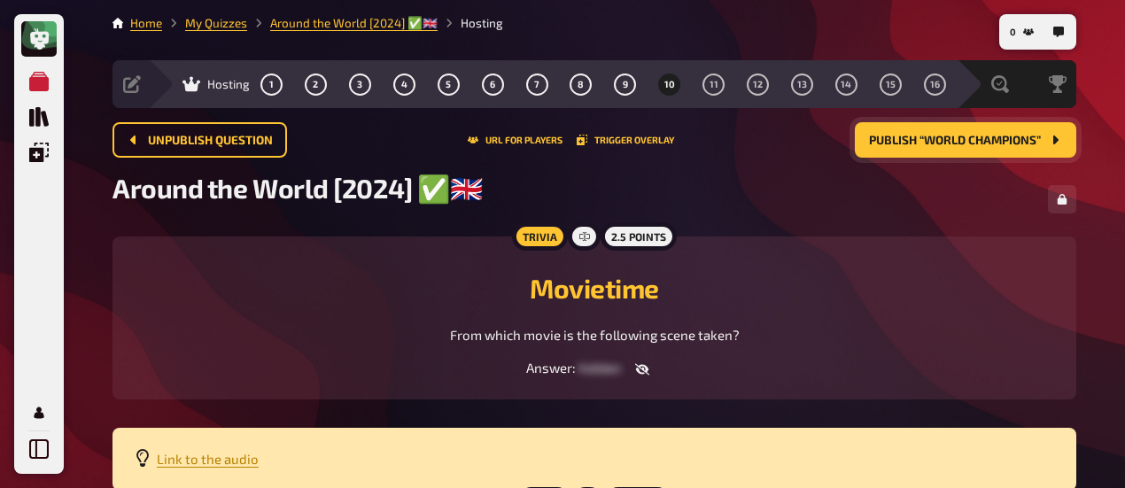
click at [949, 139] on span "Publish “World Champions”" at bounding box center [955, 141] width 172 height 12
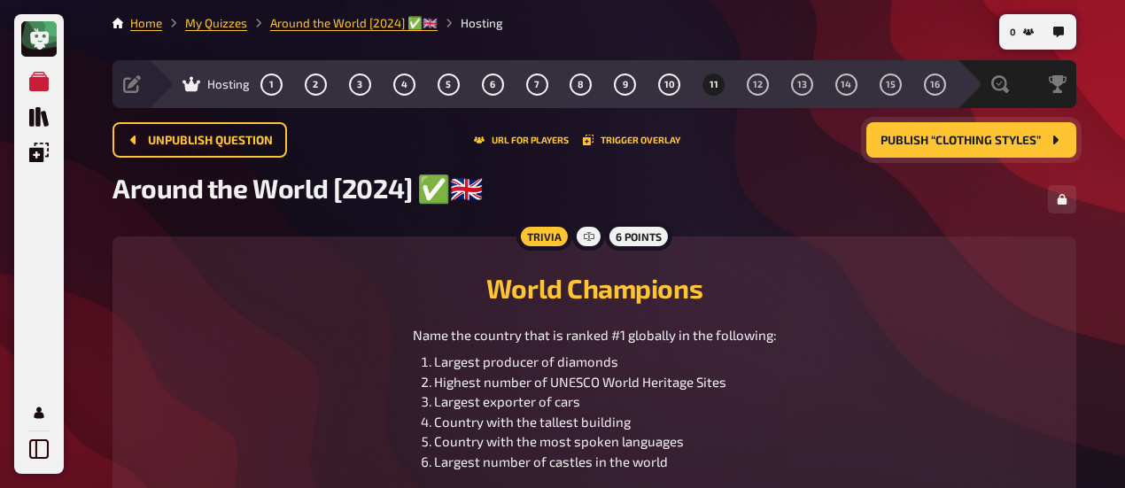
click at [949, 137] on span "Publish “Clothing Styles”" at bounding box center [960, 141] width 160 height 12
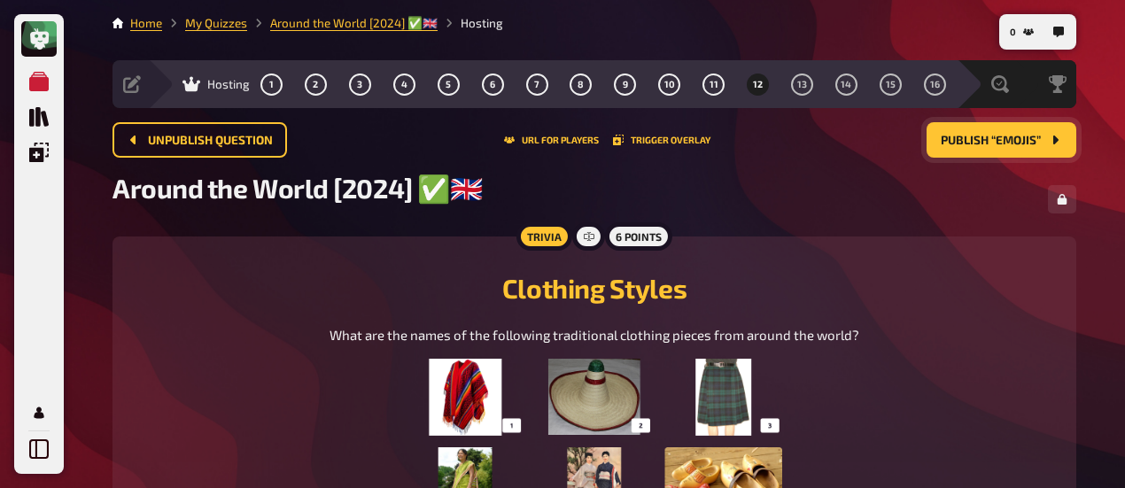
click at [949, 137] on span "Publish “Emojis”" at bounding box center [991, 141] width 100 height 12
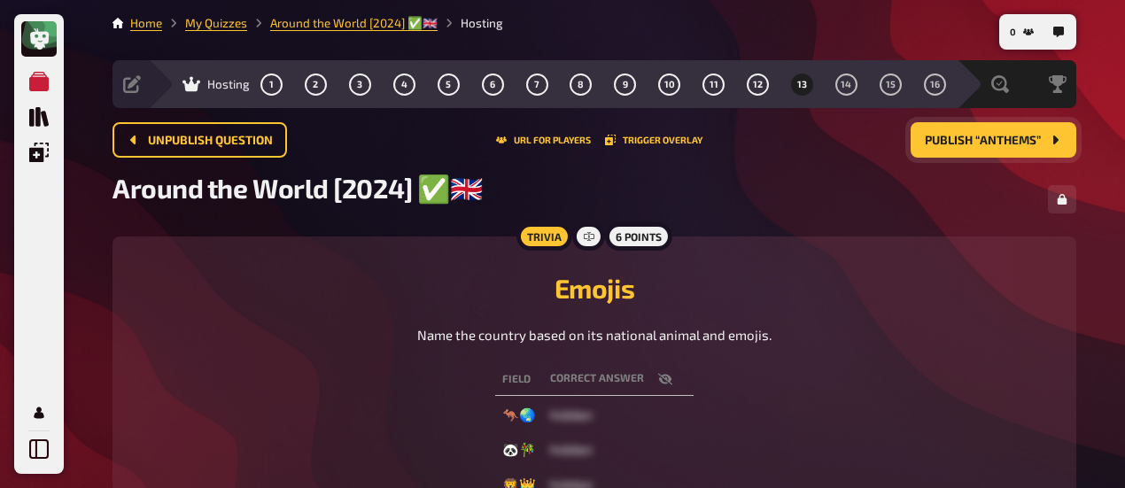
click at [949, 137] on span "Publish “Anthems”" at bounding box center [983, 141] width 116 height 12
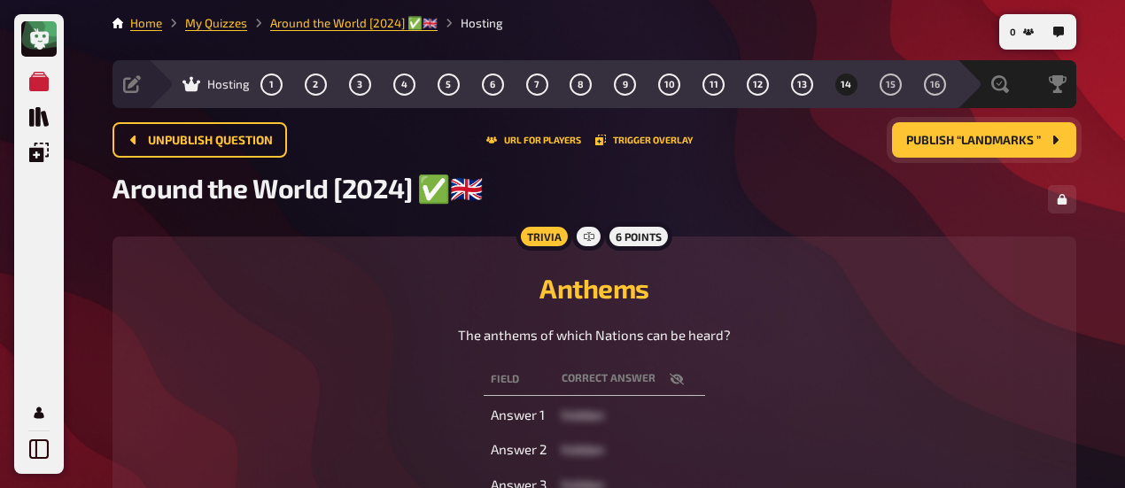
click at [949, 137] on span "Publish “Landmarks ”" at bounding box center [973, 141] width 135 height 12
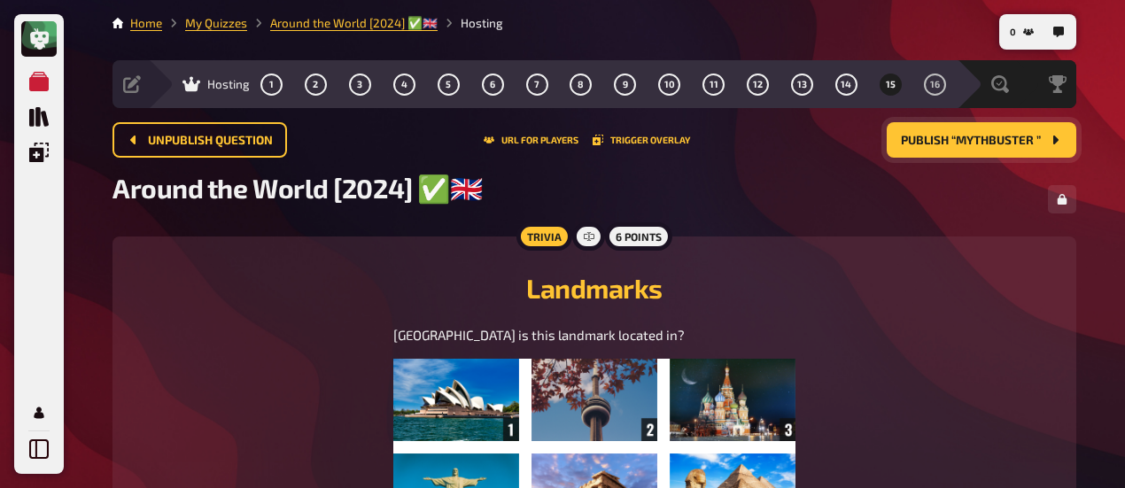
click at [949, 137] on span "Publish “Mythbuster ”" at bounding box center [971, 141] width 140 height 12
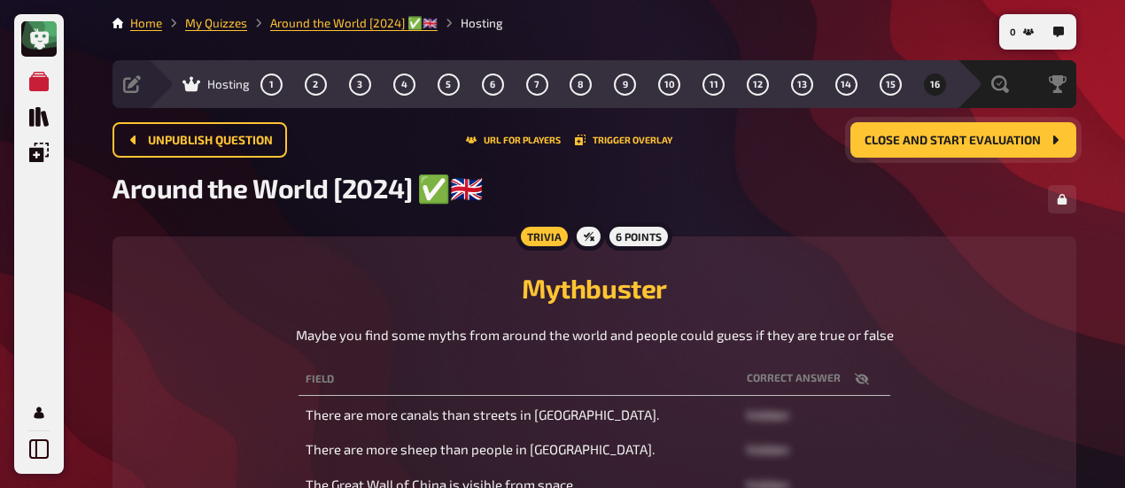
click at [949, 141] on span "Close and start evaluation" at bounding box center [952, 141] width 176 height 12
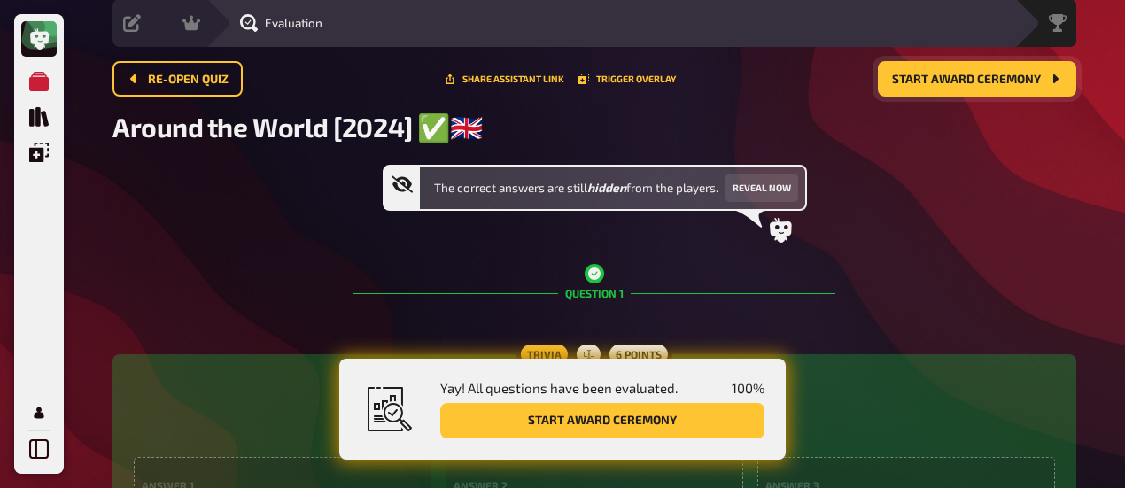
scroll to position [89, 0]
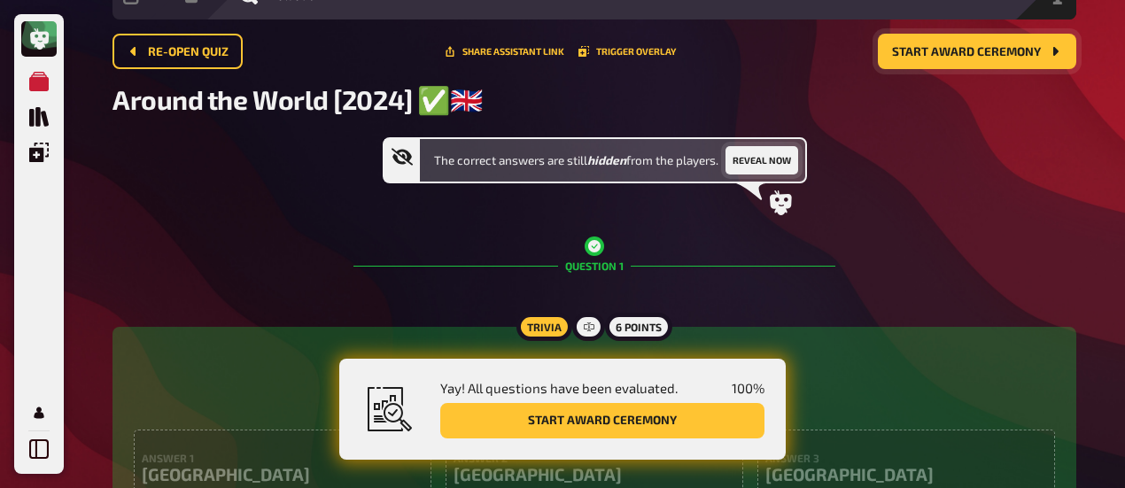
click at [778, 162] on button "Reveal now" at bounding box center [761, 160] width 73 height 28
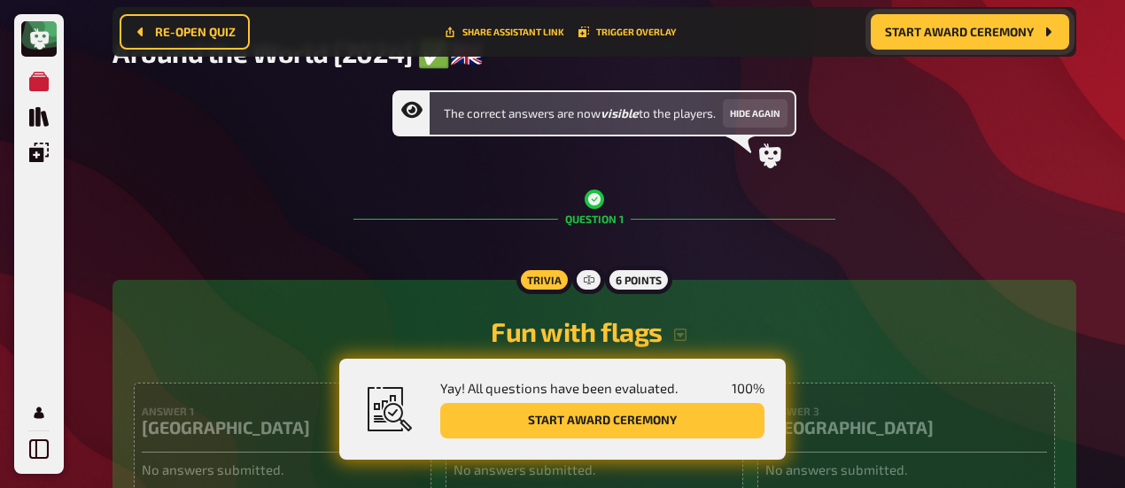
scroll to position [191, 0]
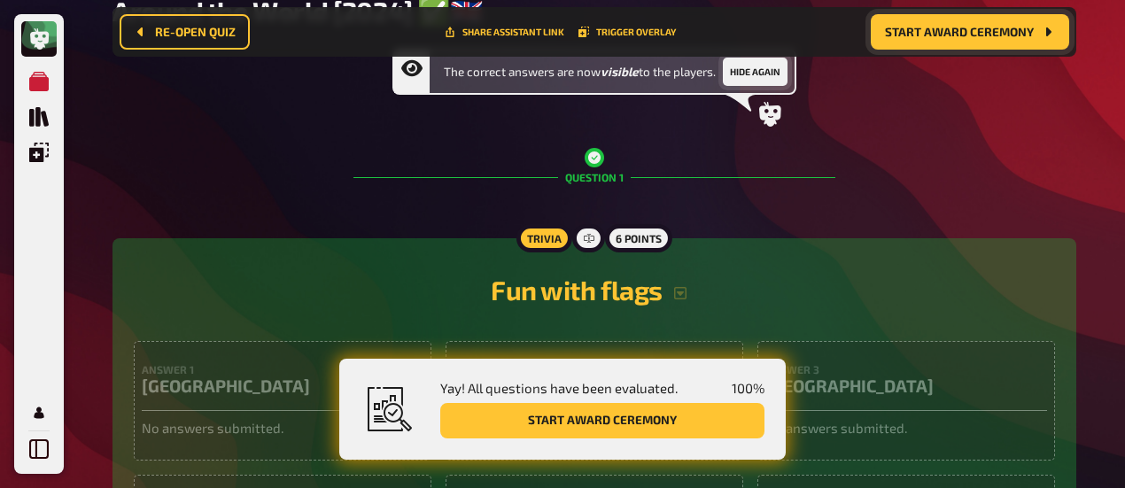
click at [758, 74] on button "Hide again" at bounding box center [755, 72] width 65 height 28
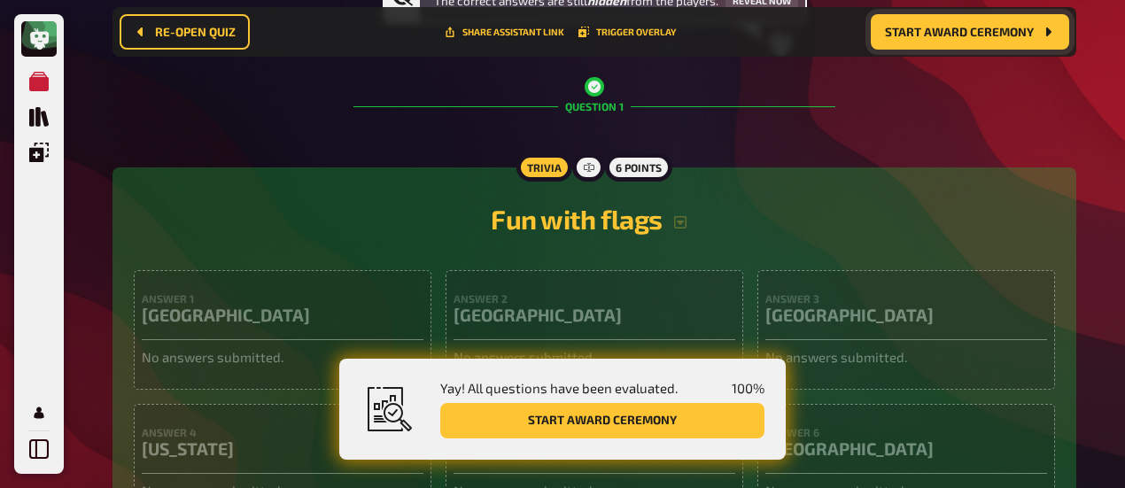
scroll to position [368, 0]
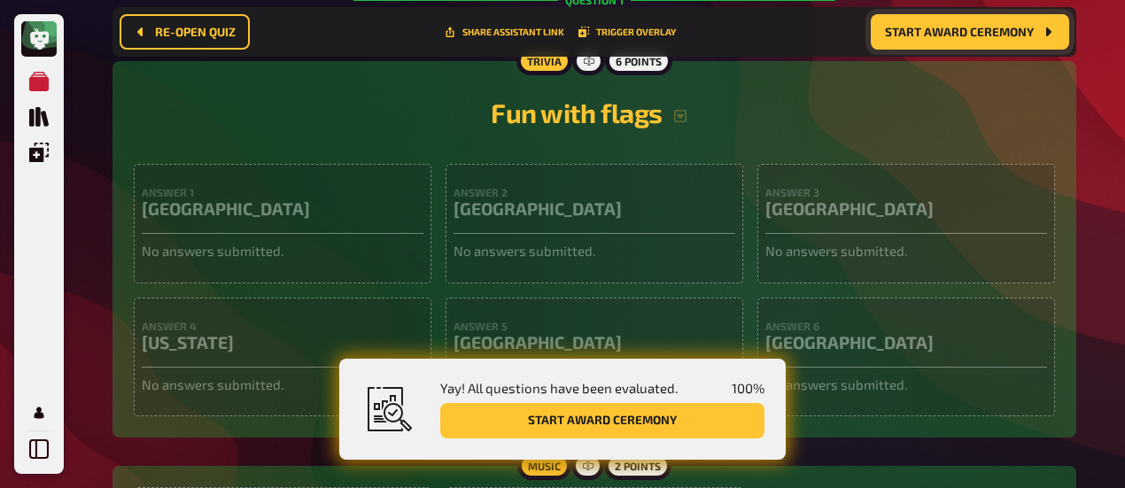
click at [815, 127] on h2 "Fun with flags" at bounding box center [594, 113] width 921 height 32
click at [814, 102] on h2 "Fun with flags" at bounding box center [594, 113] width 921 height 32
drag, startPoint x: 735, startPoint y: 125, endPoint x: 712, endPoint y: 244, distance: 120.9
click at [771, 139] on div "Fun with flags" at bounding box center [594, 115] width 921 height 67
drag, startPoint x: 668, startPoint y: 239, endPoint x: 560, endPoint y: 208, distance: 112.4
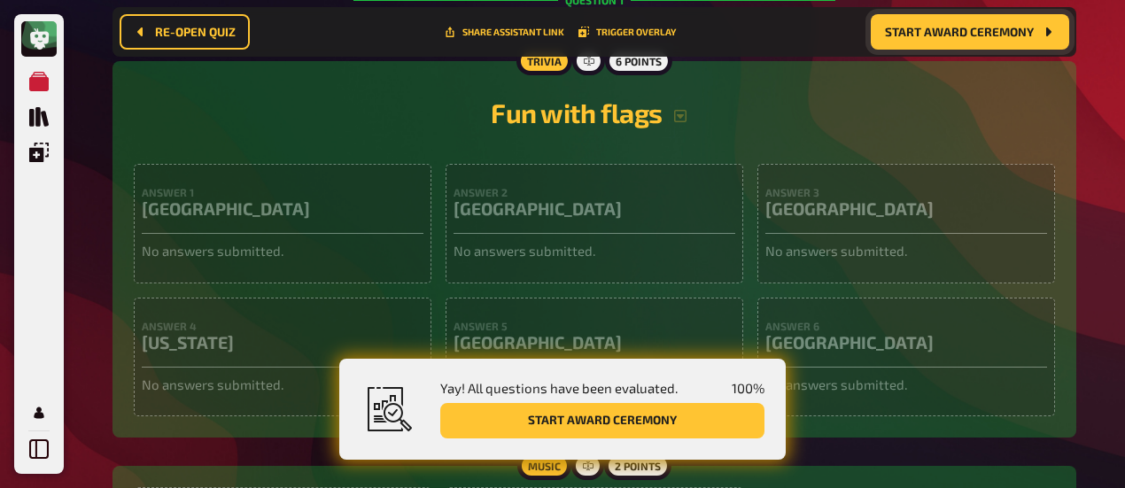
click at [667, 237] on div "Answer 2 Albania No answers submitted." at bounding box center [594, 224] width 298 height 120
drag, startPoint x: 528, startPoint y: 197, endPoint x: 820, endPoint y: 250, distance: 297.1
click at [574, 203] on div "Answer 2 Albania" at bounding box center [594, 210] width 282 height 48
click at [945, 245] on div "Answer 3 Ireland No answers submitted." at bounding box center [906, 224] width 298 height 120
drag, startPoint x: 806, startPoint y: 224, endPoint x: 630, endPoint y: 215, distance: 176.5
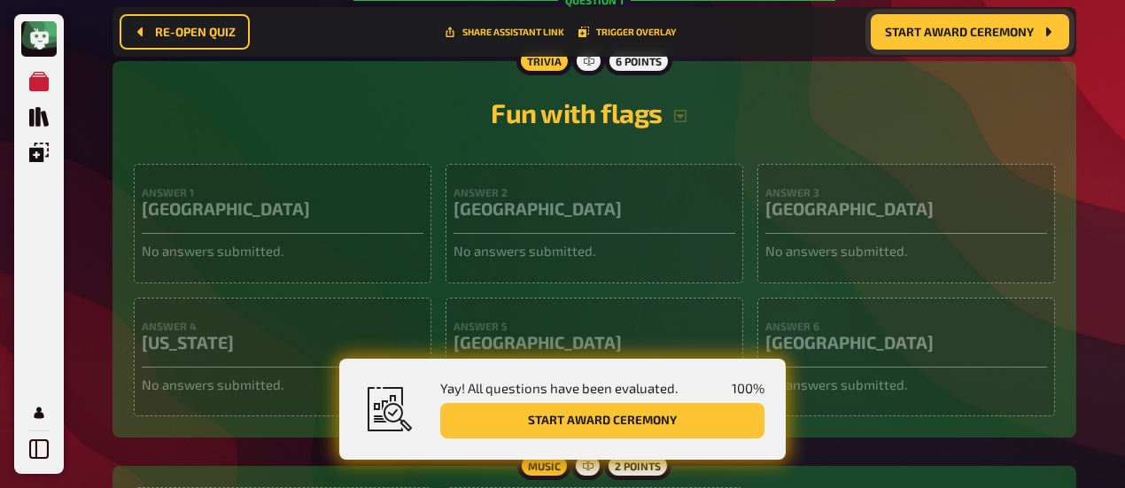
click at [809, 223] on div "Answer 3 Ireland" at bounding box center [906, 210] width 282 height 48
drag, startPoint x: 453, startPoint y: 194, endPoint x: 468, endPoint y: 190, distance: 14.6
click at [455, 192] on h4 "Answer 2" at bounding box center [594, 192] width 282 height 12
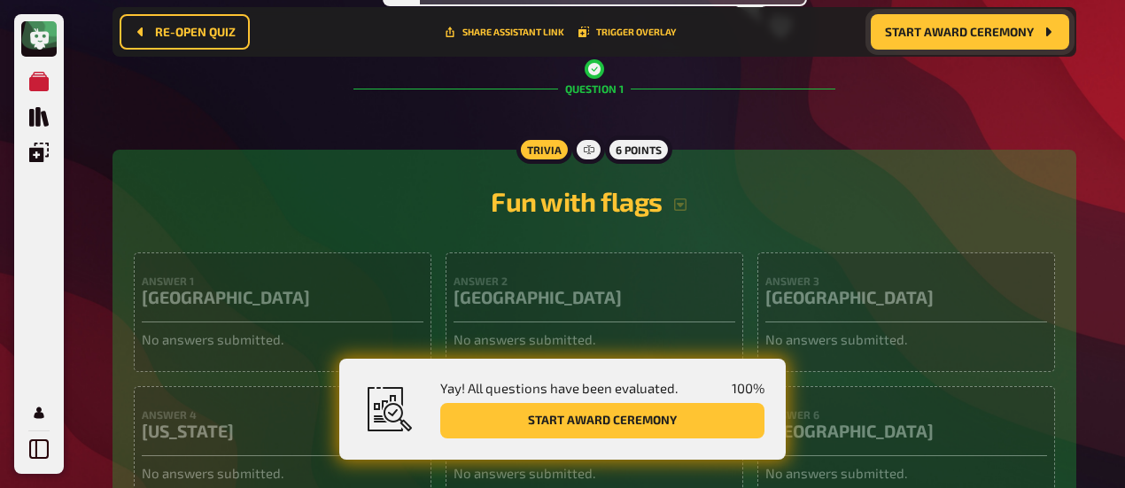
click at [716, 438] on div "Yay! All questions have been evaluated. 100 % Start award ceremony" at bounding box center [562, 409] width 446 height 101
click at [714, 427] on button "Start award ceremony" at bounding box center [602, 420] width 324 height 35
click at [1015, 35] on span "Start award ceremony" at bounding box center [959, 32] width 149 height 12
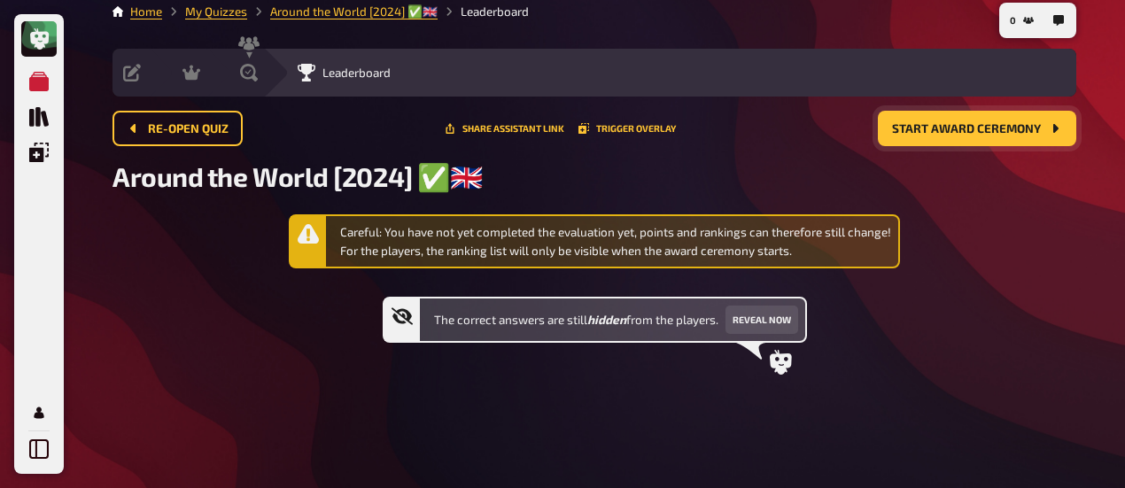
scroll to position [13, 0]
click at [216, 136] on button "Re-open Quiz" at bounding box center [177, 128] width 130 height 35
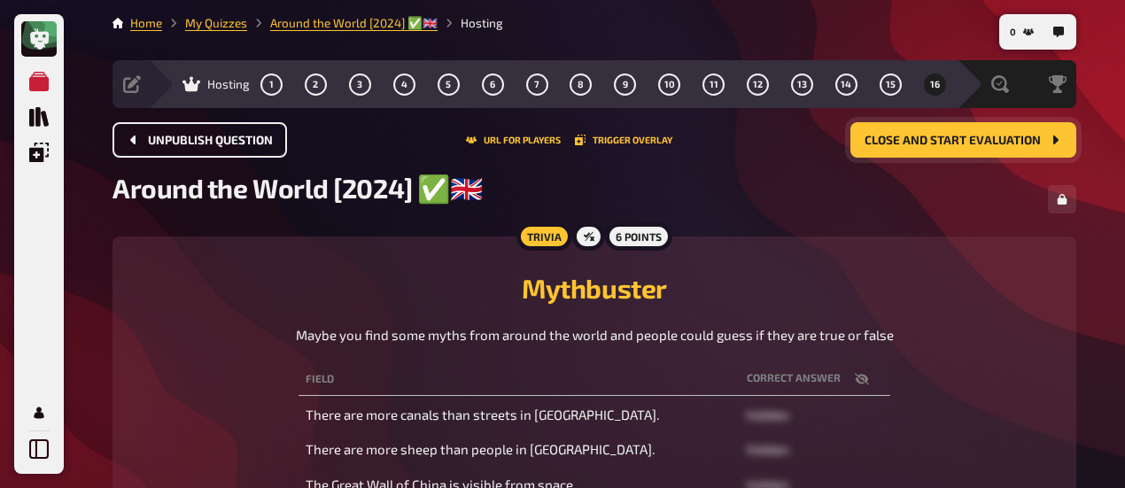
click at [136, 143] on icon "Unpublish question" at bounding box center [134, 140] width 14 height 14
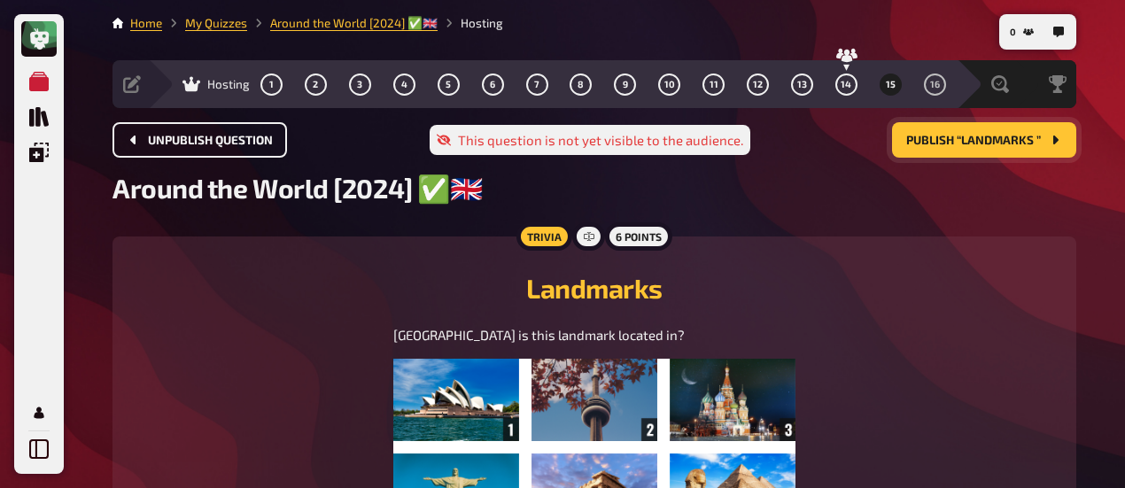
click at [136, 144] on icon "Unpublish question" at bounding box center [134, 140] width 14 height 14
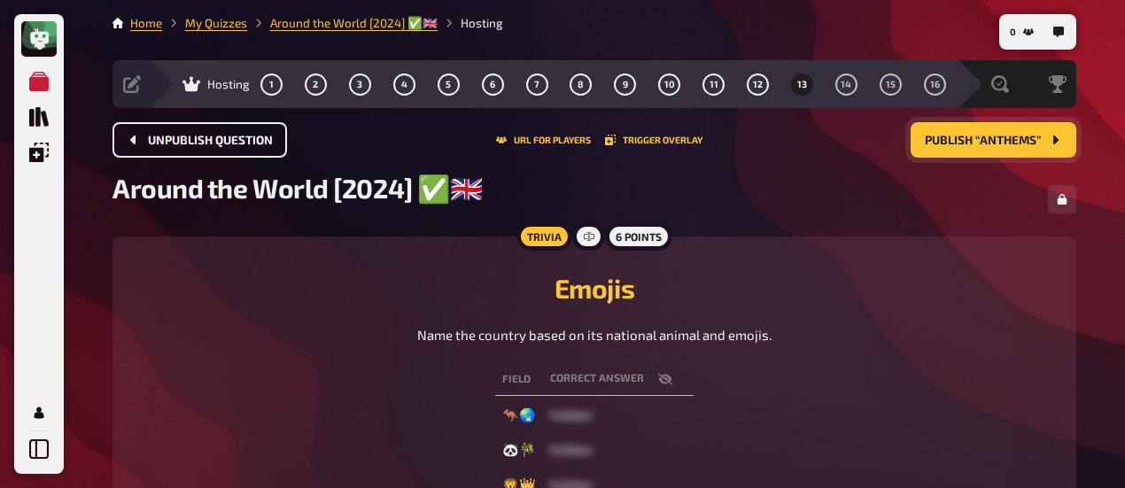
click at [140, 144] on icon "Unpublish question" at bounding box center [134, 140] width 14 height 14
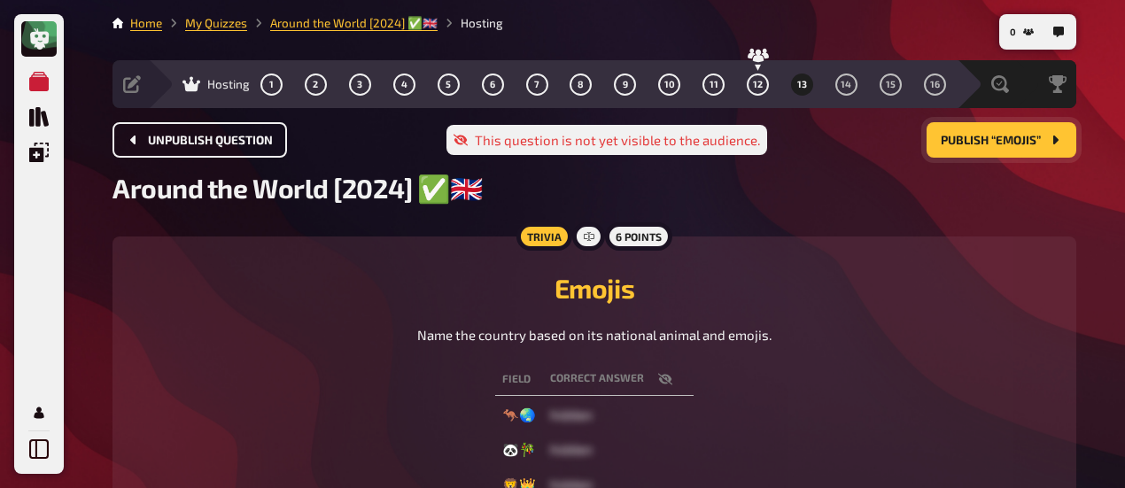
click at [140, 144] on icon "Unpublish question" at bounding box center [134, 140] width 14 height 14
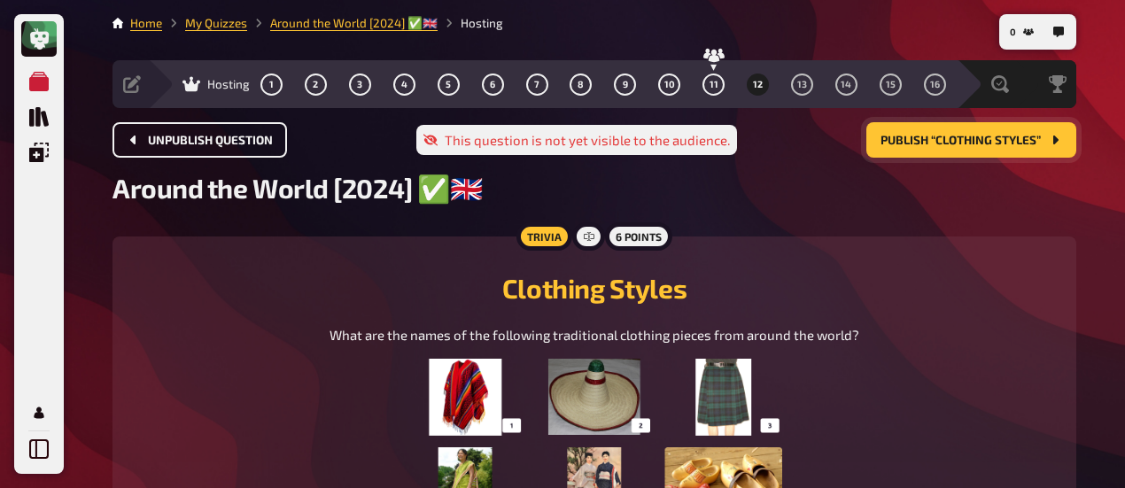
click at [140, 144] on icon "Unpublish question" at bounding box center [134, 140] width 14 height 14
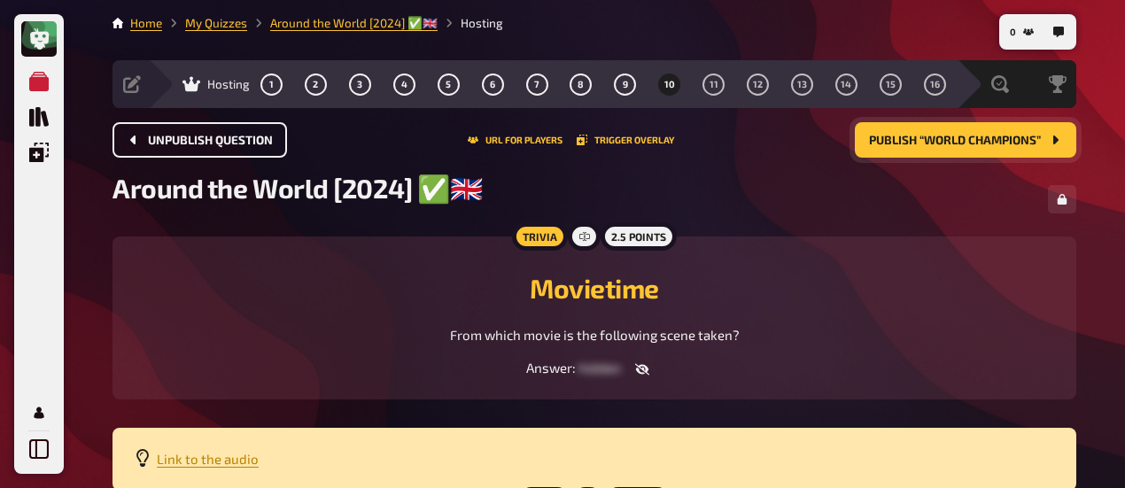
click at [139, 143] on icon "Unpublish question" at bounding box center [134, 140] width 14 height 14
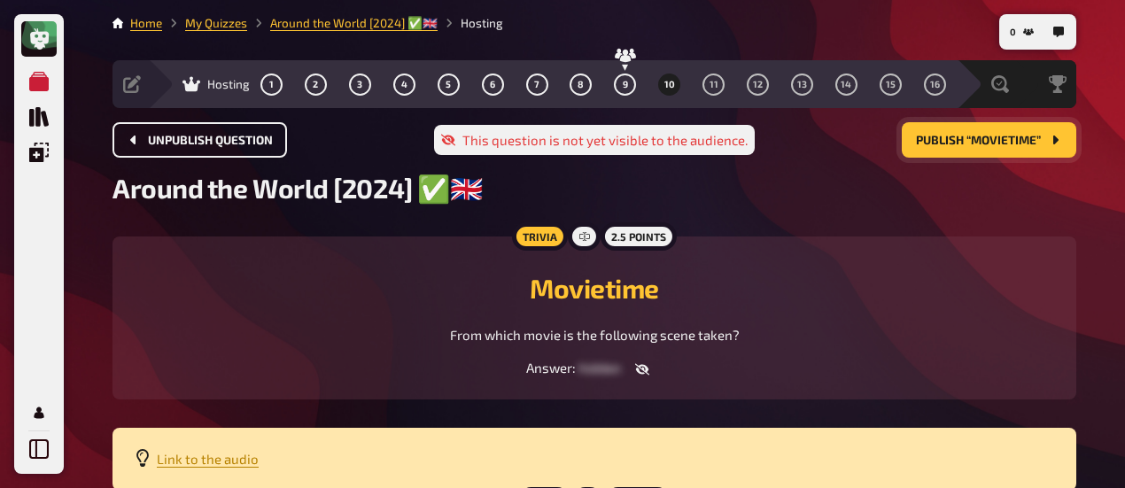
click at [138, 143] on icon "Unpublish question" at bounding box center [134, 140] width 14 height 14
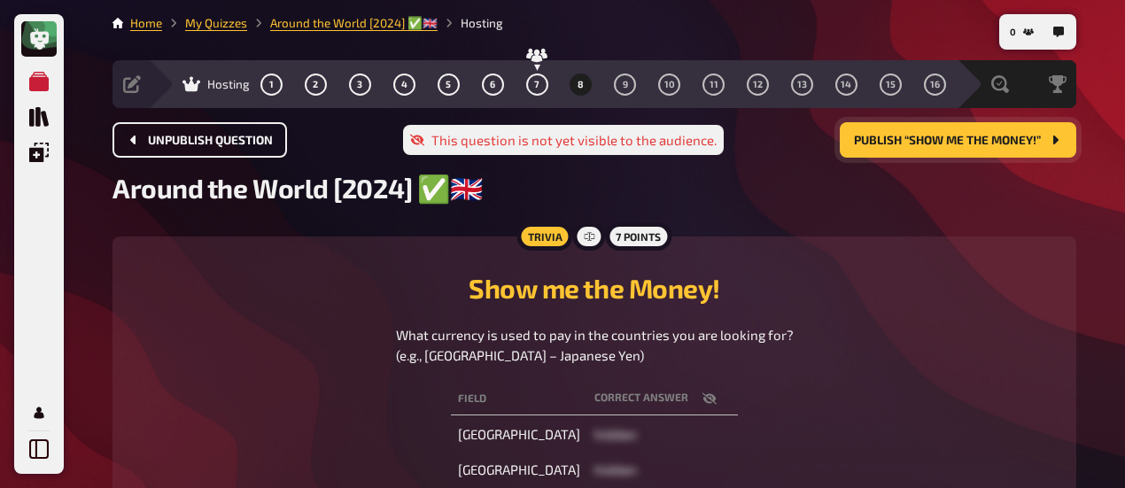
click at [138, 144] on icon "Unpublish question" at bounding box center [134, 140] width 14 height 14
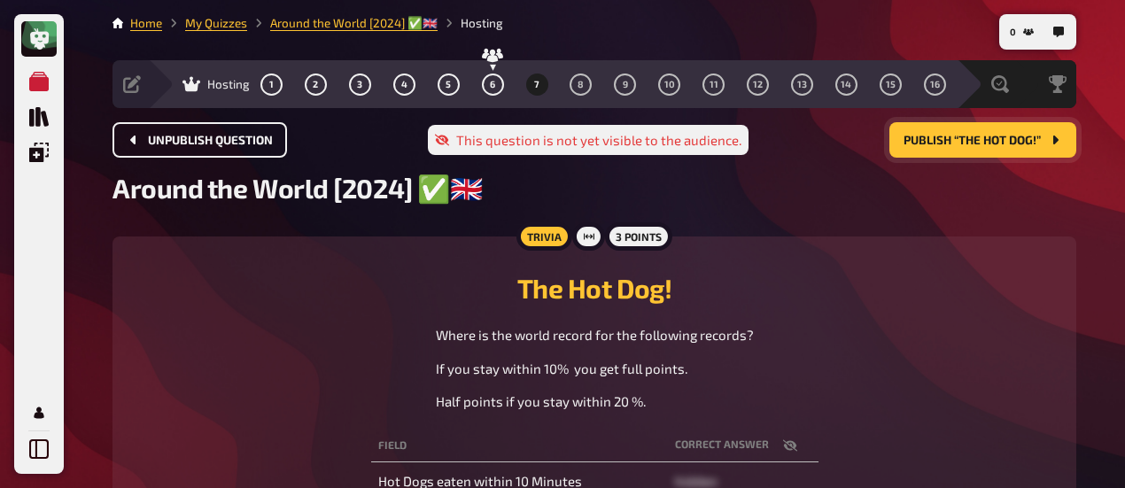
click at [141, 143] on button "Unpublish question" at bounding box center [199, 139] width 174 height 35
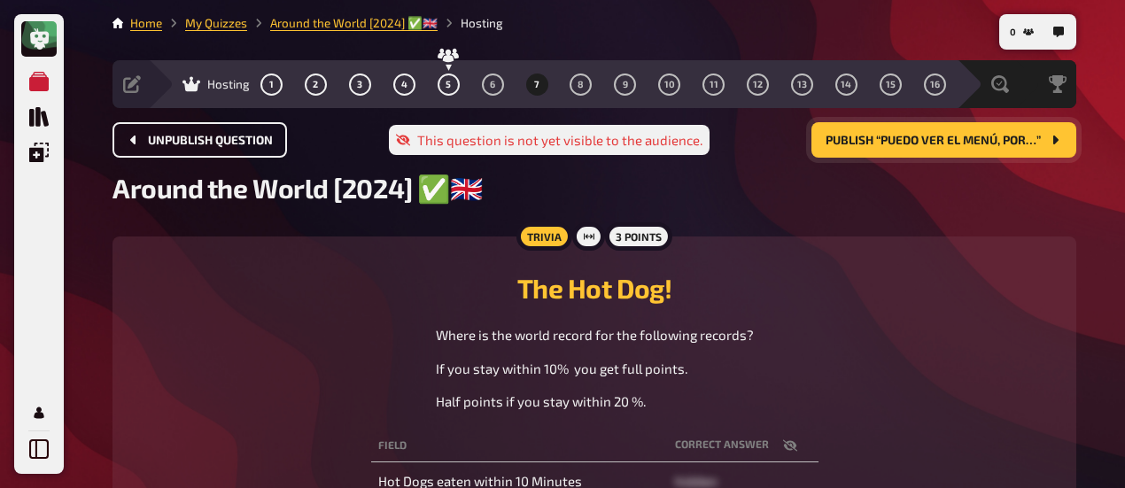
click at [142, 143] on button "Unpublish question" at bounding box center [199, 139] width 174 height 35
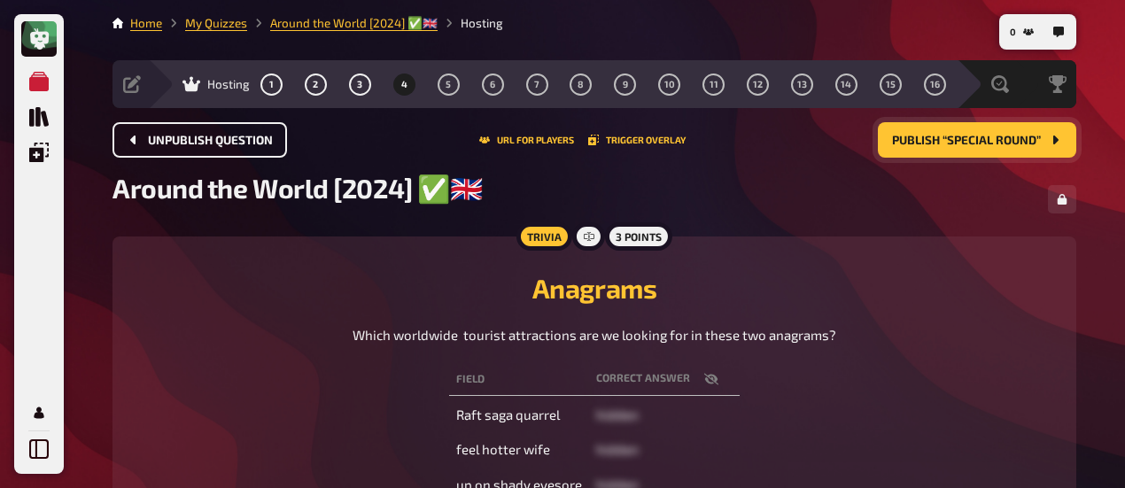
click at [143, 143] on button "Unpublish question" at bounding box center [199, 139] width 174 height 35
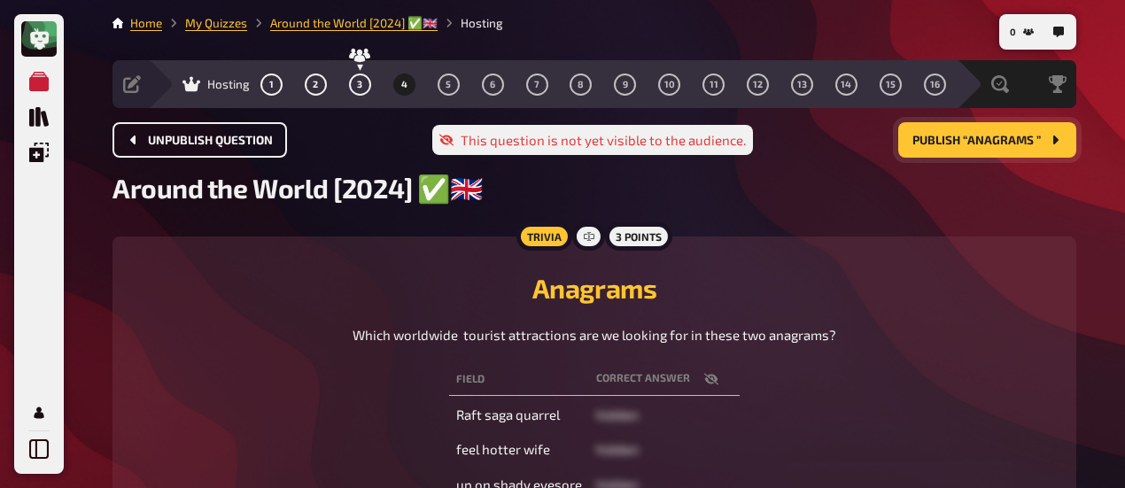
click at [145, 144] on button "Unpublish question" at bounding box center [199, 139] width 174 height 35
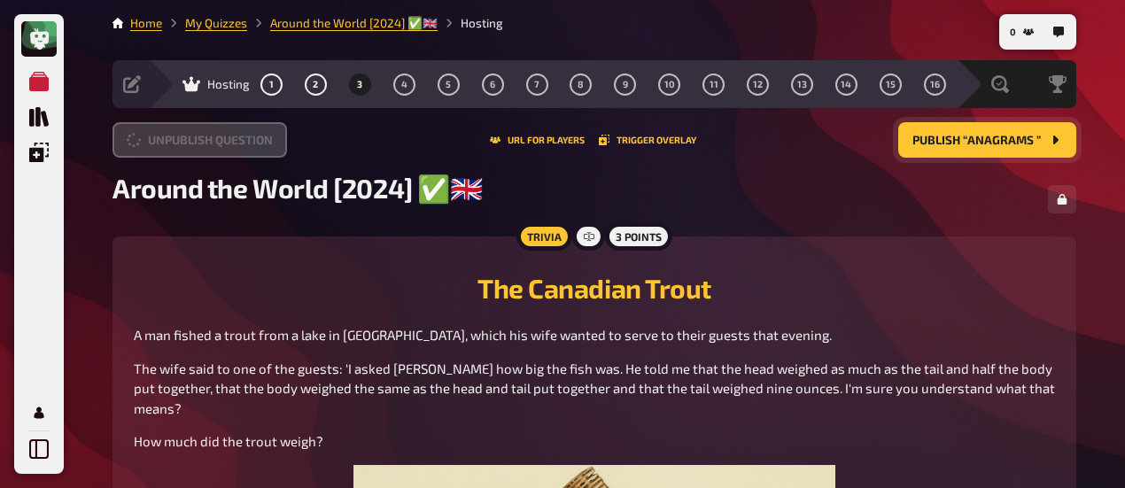
click at [146, 145] on button "Unpublish question" at bounding box center [199, 139] width 174 height 35
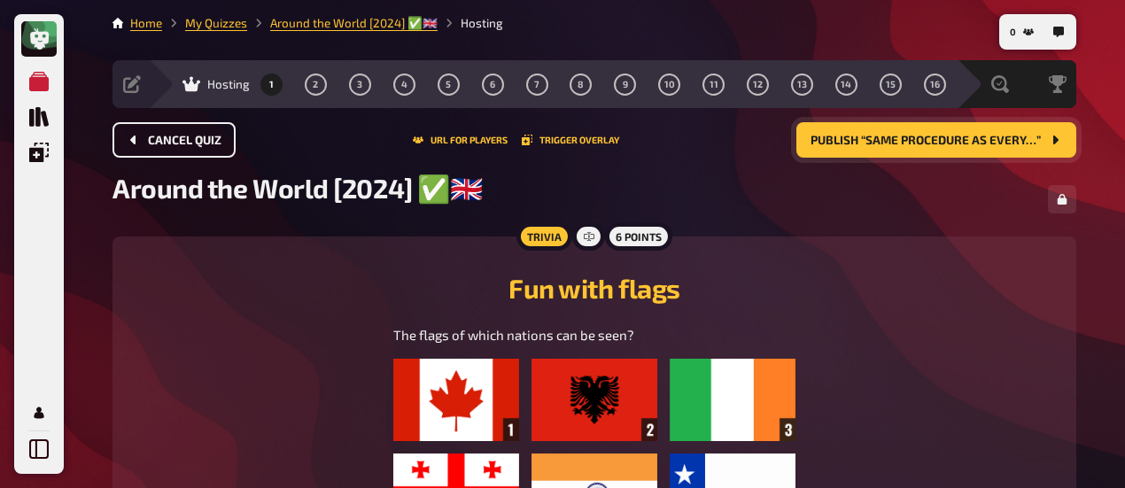
click at [147, 145] on button "Cancel Quiz" at bounding box center [173, 139] width 123 height 35
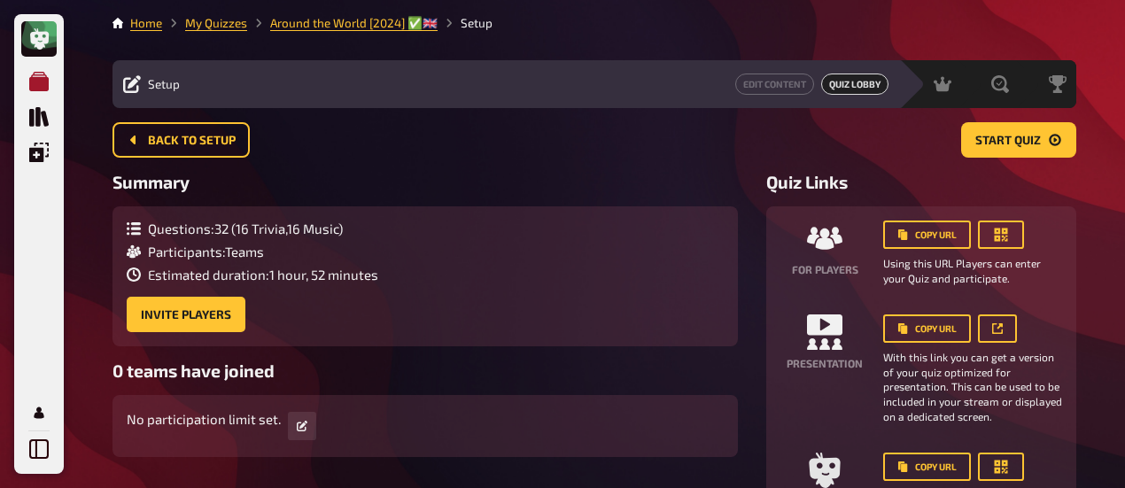
click at [39, 81] on icon "My Quizzes" at bounding box center [38, 81] width 19 height 19
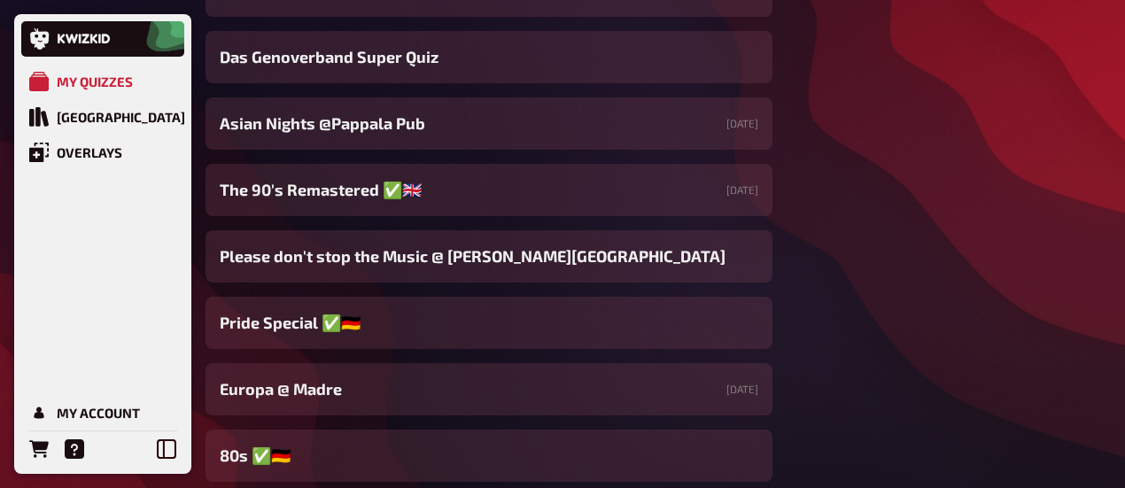
scroll to position [797, 0]
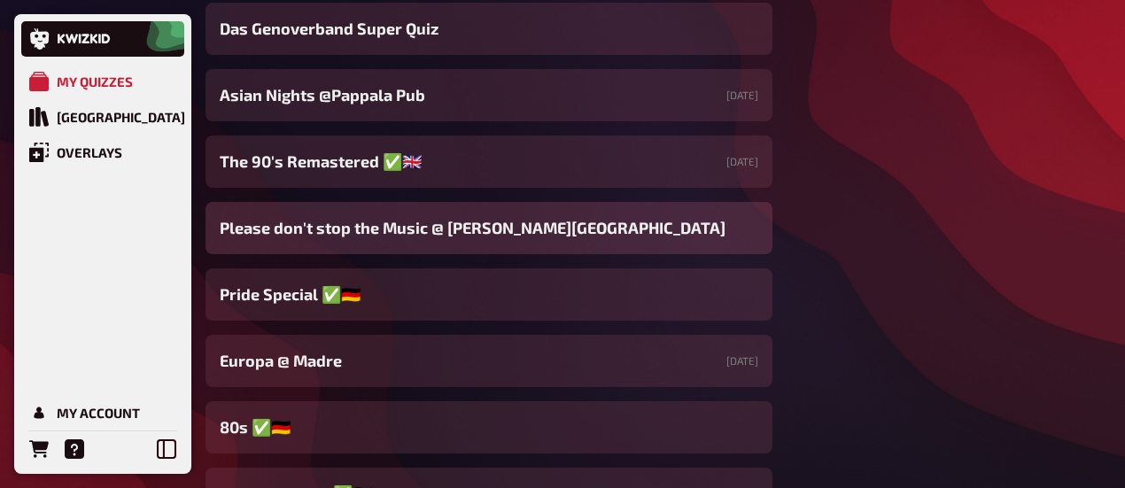
click at [411, 235] on span "Please don't stop the Music @ [PERSON_NAME][GEOGRAPHIC_DATA]" at bounding box center [473, 228] width 506 height 24
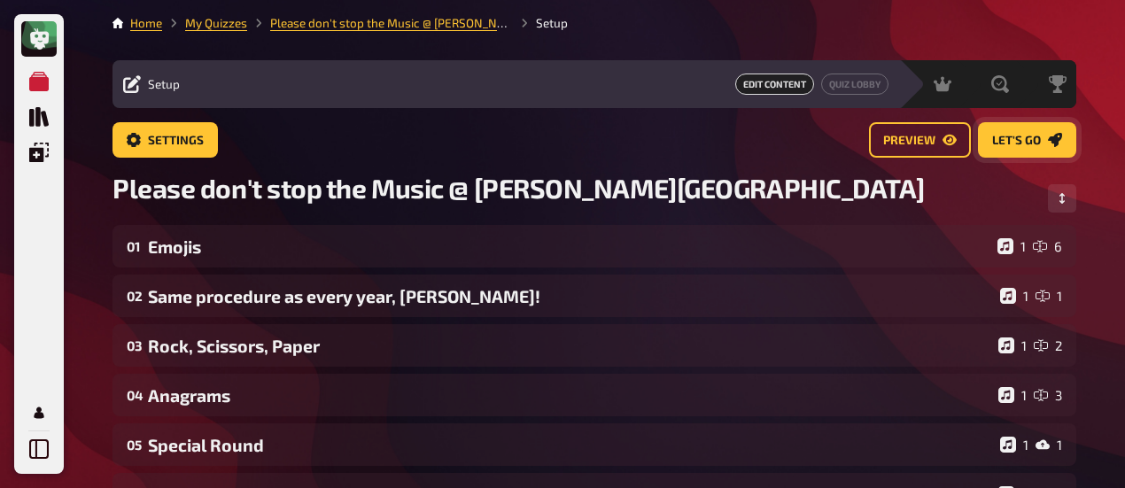
click at [1040, 144] on span "Let's go" at bounding box center [1016, 141] width 49 height 12
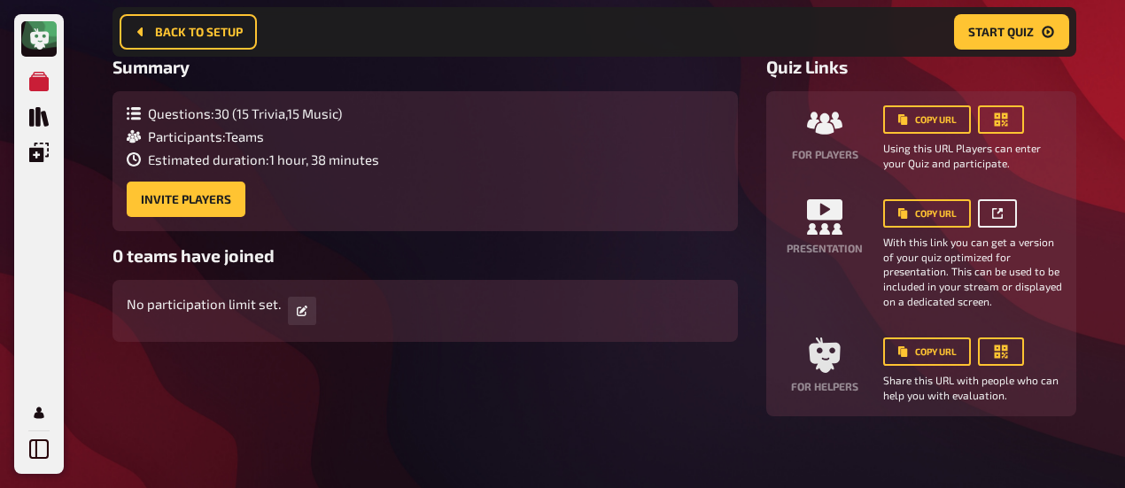
scroll to position [143, 0]
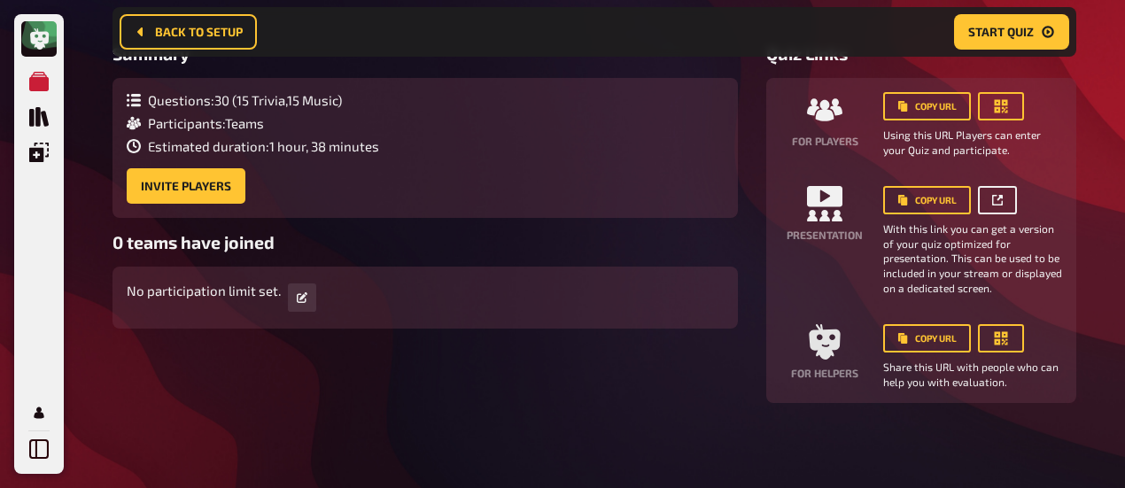
click at [1008, 197] on link at bounding box center [997, 200] width 39 height 28
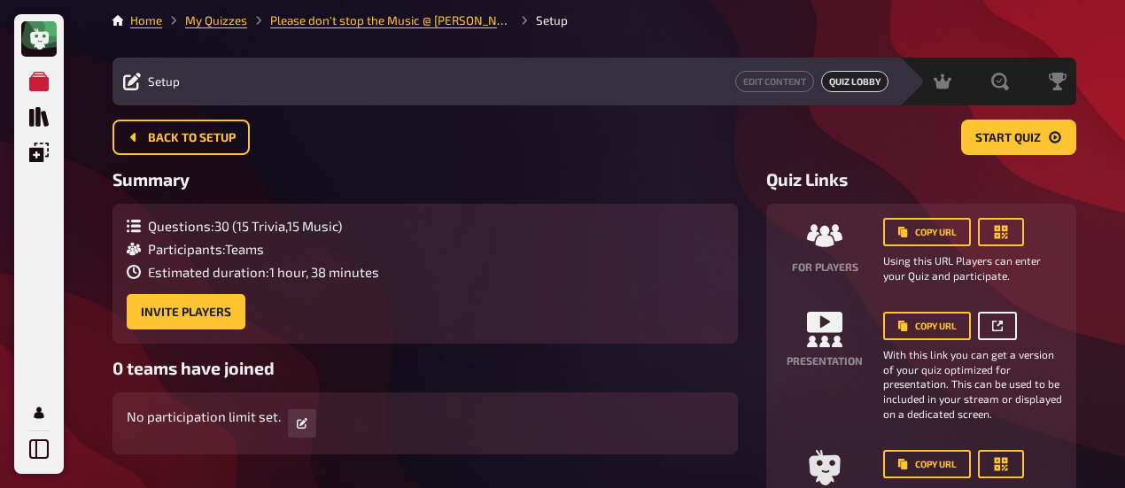
scroll to position [0, 0]
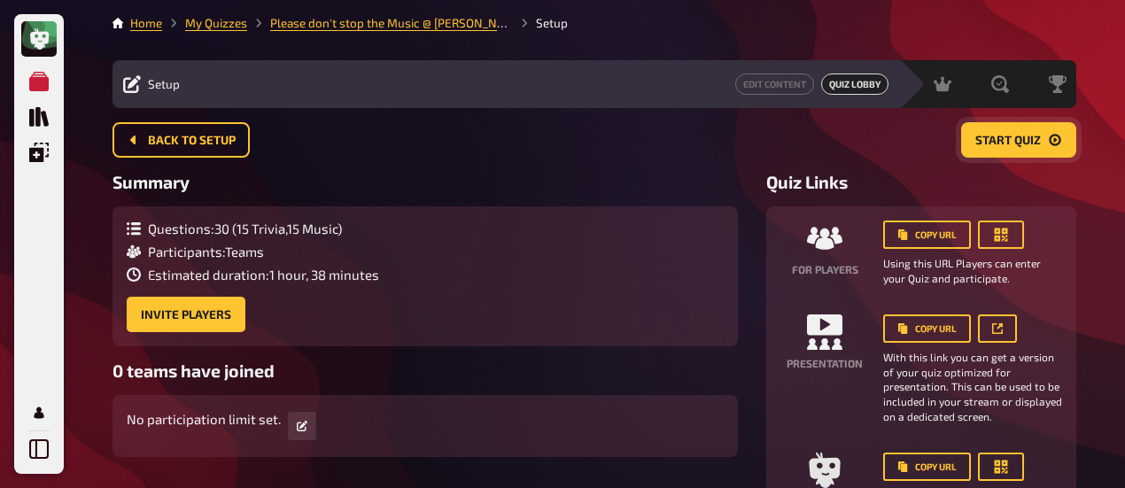
click at [1031, 139] on span "Start Quiz" at bounding box center [1008, 141] width 66 height 12
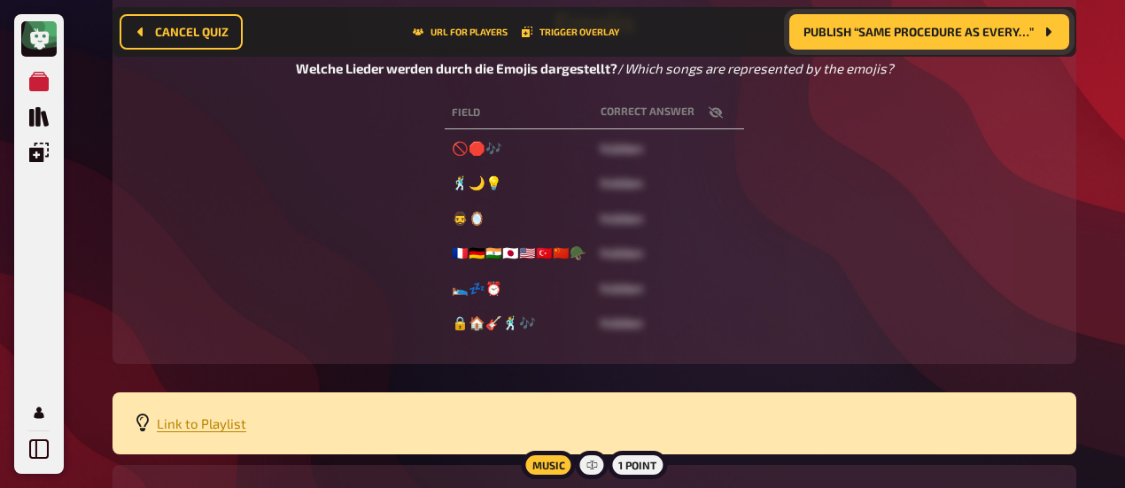
scroll to position [457, 0]
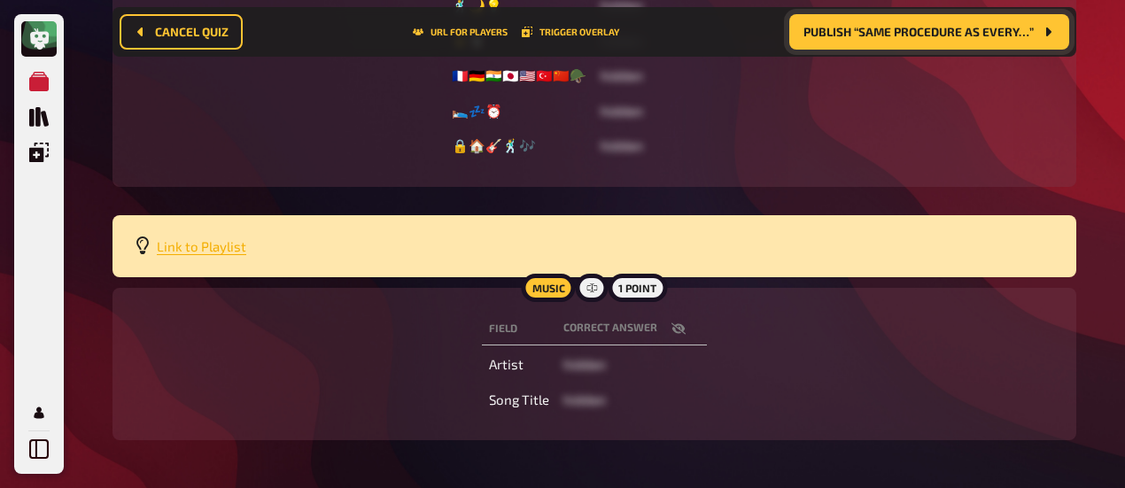
click at [202, 251] on span "Link to Playlist" at bounding box center [201, 246] width 89 height 16
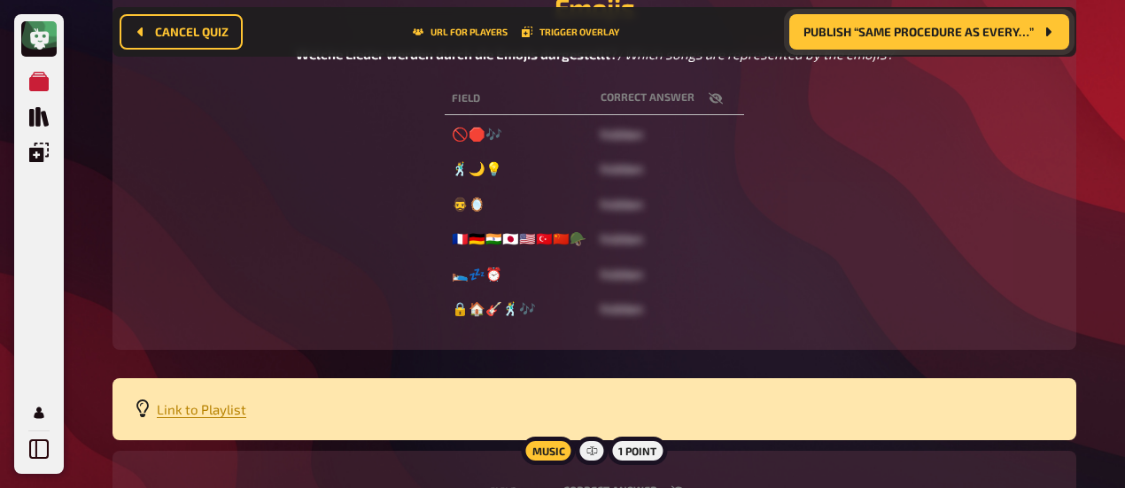
scroll to position [280, 0]
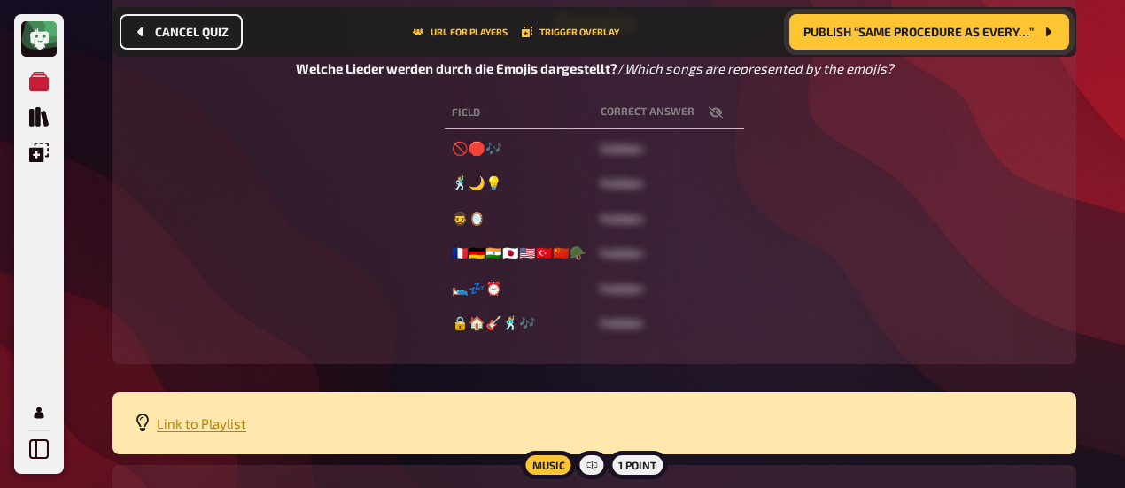
click at [210, 42] on button "Cancel Quiz" at bounding box center [181, 31] width 123 height 35
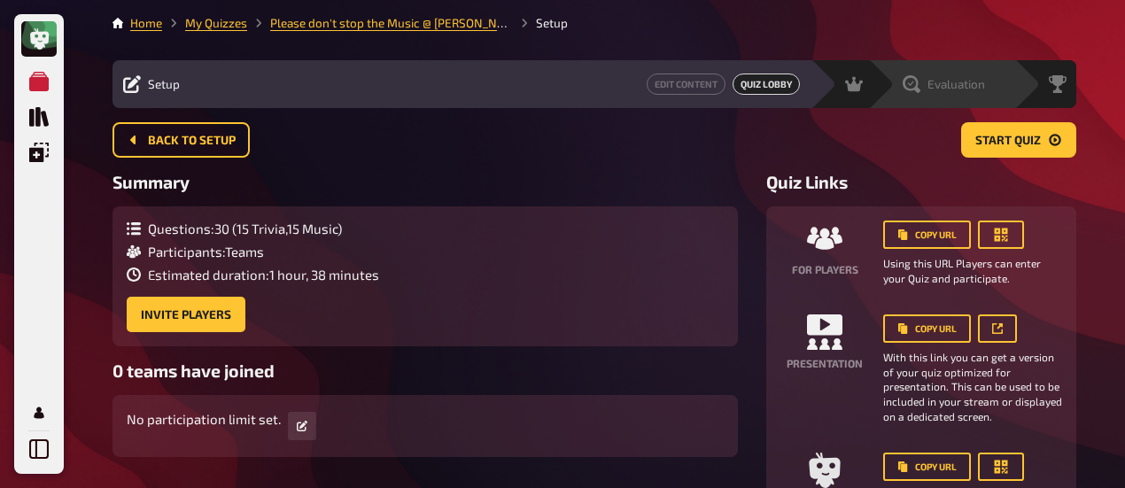
click at [921, 90] on div "Evaluation" at bounding box center [943, 84] width 82 height 18
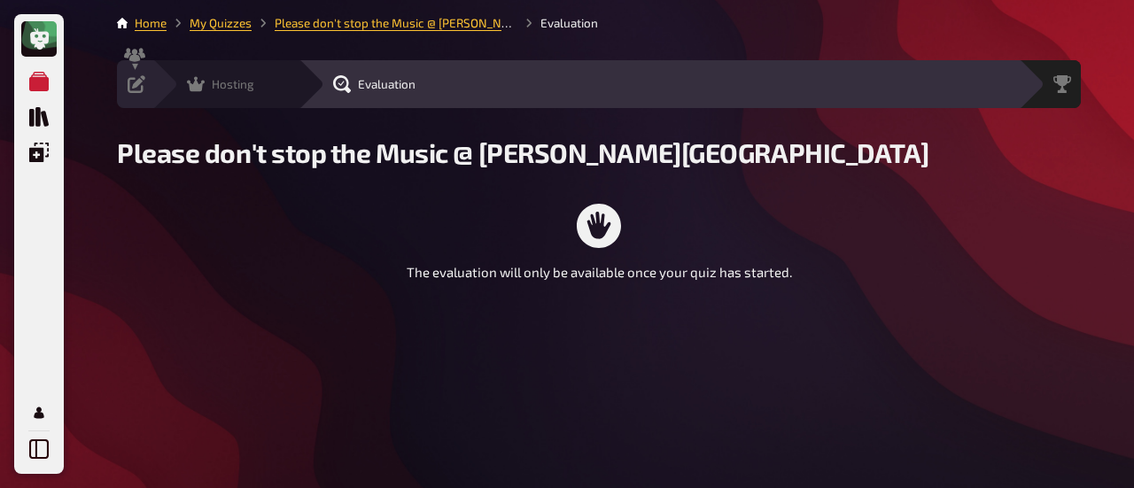
click at [205, 89] on div "Hosting" at bounding box center [220, 84] width 67 height 18
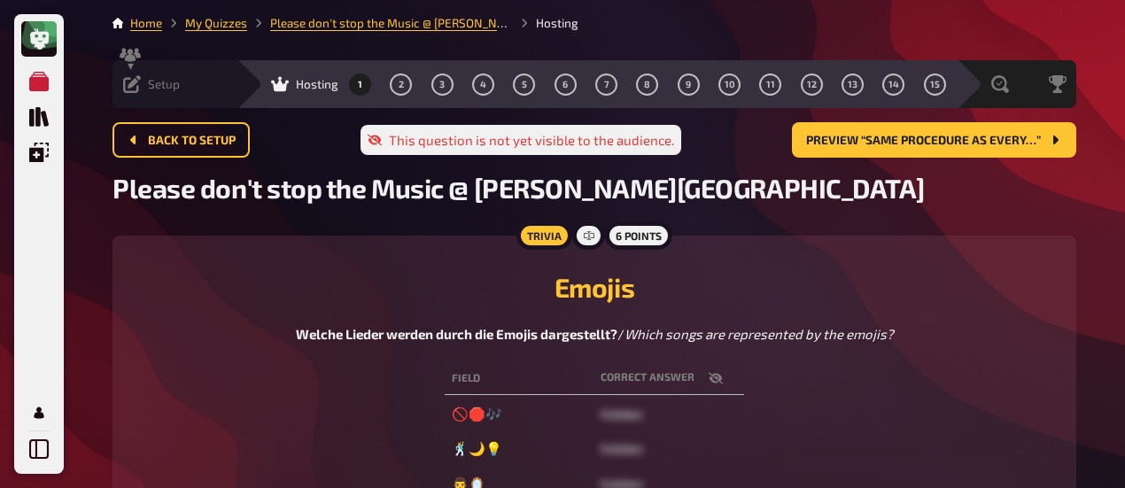
click at [147, 90] on div "Setup" at bounding box center [151, 84] width 57 height 18
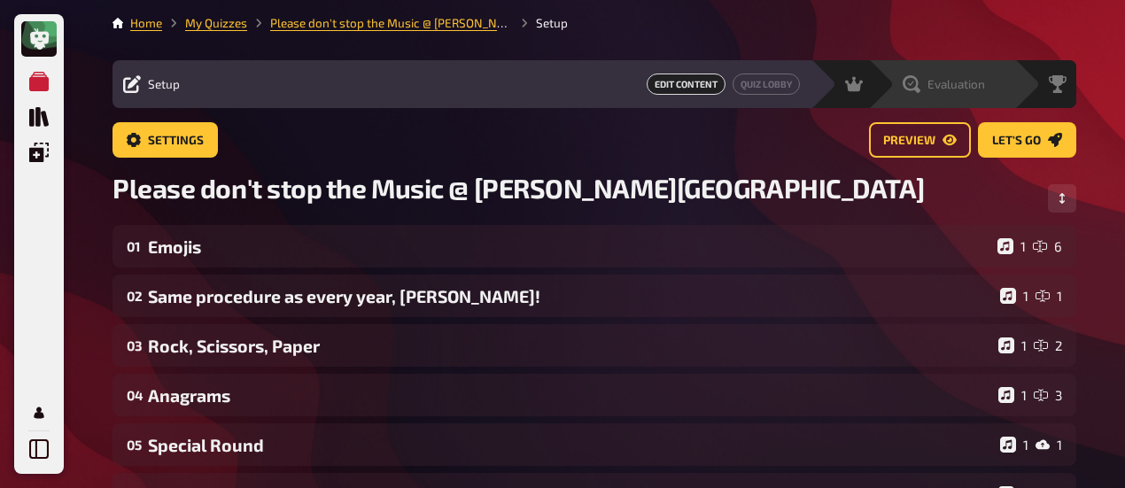
click at [923, 89] on div "Evaluation" at bounding box center [943, 84] width 82 height 18
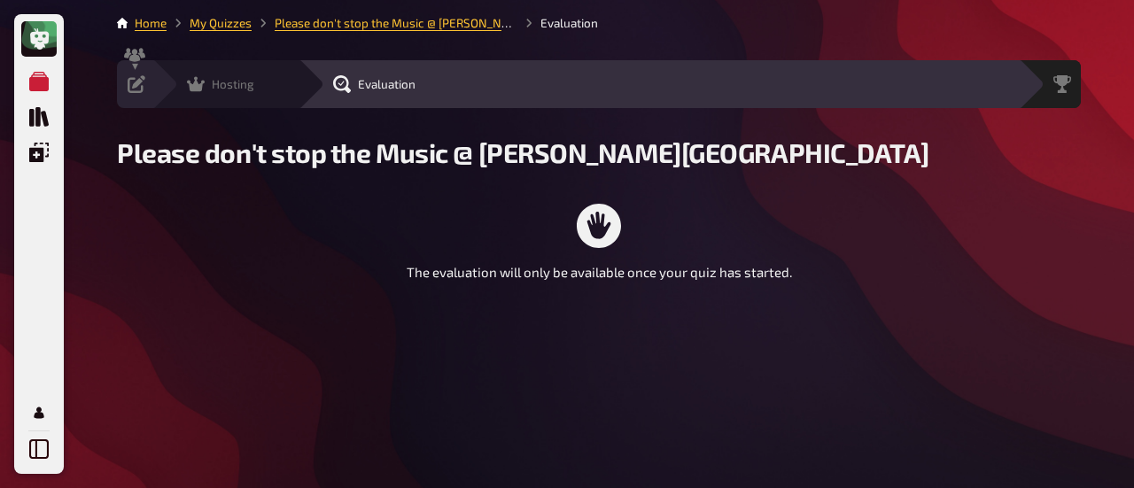
click at [200, 88] on icon at bounding box center [196, 84] width 18 height 15
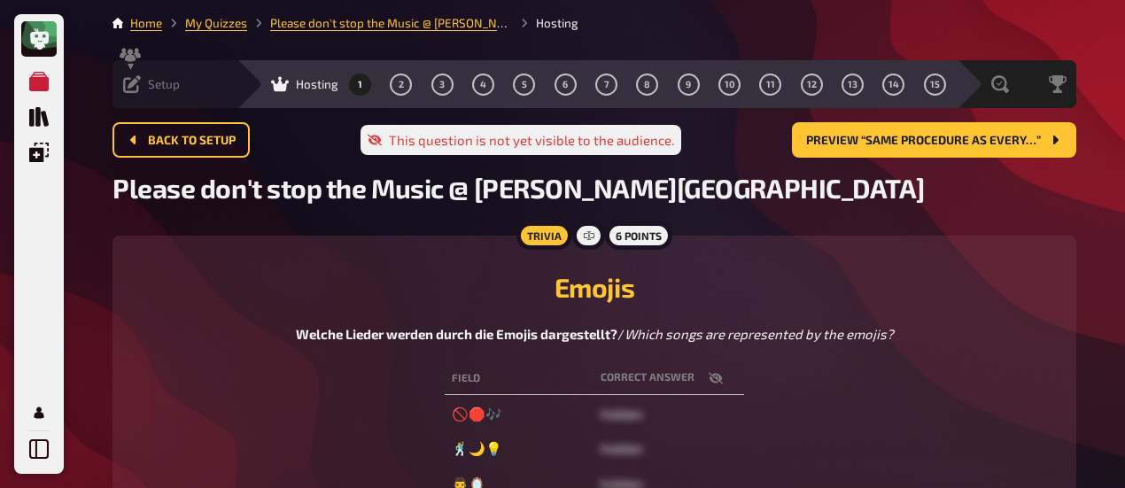
click at [142, 77] on div "Setup" at bounding box center [151, 84] width 57 height 18
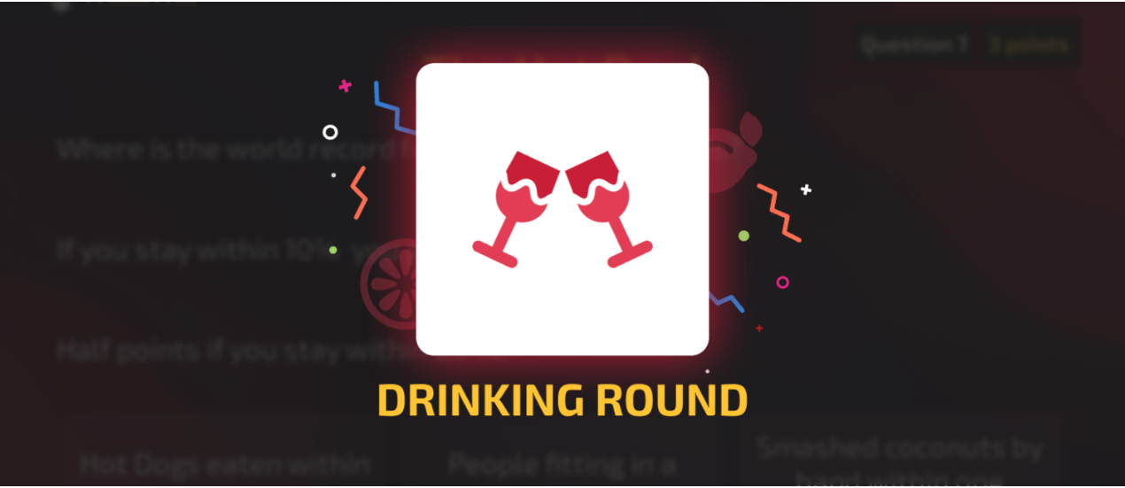
scroll to position [41, 0]
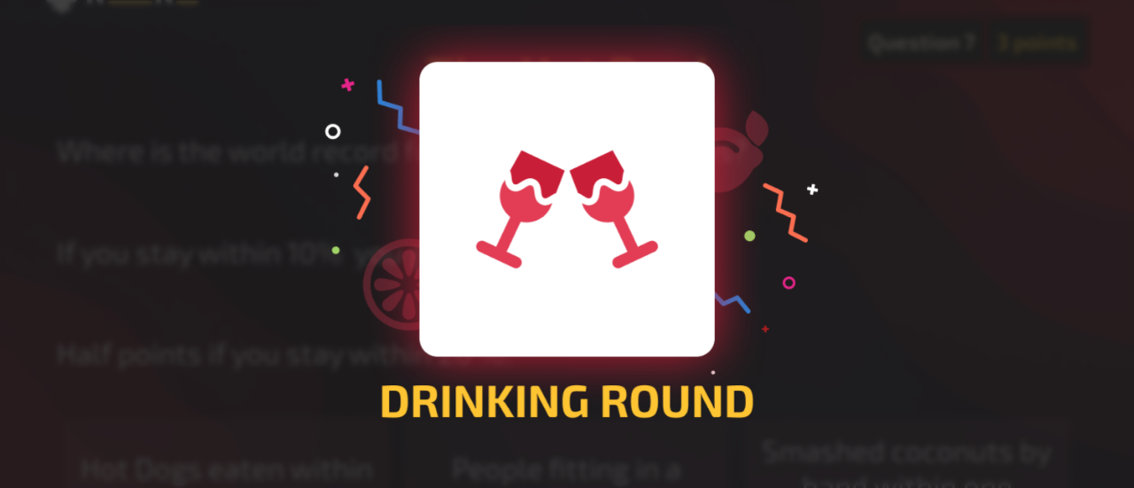
click at [877, 263] on div at bounding box center [567, 244] width 1134 height 488
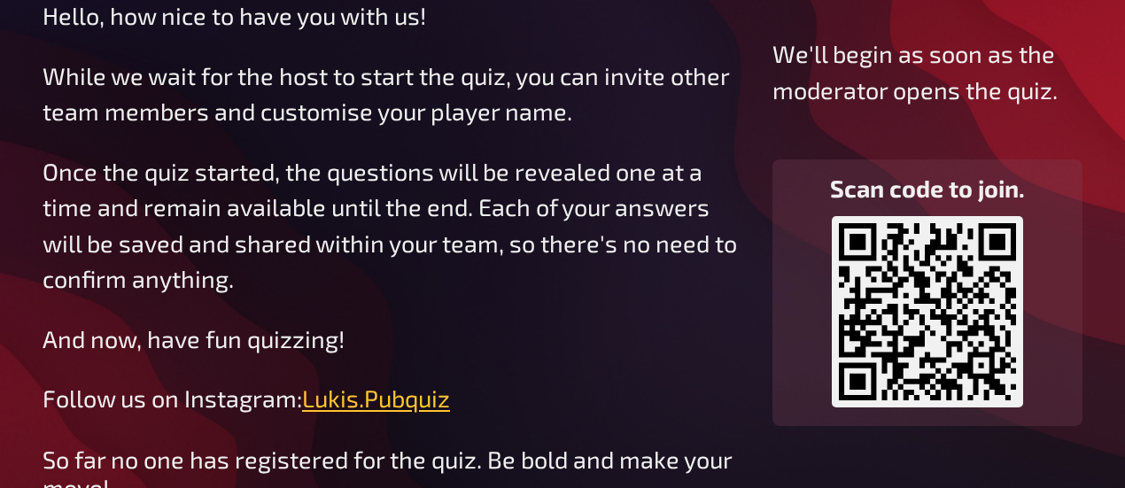
scroll to position [161, 0]
